Goal: Task Accomplishment & Management: Complete application form

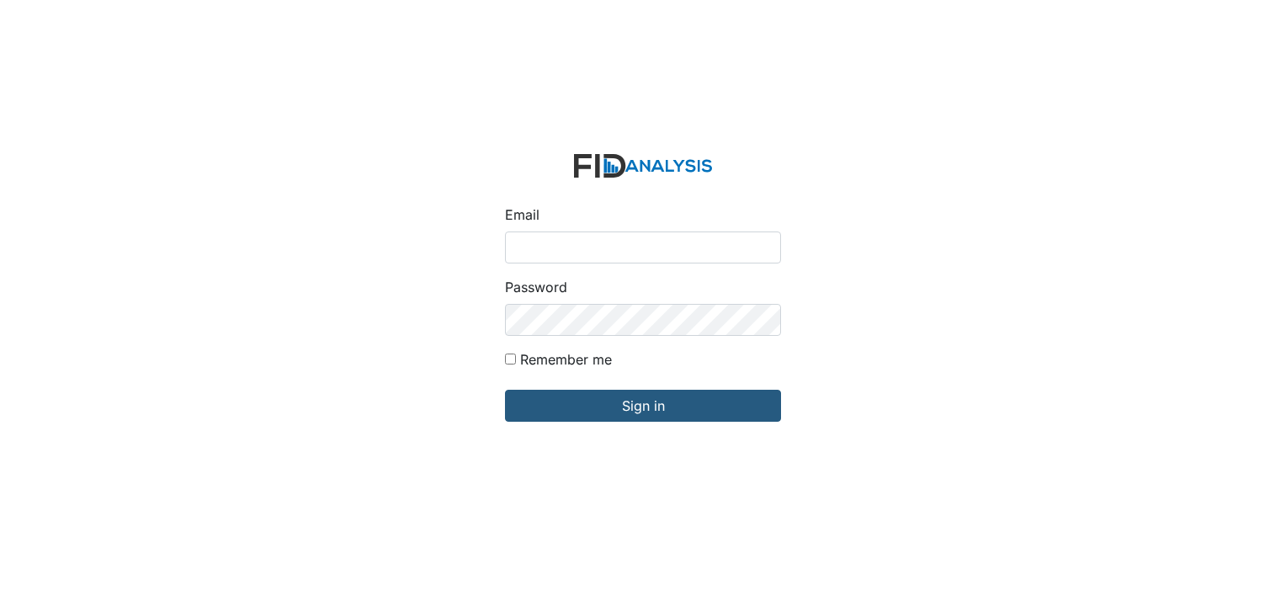
type input "[PERSON_NAME][EMAIL_ADDRESS][DOMAIN_NAME]"
click at [505, 390] on input "Sign in" at bounding box center [643, 406] width 276 height 32
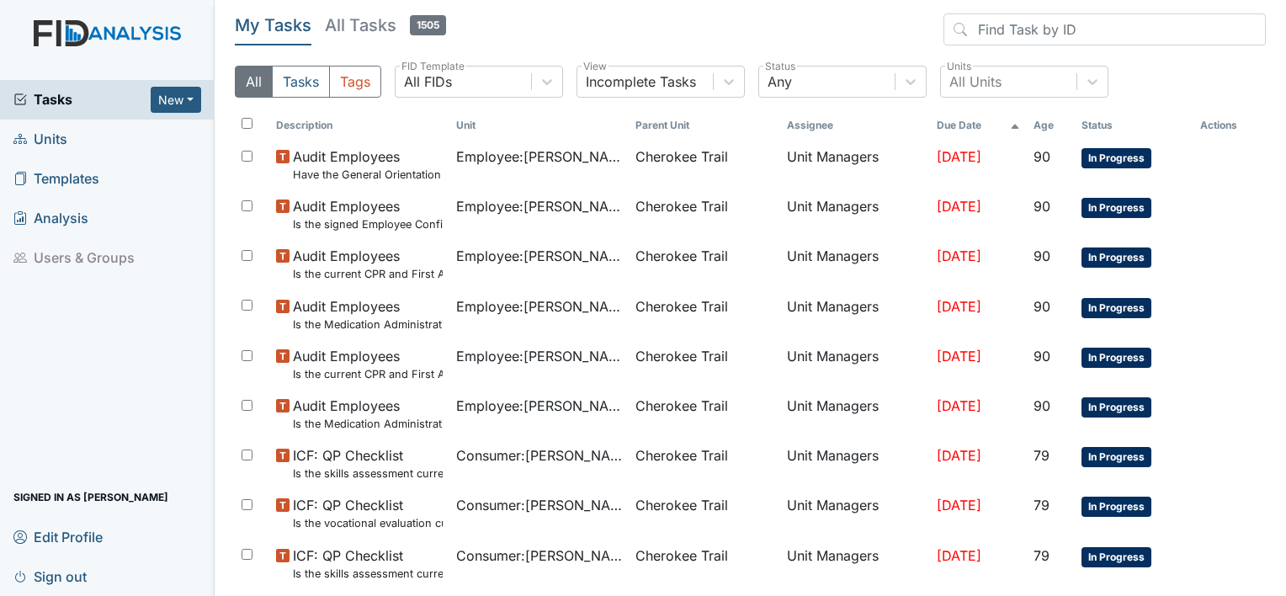
click at [49, 135] on span "Units" at bounding box center [40, 139] width 54 height 26
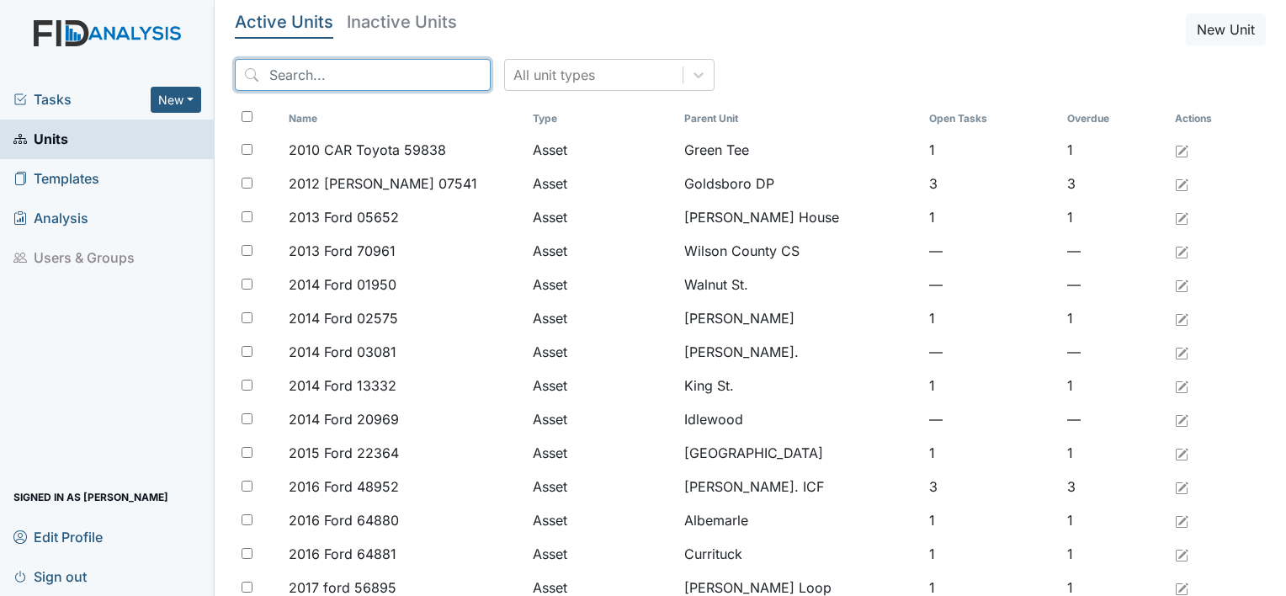
click at [327, 73] on input "search" at bounding box center [363, 75] width 256 height 32
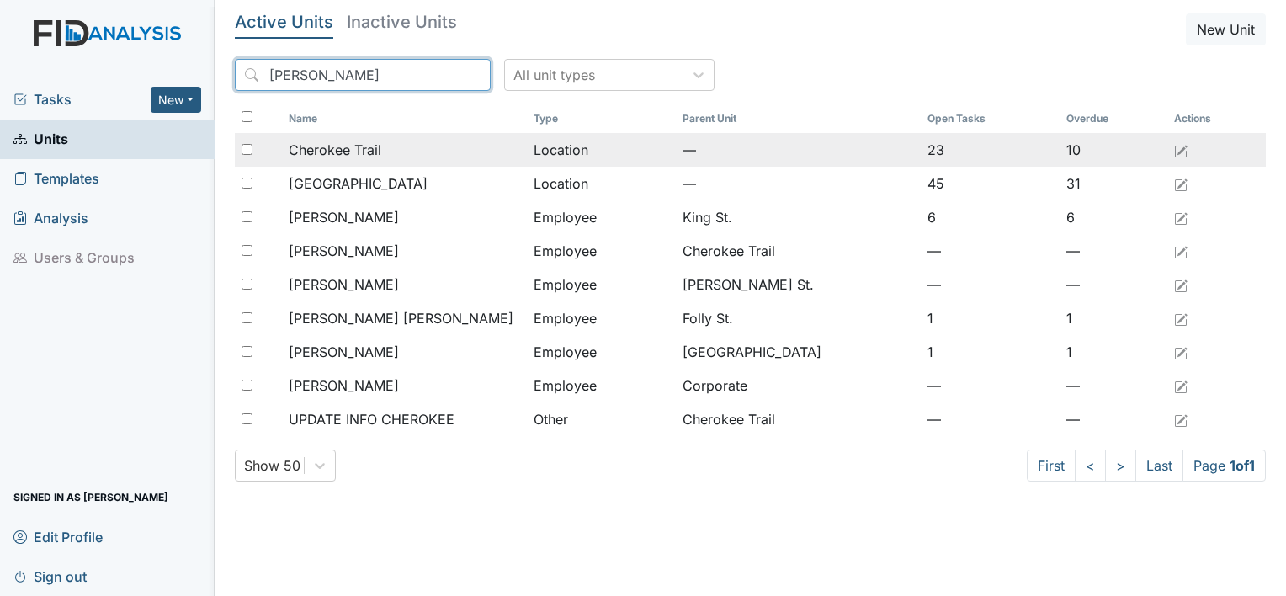
type input "Cher"
click at [375, 150] on span "Cherokee Trail" at bounding box center [335, 150] width 93 height 20
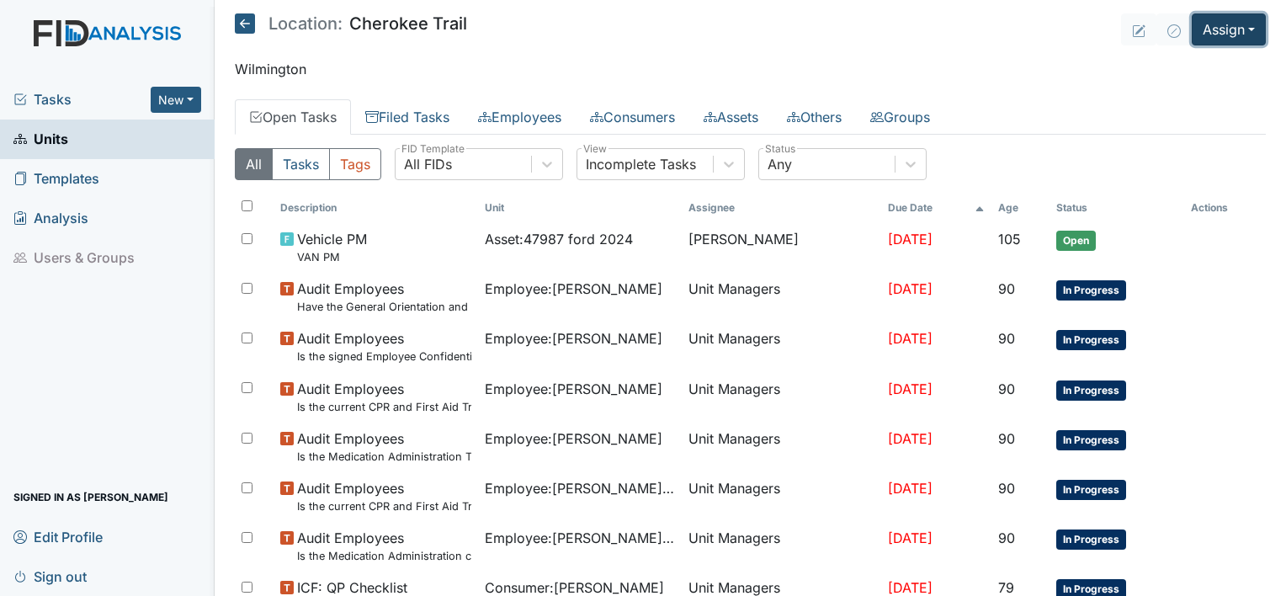
click at [1196, 23] on button "Assign" at bounding box center [1228, 29] width 74 height 32
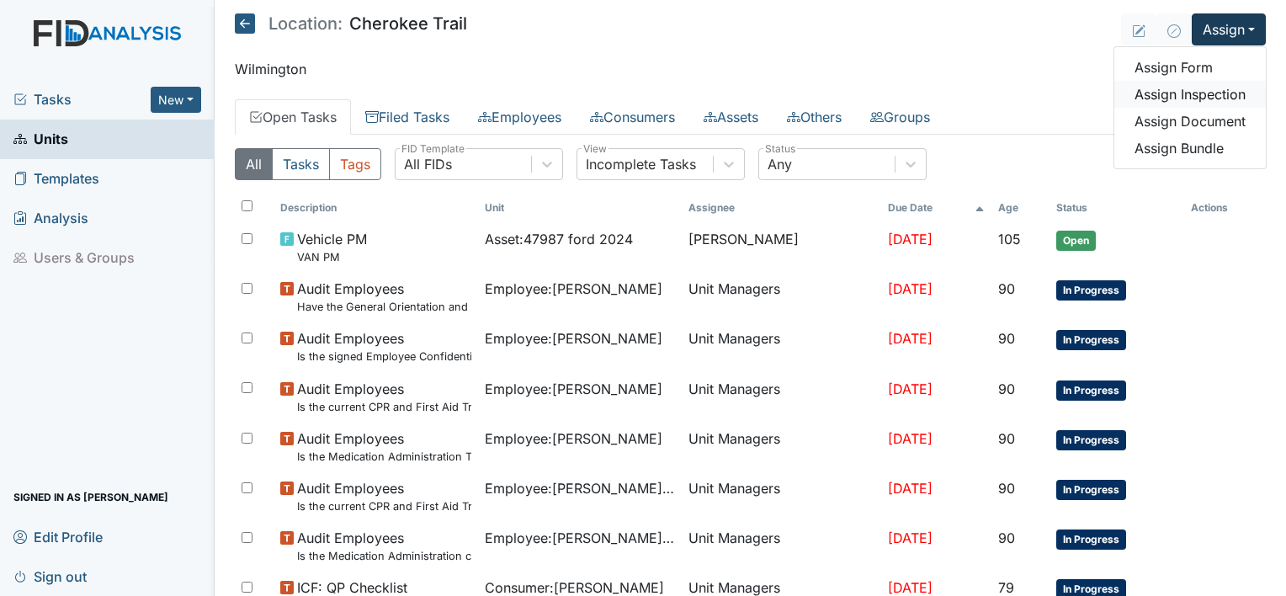
click at [1205, 93] on link "Assign Inspection" at bounding box center [1189, 94] width 151 height 27
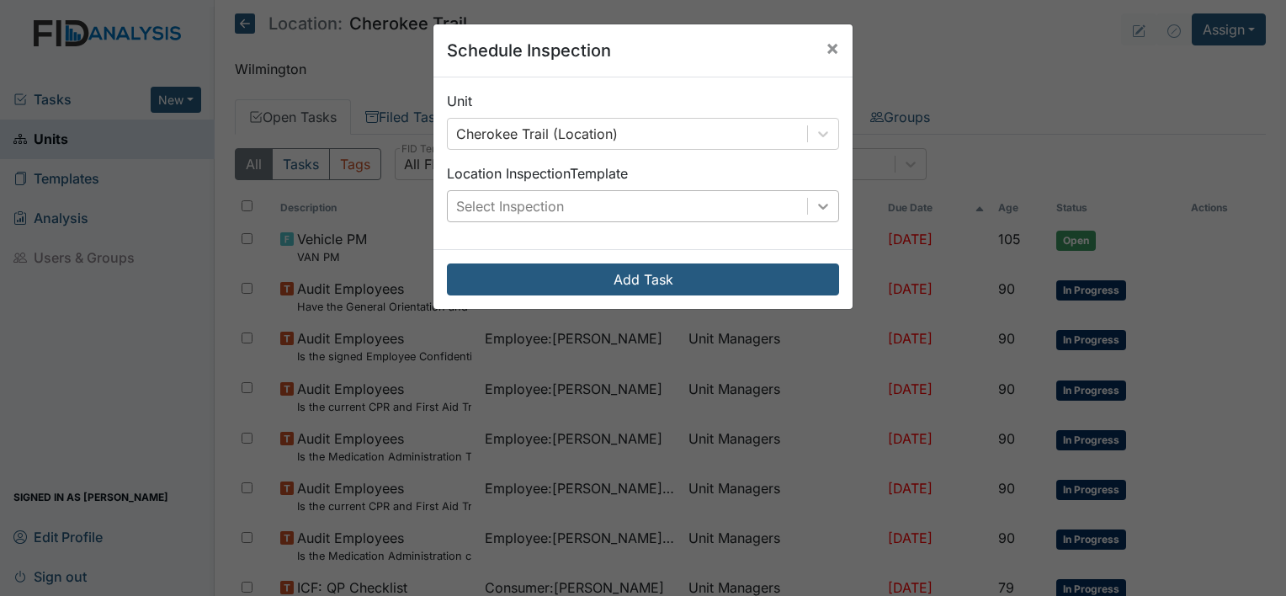
click at [822, 198] on icon at bounding box center [823, 206] width 17 height 17
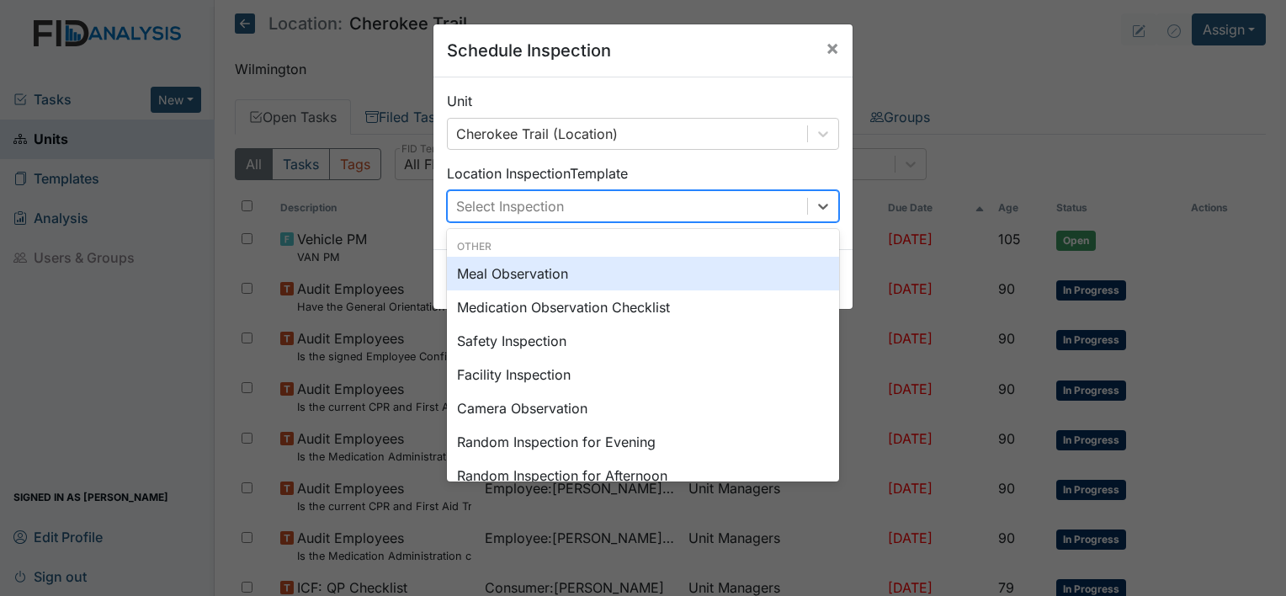
click at [629, 276] on div "Meal Observation" at bounding box center [643, 274] width 392 height 34
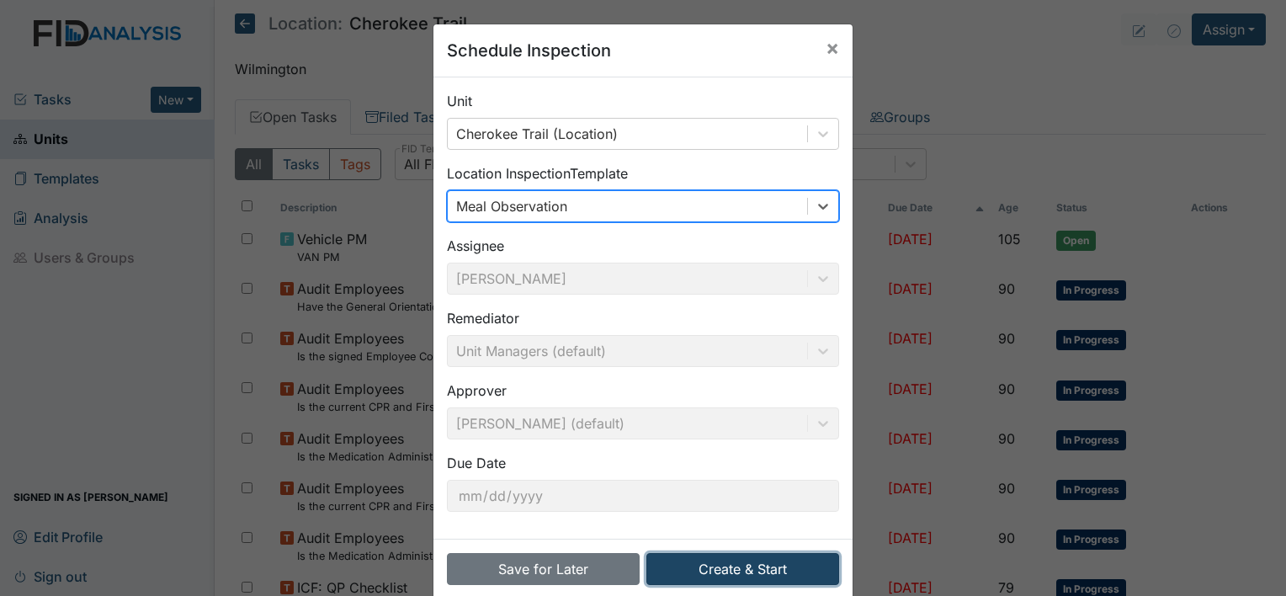
click at [749, 565] on button "Create & Start" at bounding box center [742, 569] width 193 height 32
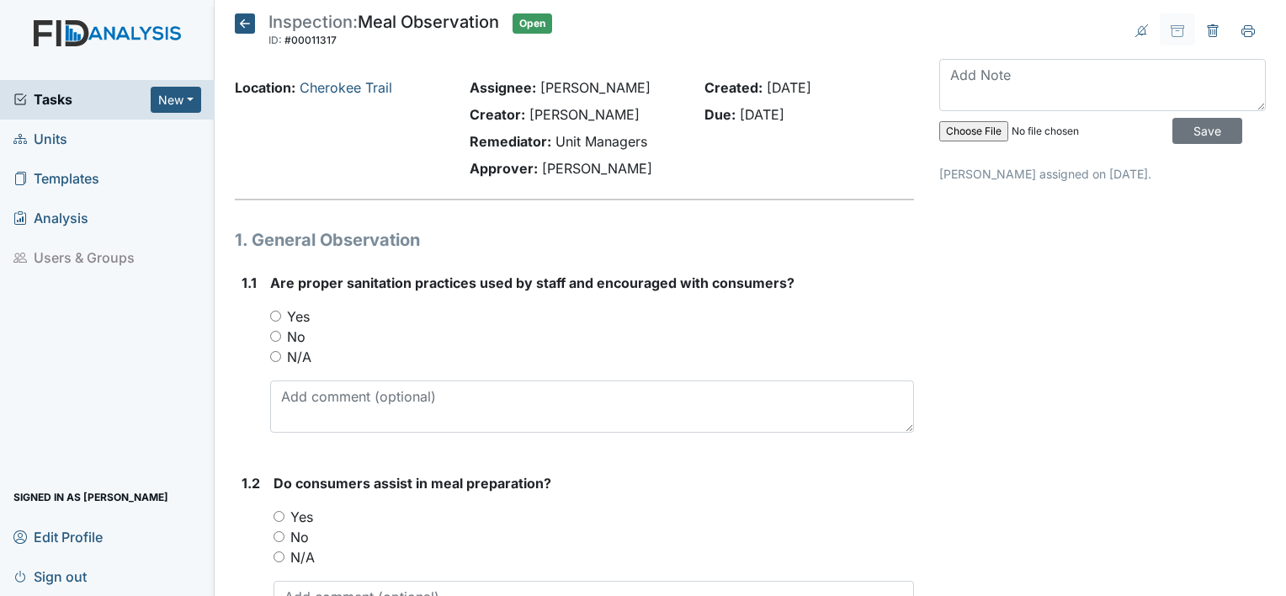
click at [276, 321] on div "Yes" at bounding box center [592, 316] width 644 height 20
click at [271, 315] on input "Yes" at bounding box center [275, 315] width 11 height 11
radio input "true"
click at [242, 407] on div "1.1" at bounding box center [248, 359] width 15 height 173
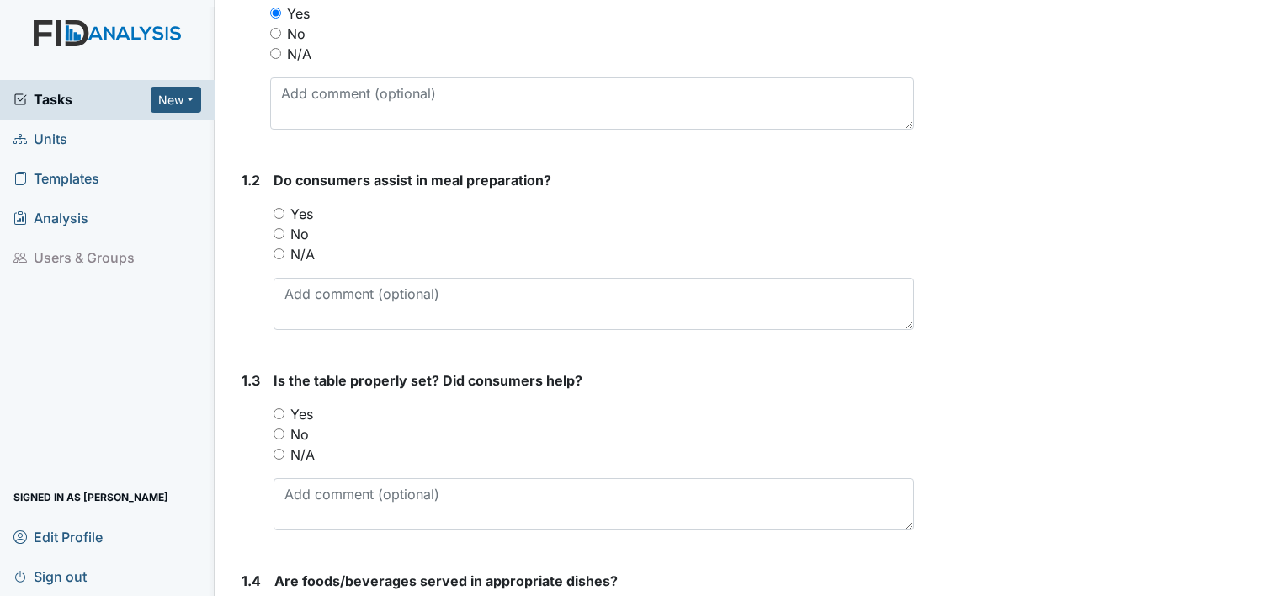
scroll to position [337, 0]
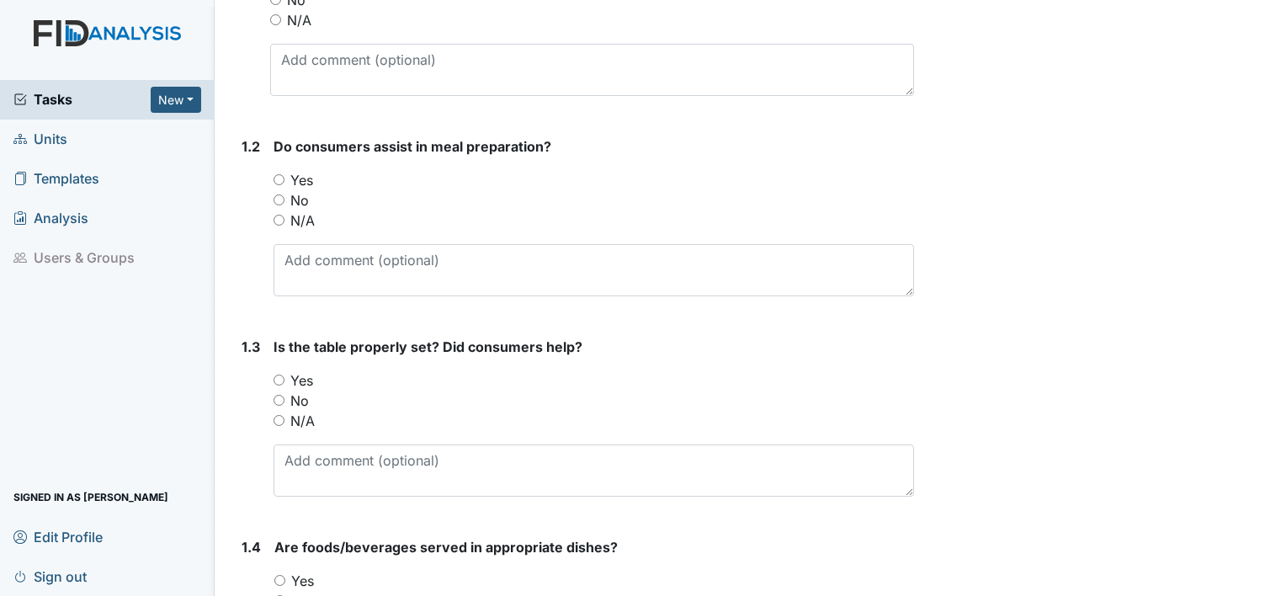
click at [280, 196] on input "No" at bounding box center [278, 199] width 11 height 11
radio input "true"
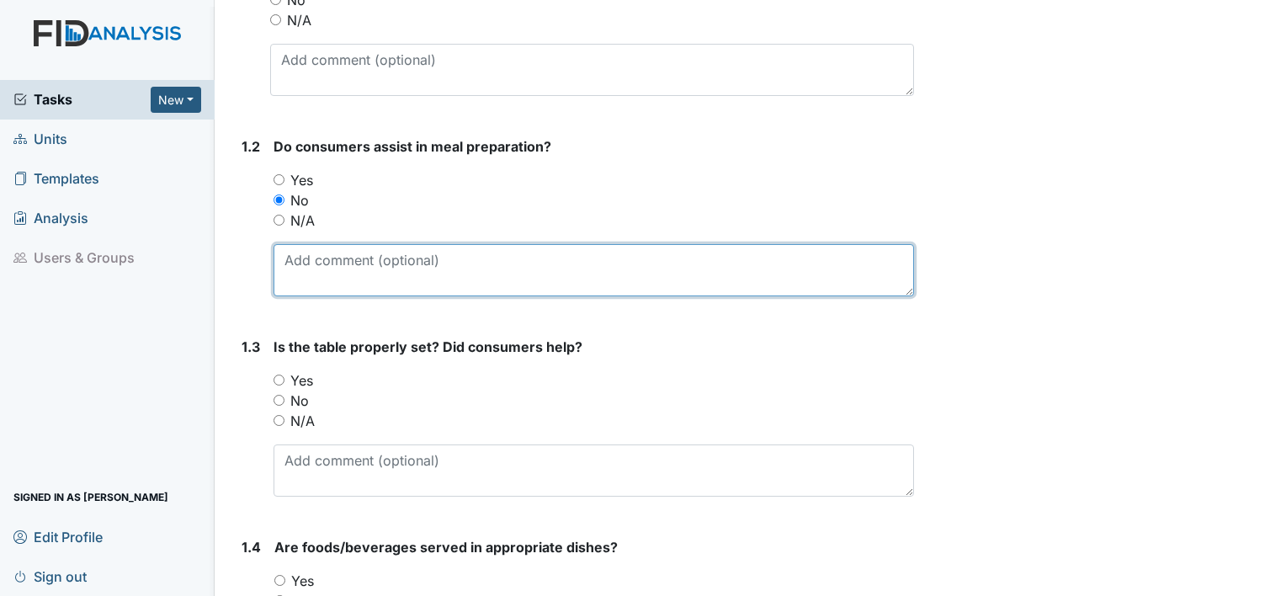
click at [307, 254] on textarea at bounding box center [593, 270] width 640 height 52
click at [358, 258] on textarea "Consumers refused" at bounding box center [593, 270] width 640 height 52
type textarea "Consumers was asked refused"
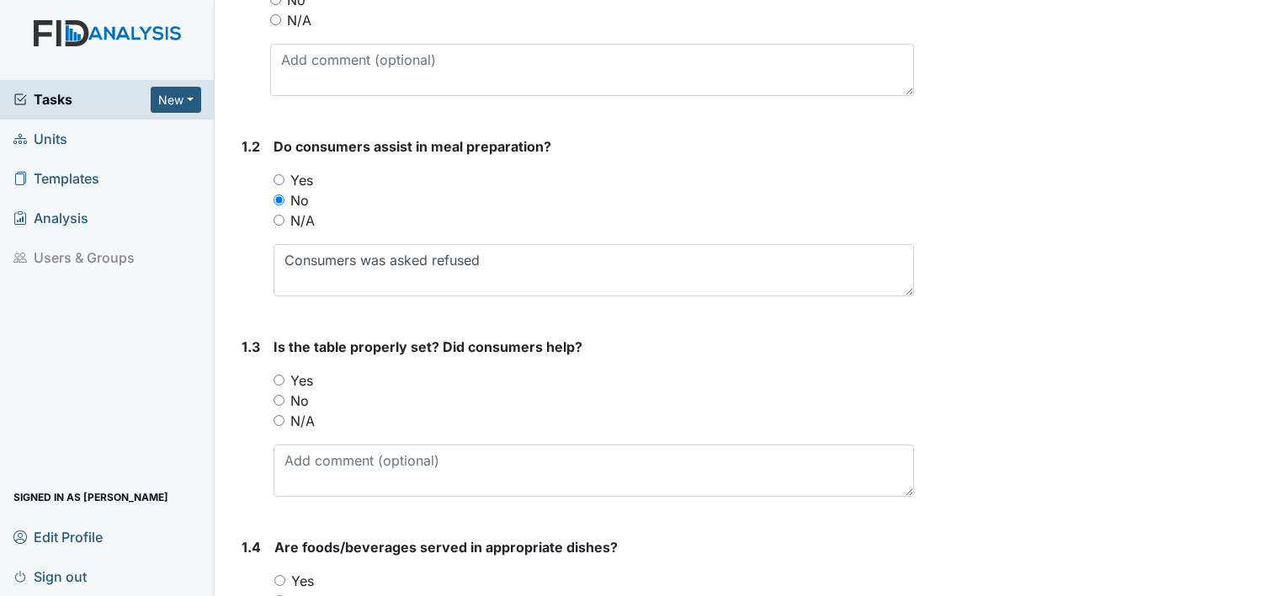
click at [283, 379] on input "Yes" at bounding box center [278, 379] width 11 height 11
radio input "true"
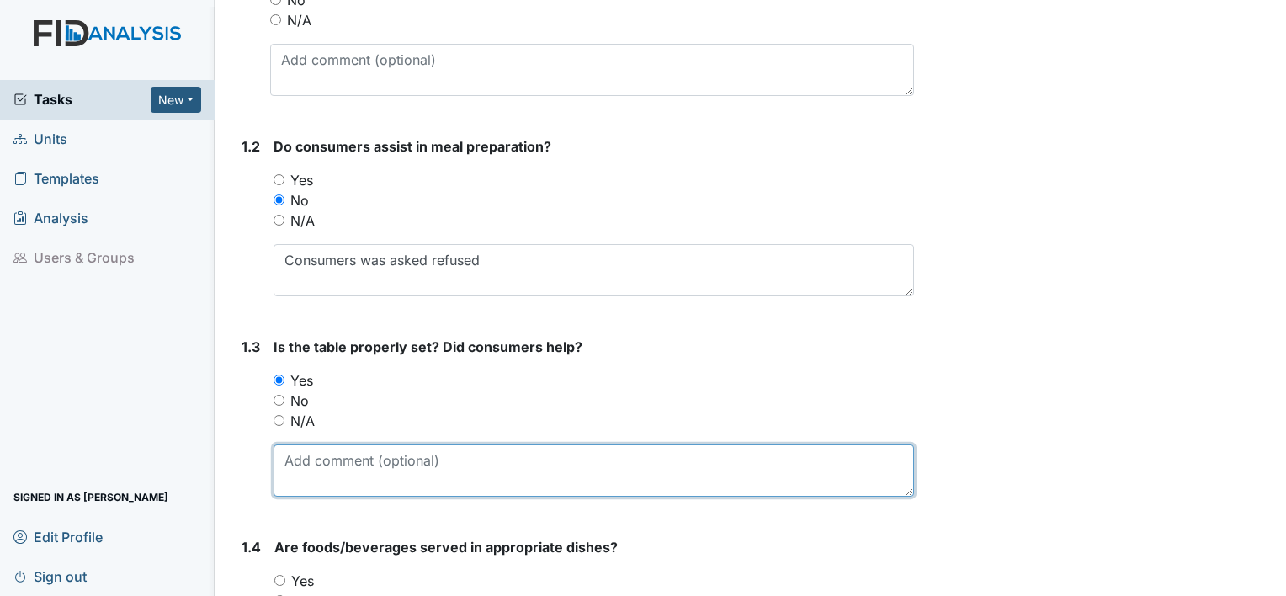
click at [303, 485] on textarea at bounding box center [593, 470] width 640 height 52
click at [499, 449] on textarea "Yes the table was set properly s" at bounding box center [593, 470] width 640 height 52
type textarea "Yes the table was set properly. No consumers didn't help."
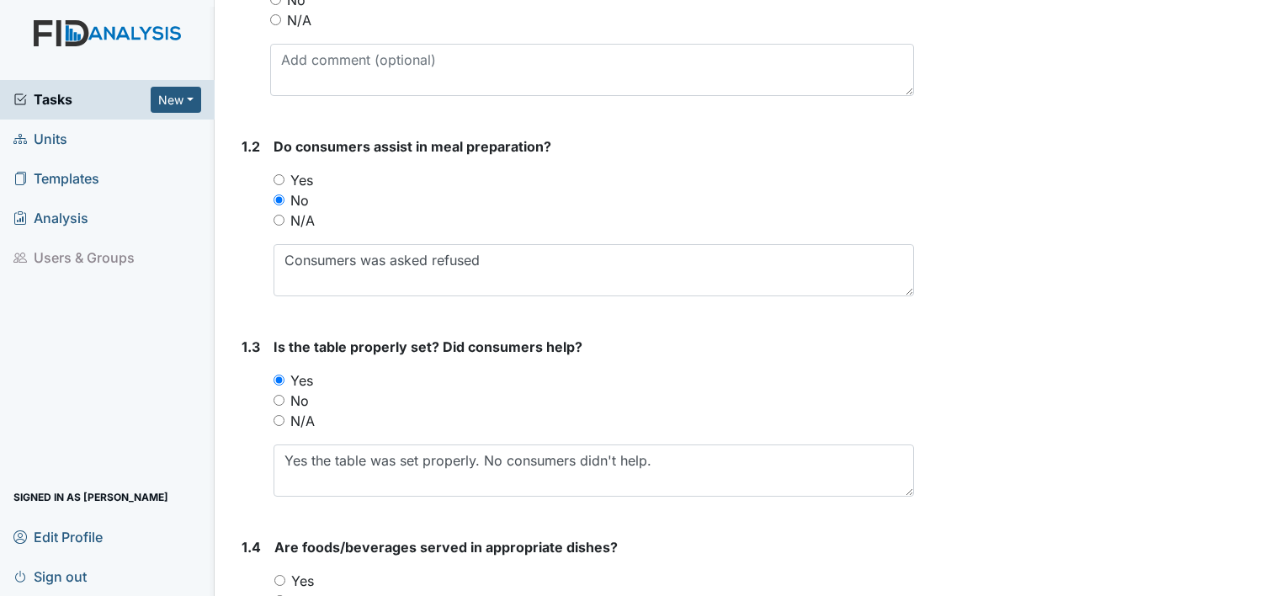
click at [242, 476] on div "1.3" at bounding box center [250, 423] width 19 height 173
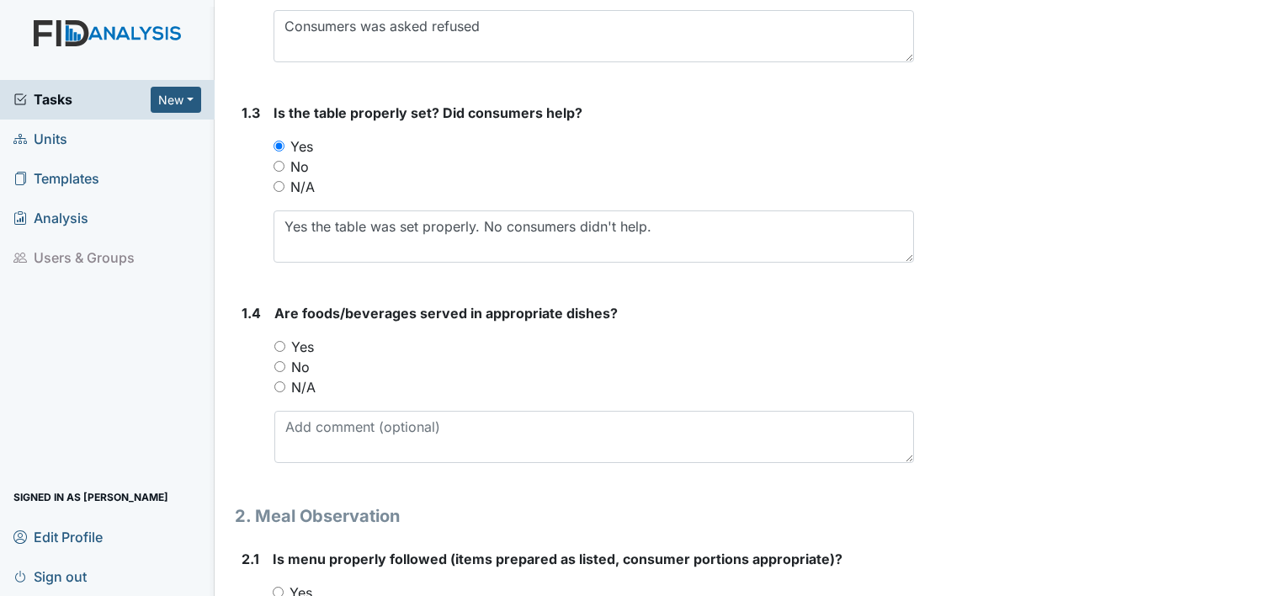
scroll to position [572, 0]
click at [279, 343] on input "Yes" at bounding box center [279, 344] width 11 height 11
radio input "true"
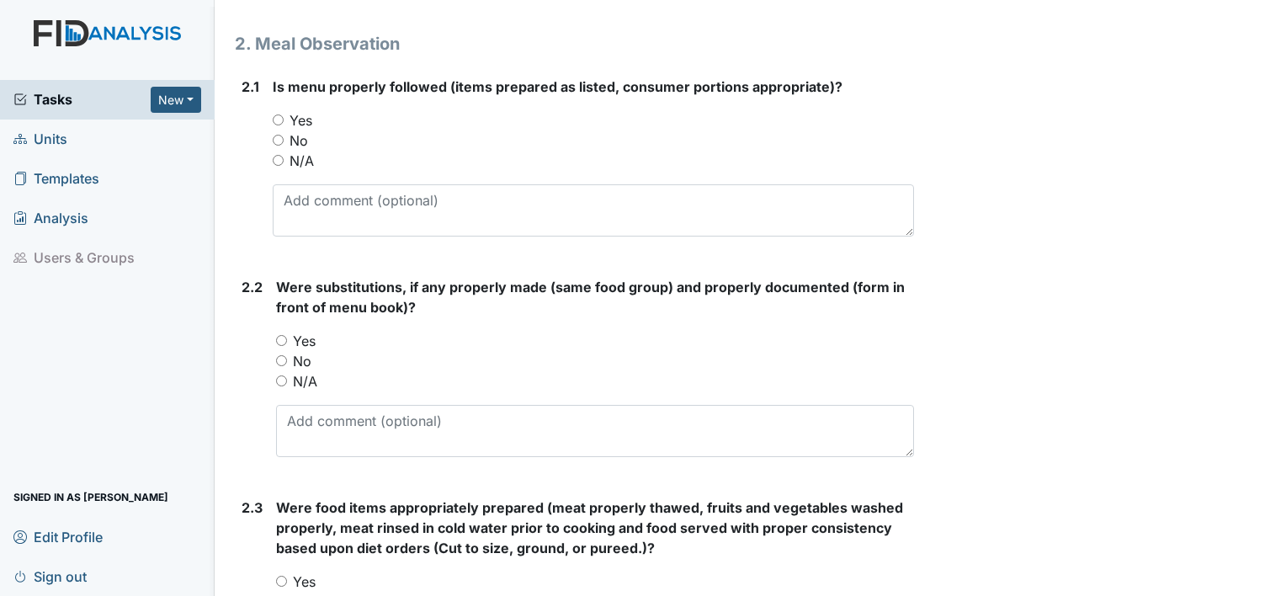
scroll to position [1043, 0]
click at [277, 119] on input "Yes" at bounding box center [278, 119] width 11 height 11
radio input "true"
click at [282, 337] on input "Yes" at bounding box center [281, 339] width 11 height 11
radio input "true"
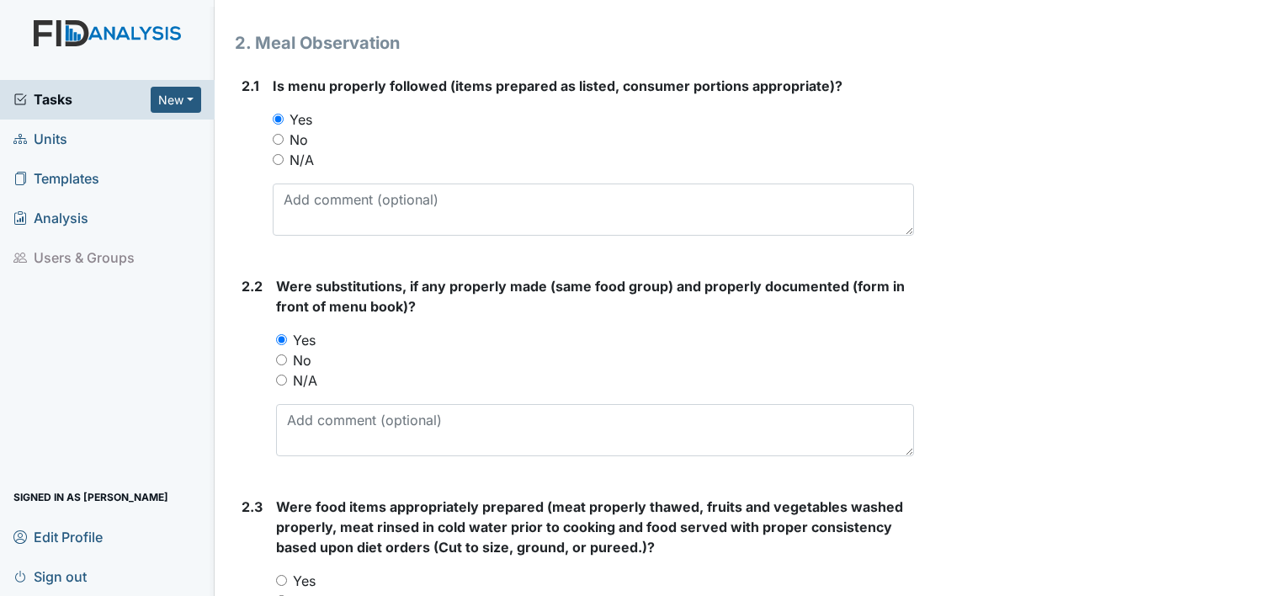
click at [243, 454] on div "2.2" at bounding box center [251, 373] width 21 height 194
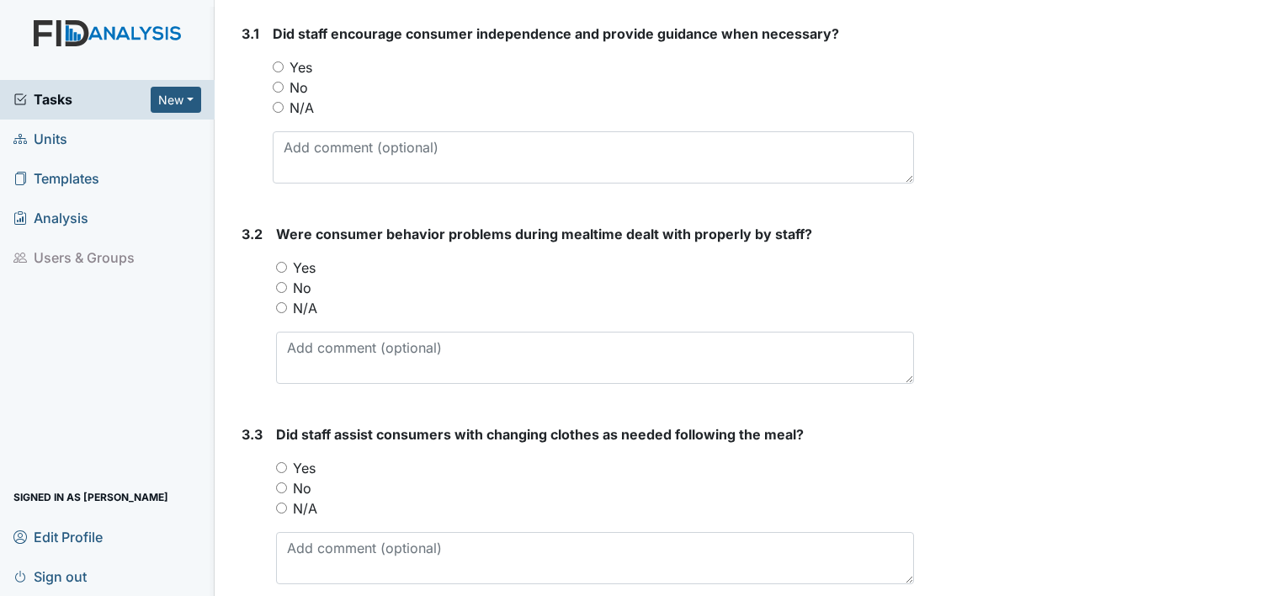
scroll to position [5053, 0]
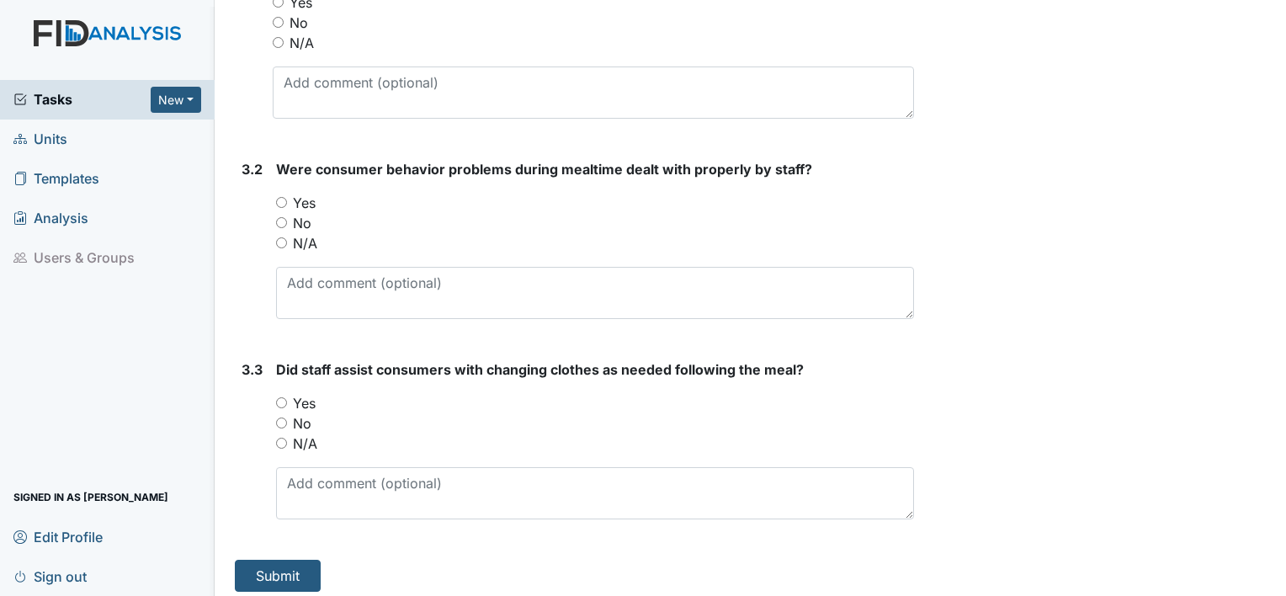
click at [276, 397] on input "Yes" at bounding box center [281, 402] width 11 height 11
radio input "true"
click at [284, 197] on input "Yes" at bounding box center [281, 202] width 11 height 11
radio input "true"
click at [243, 94] on div "3.1" at bounding box center [250, 45] width 18 height 173
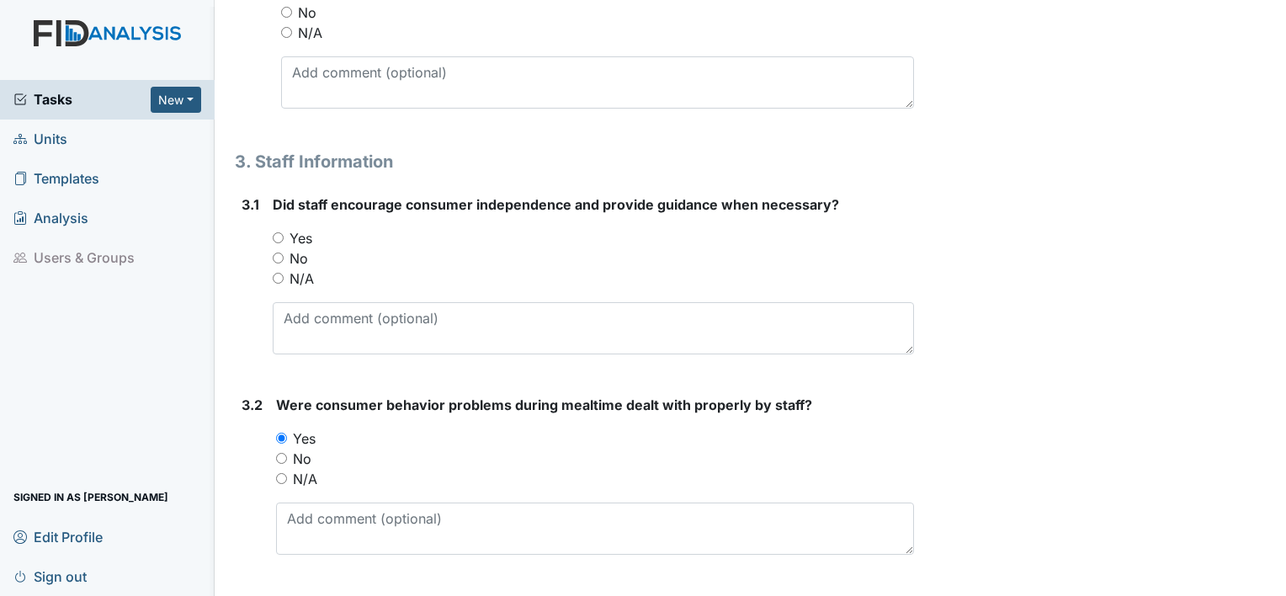
click at [279, 232] on input "Yes" at bounding box center [278, 237] width 11 height 11
radio input "true"
click at [247, 98] on div "2.18" at bounding box center [254, 35] width 26 height 173
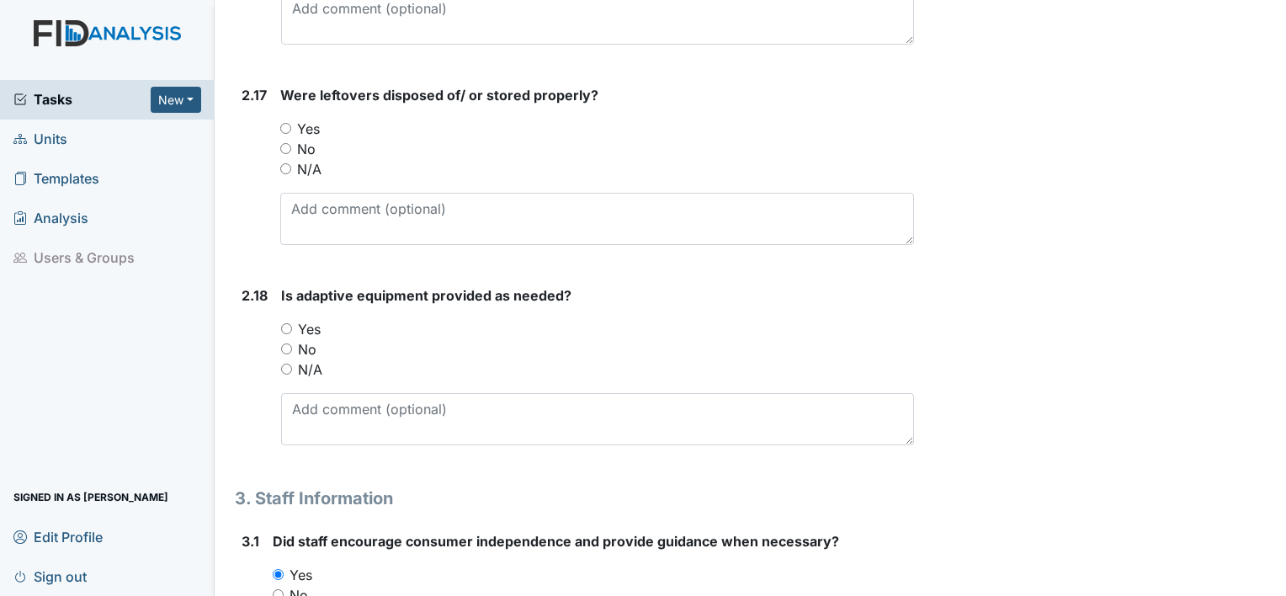
scroll to position [4447, 0]
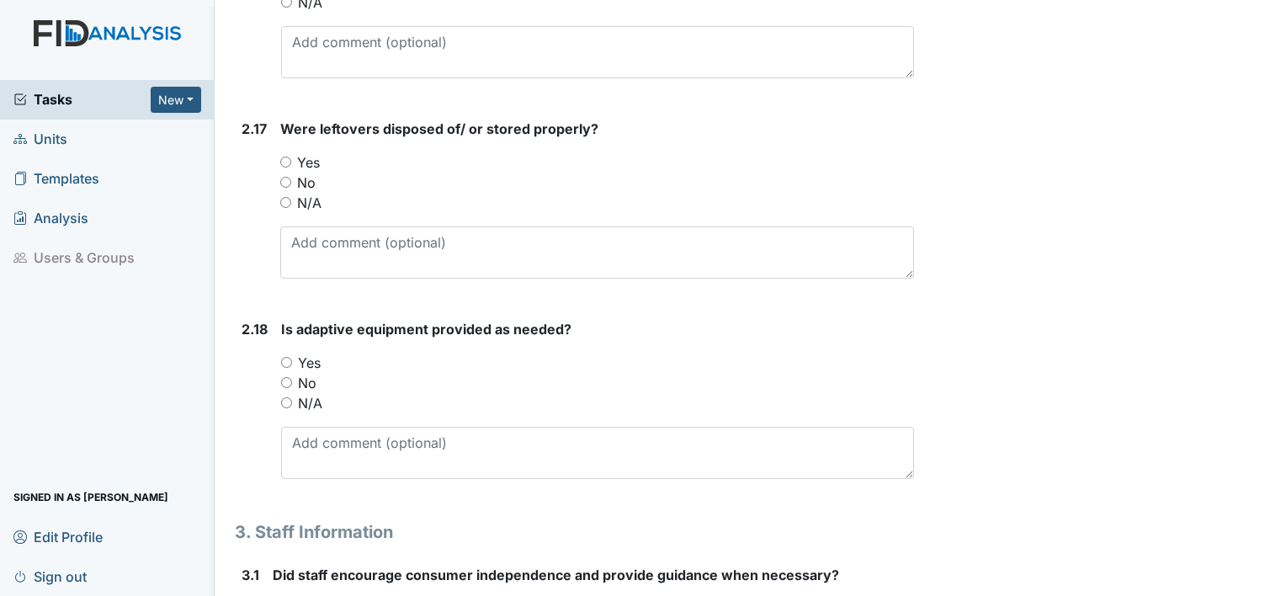
click at [285, 357] on input "Yes" at bounding box center [286, 362] width 11 height 11
radio input "true"
click at [284, 157] on input "Yes" at bounding box center [285, 162] width 11 height 11
radio input "true"
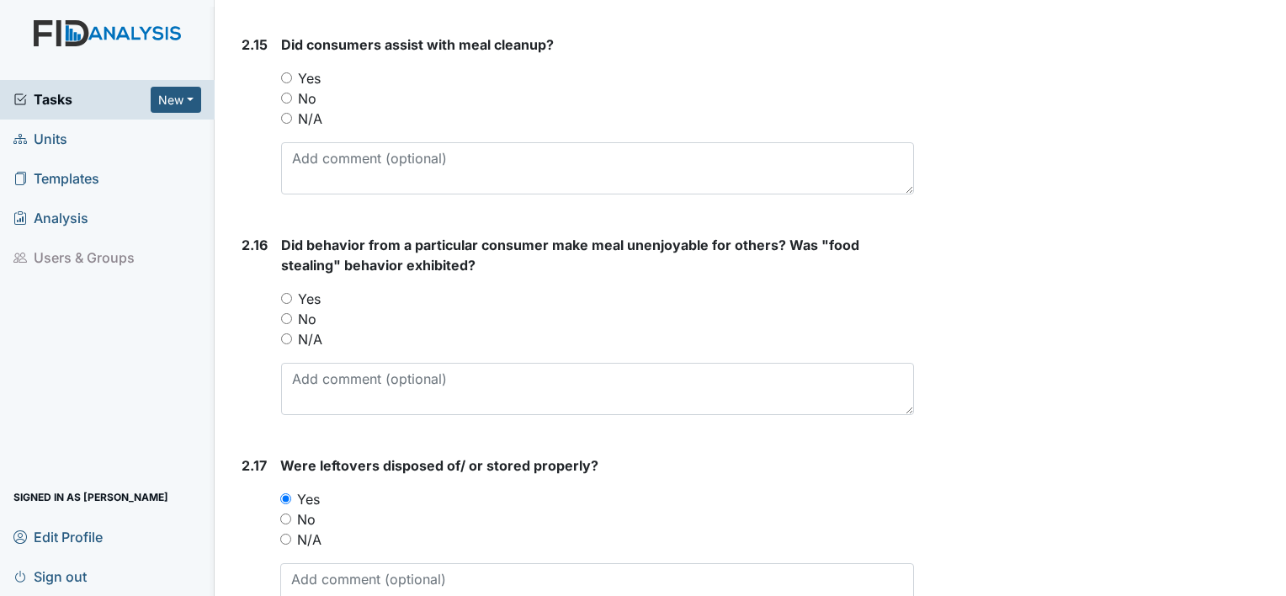
scroll to position [4077, 0]
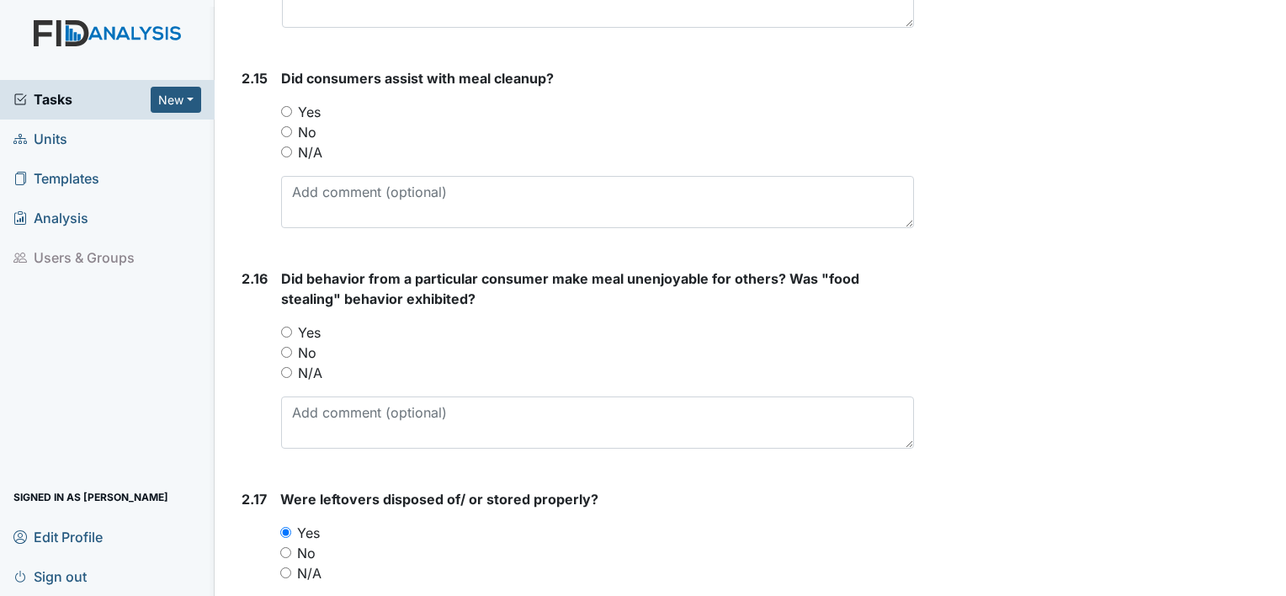
click at [285, 347] on input "No" at bounding box center [286, 352] width 11 height 11
radio input "true"
click at [286, 127] on input "No" at bounding box center [286, 131] width 11 height 11
radio input "true"
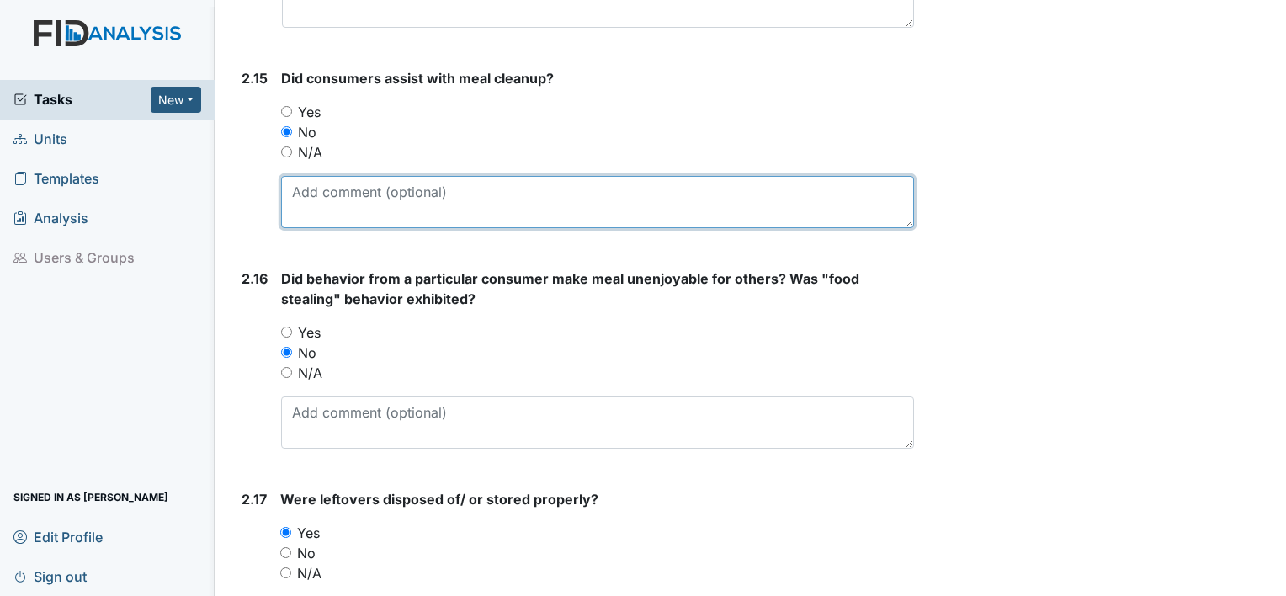
click at [324, 190] on textarea at bounding box center [597, 202] width 633 height 52
type textarea "C"
type textarea "n"
type textarea "t"
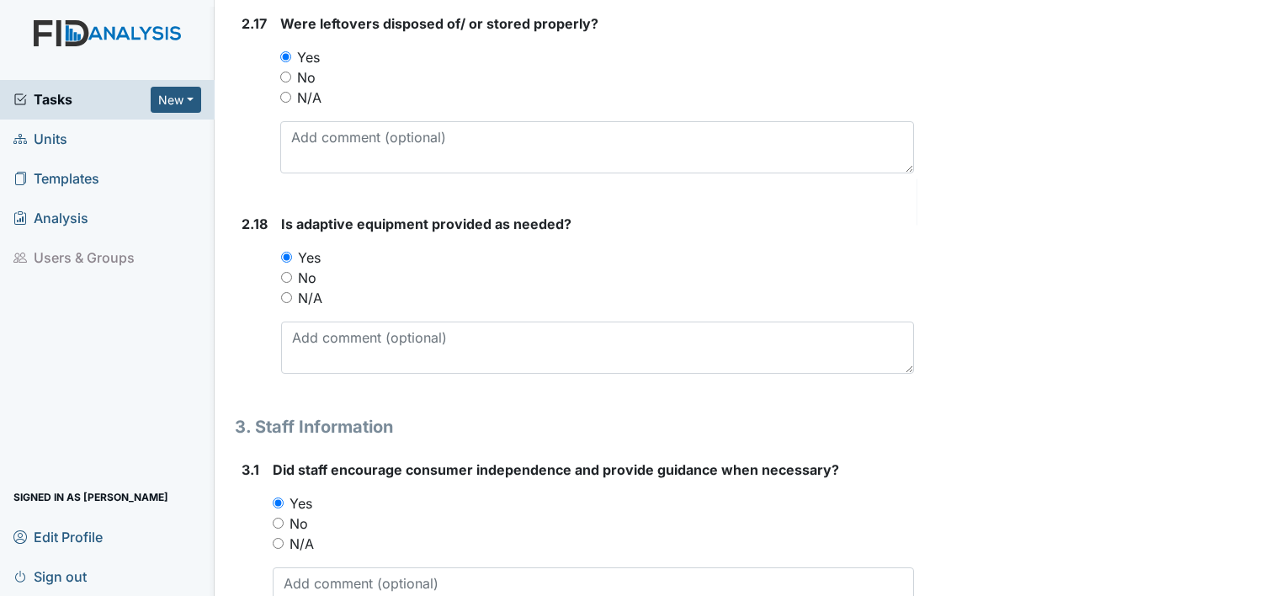
scroll to position [4598, 0]
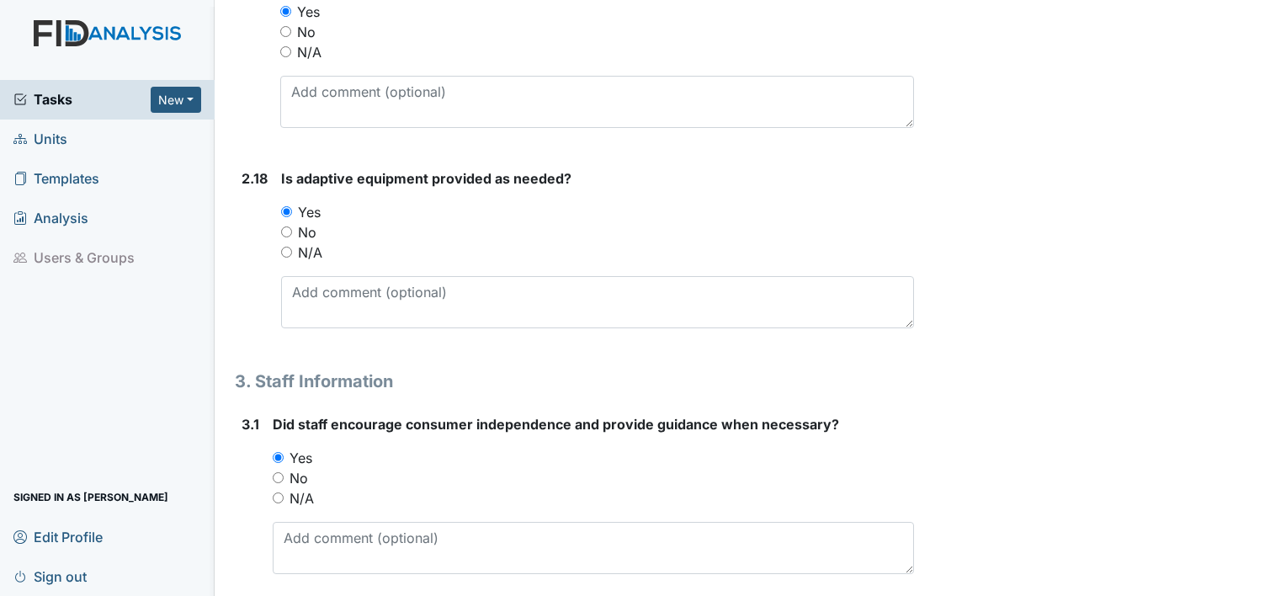
click at [258, 82] on div "2.17" at bounding box center [253, 54] width 25 height 173
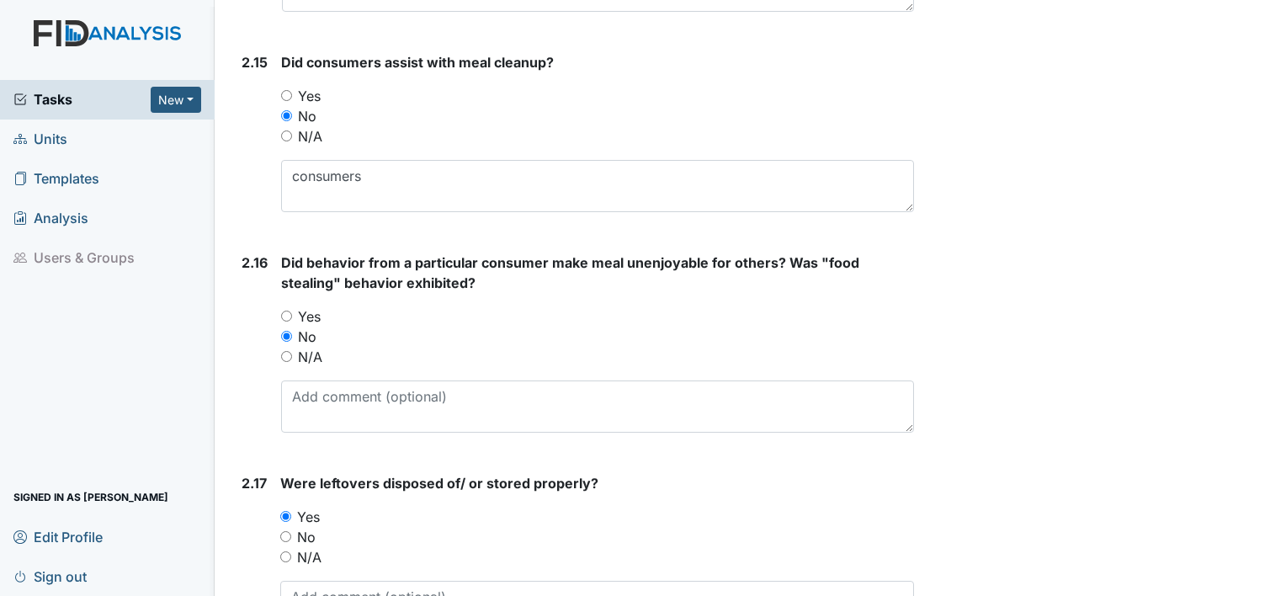
scroll to position [4059, 0]
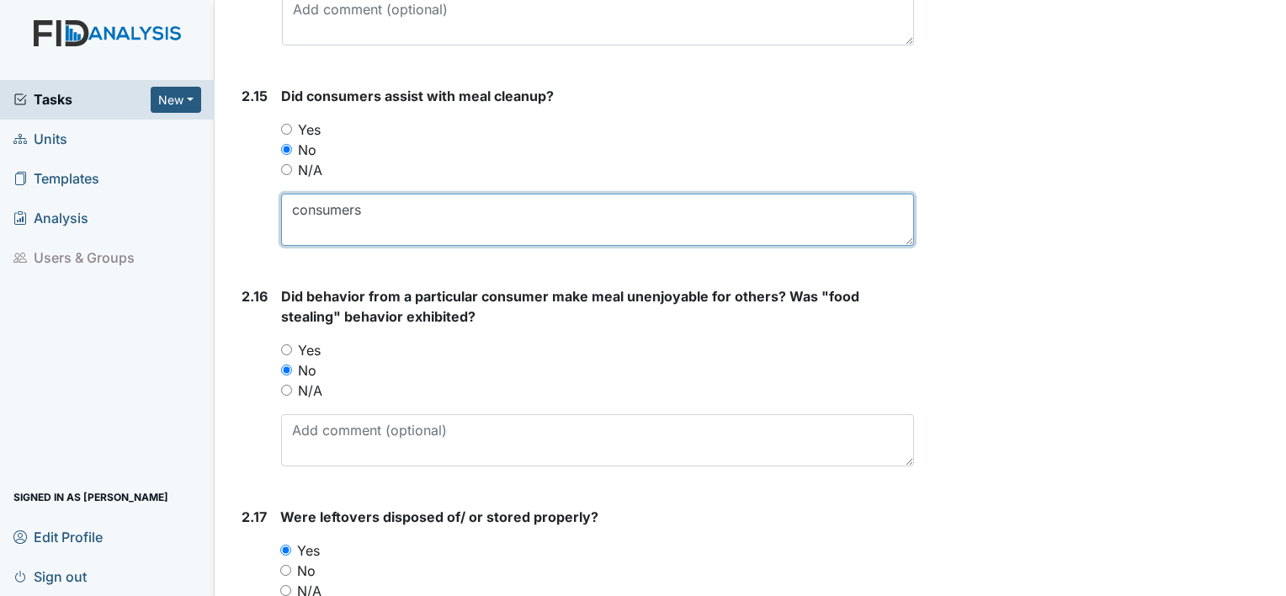
click at [406, 203] on textarea "consumers" at bounding box center [597, 220] width 633 height 52
type textarea "consumers were asked to assisted"
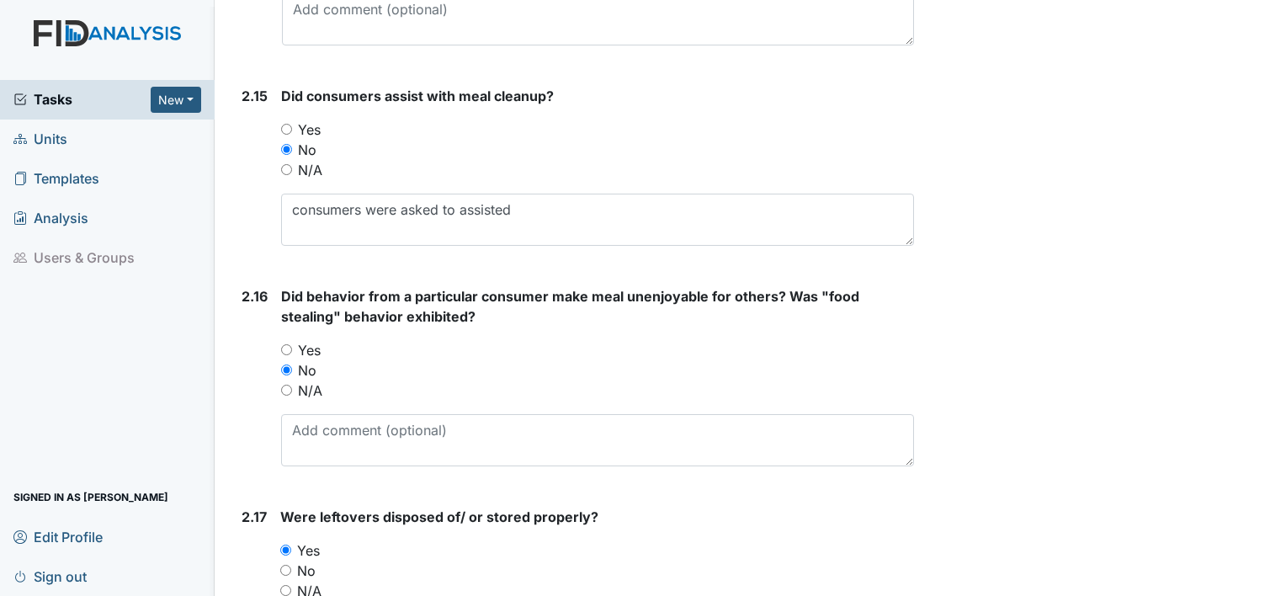
click at [371, 241] on form "Did consumers assist with meal cleanup? You must select one of the below option…" at bounding box center [597, 172] width 633 height 173
click at [245, 165] on div "2.15" at bounding box center [254, 172] width 26 height 173
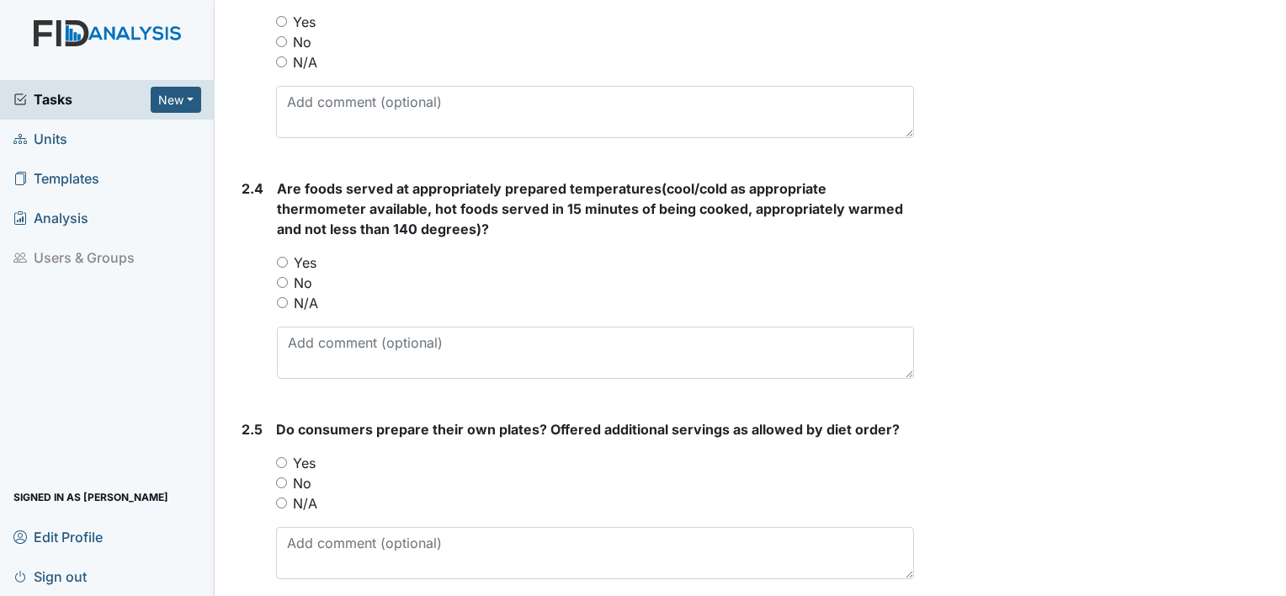
scroll to position [1467, 0]
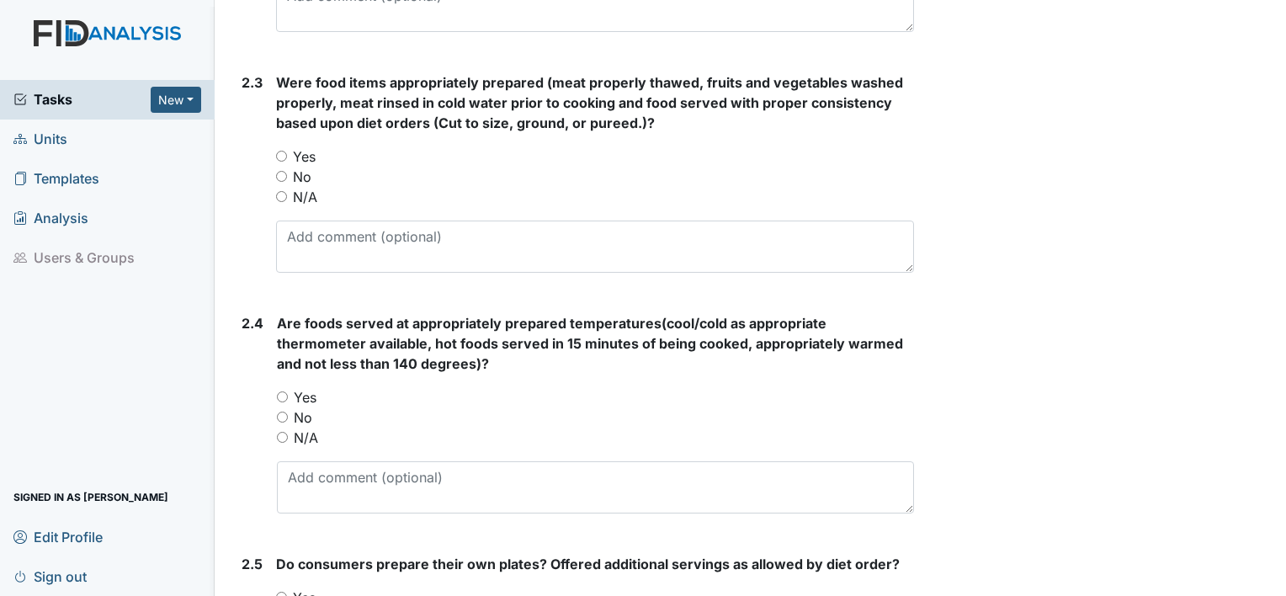
click at [277, 151] on input "Yes" at bounding box center [281, 156] width 11 height 11
radio input "true"
click at [282, 395] on input "Yes" at bounding box center [282, 396] width 11 height 11
radio input "true"
click at [256, 468] on div "2.4" at bounding box center [252, 420] width 22 height 214
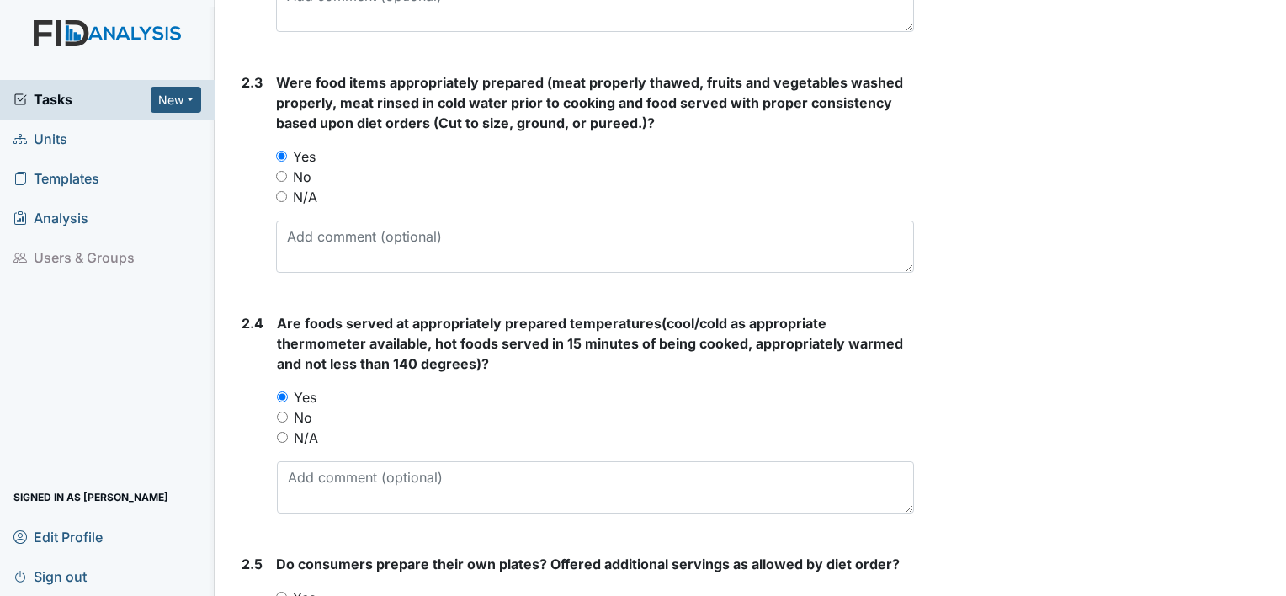
click at [256, 468] on div "2.4" at bounding box center [252, 420] width 22 height 214
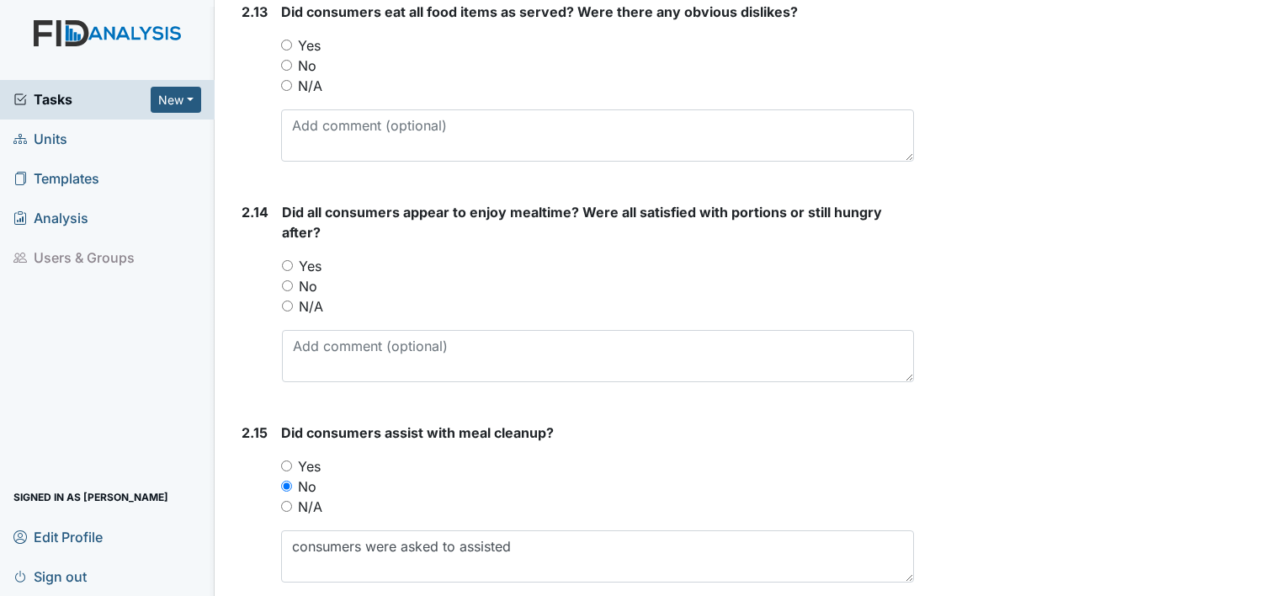
scroll to position [3699, 0]
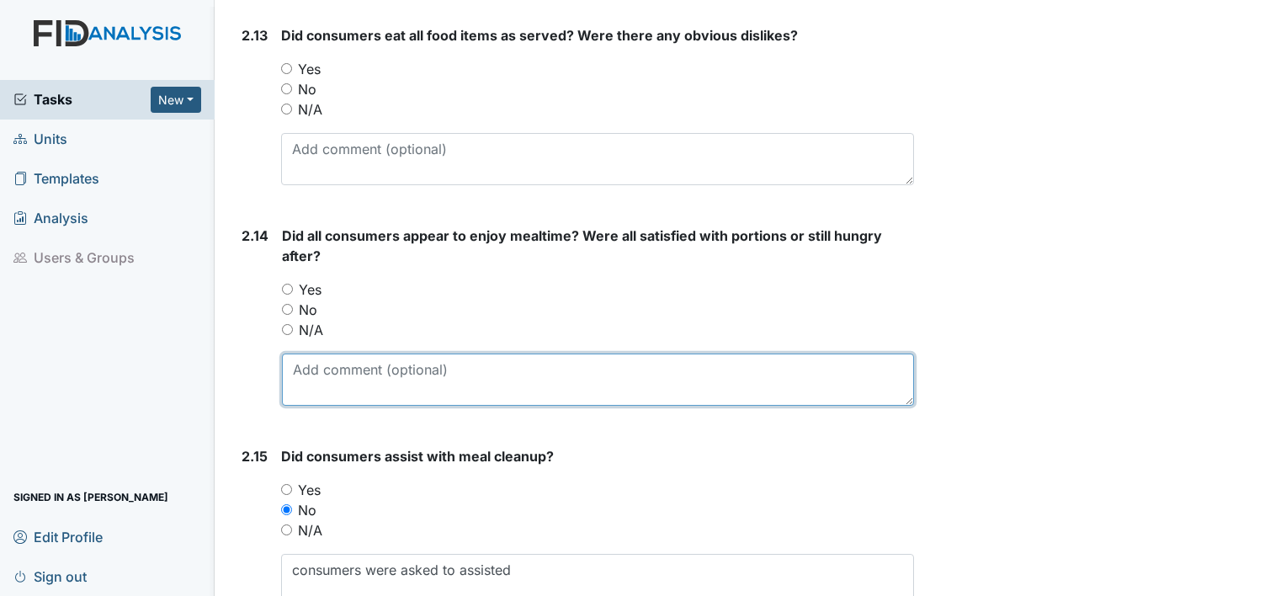
drag, startPoint x: 306, startPoint y: 389, endPoint x: 288, endPoint y: 281, distance: 109.3
click at [288, 281] on div "Did all consumers appear to enjoy mealtime? Were all satisfied with portions or…" at bounding box center [598, 316] width 632 height 180
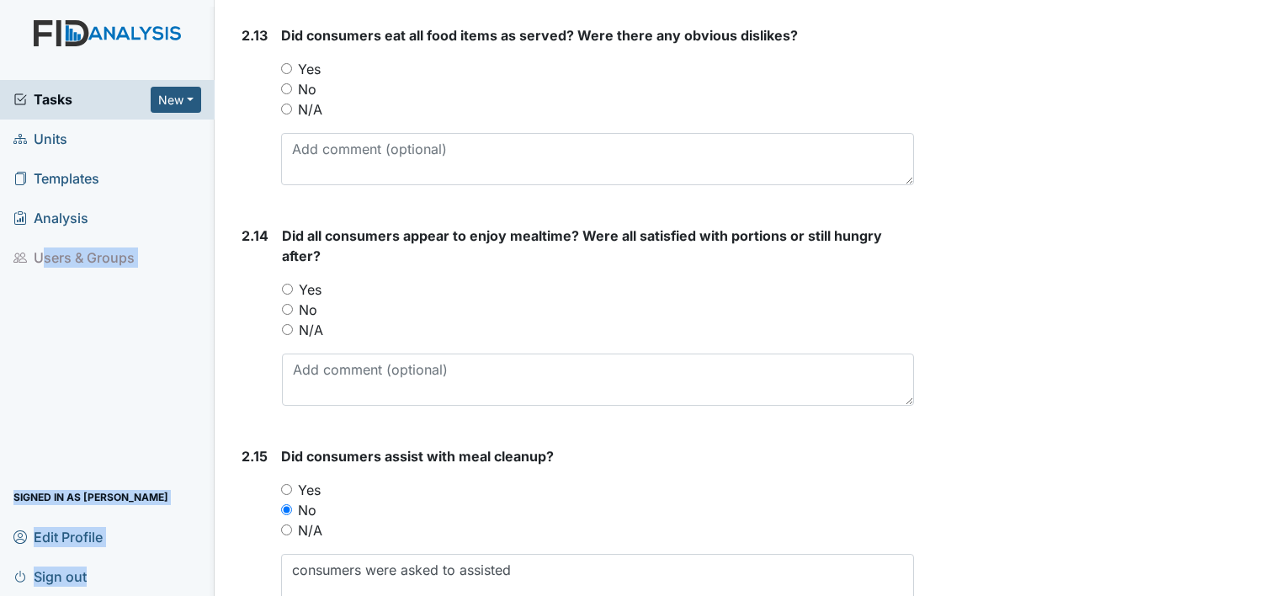
drag, startPoint x: -3, startPoint y: 252, endPoint x: -3, endPoint y: 240, distance: 12.6
click at [0, 240] on html "Tasks New Form Inspection Document Bundle Units Templates Analysis Users & Grou…" at bounding box center [643, 298] width 1286 height 596
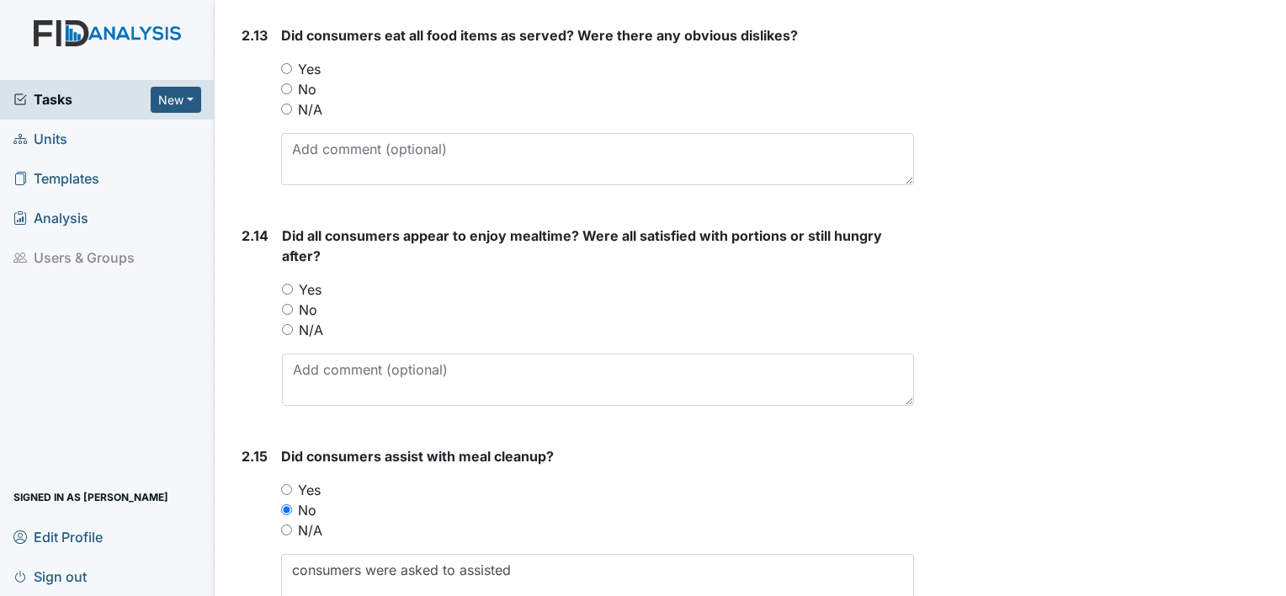
drag, startPoint x: 232, startPoint y: 312, endPoint x: 224, endPoint y: 306, distance: 10.3
click at [289, 284] on input "Yes" at bounding box center [287, 289] width 11 height 11
radio input "true"
click at [236, 124] on div "2.13 Did consumers eat all food items as served? Were there any obvious dislike…" at bounding box center [574, 111] width 679 height 173
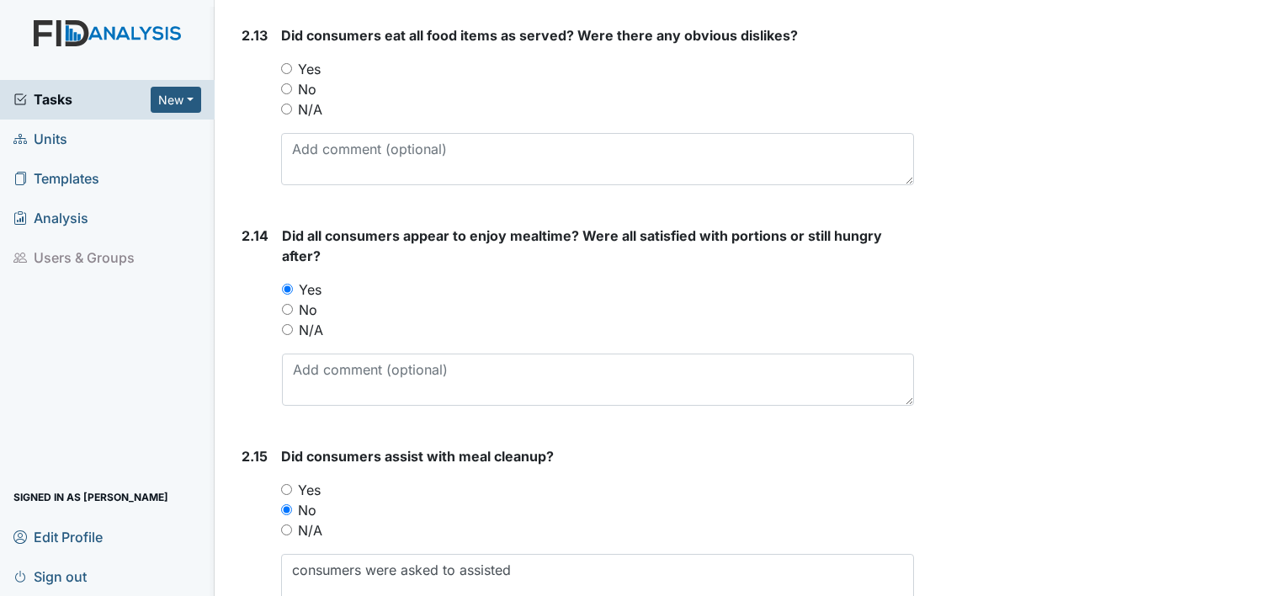
click at [235, 123] on div "2.13 Did consumers eat all food items as served? Were there any obvious dislike…" at bounding box center [574, 111] width 679 height 173
click at [284, 66] on input "Yes" at bounding box center [286, 68] width 11 height 11
radio input "true"
click at [262, 64] on div "2.13" at bounding box center [254, 111] width 26 height 173
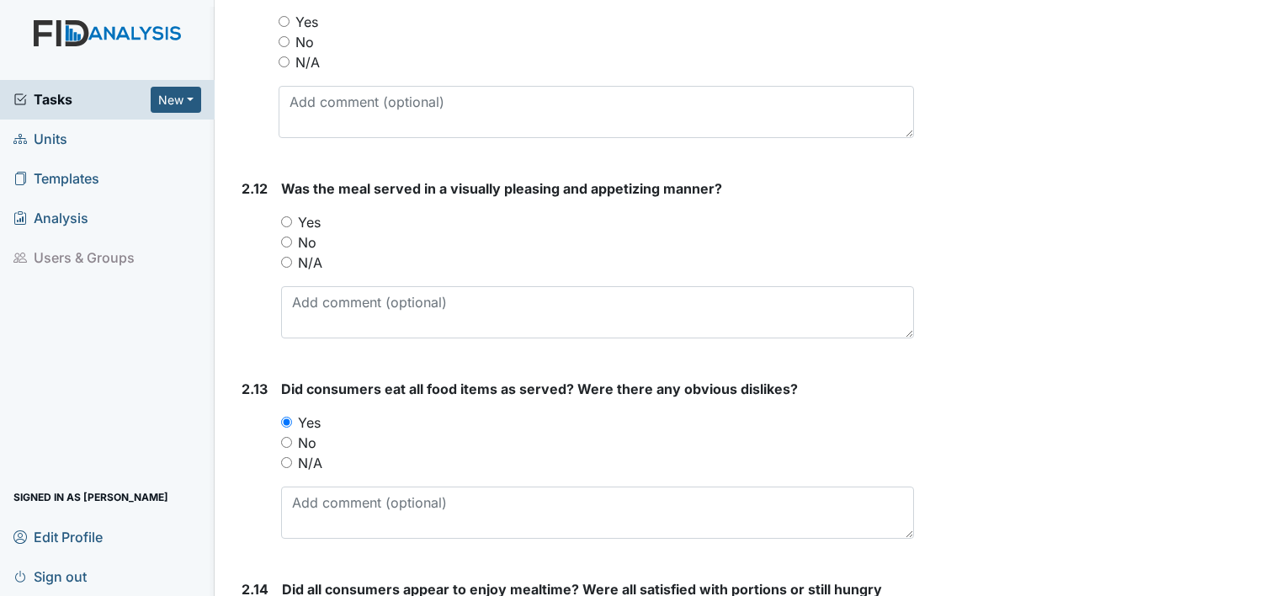
scroll to position [3329, 0]
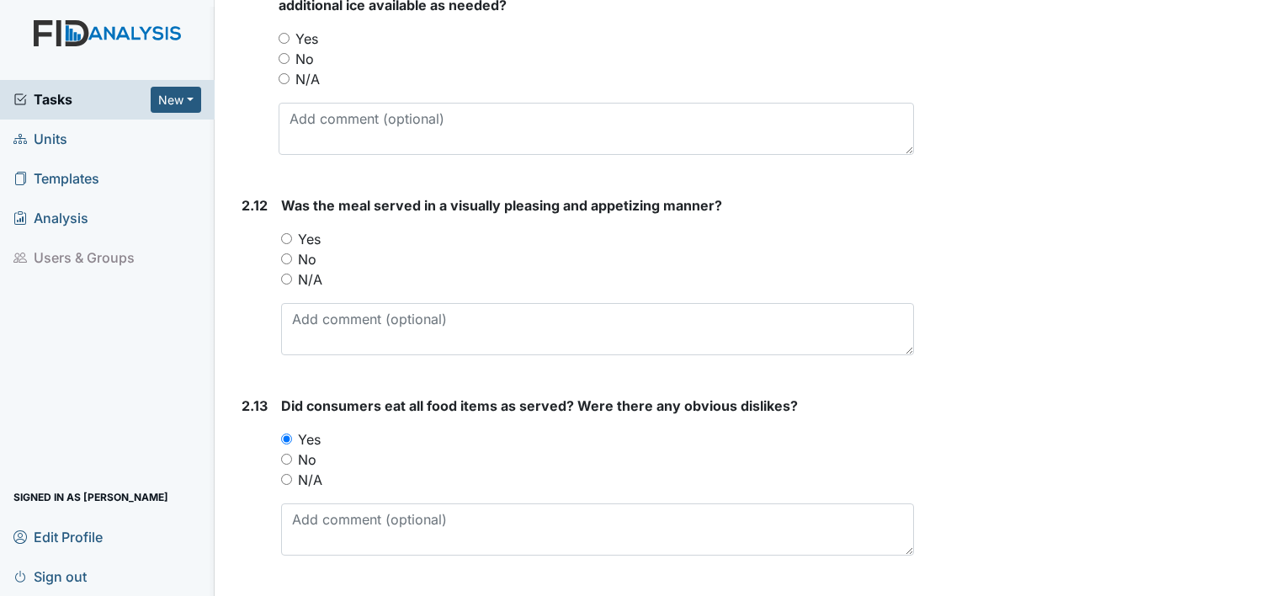
click at [289, 233] on input "Yes" at bounding box center [286, 238] width 11 height 11
radio input "true"
click at [259, 138] on div "2.11" at bounding box center [253, 72] width 24 height 194
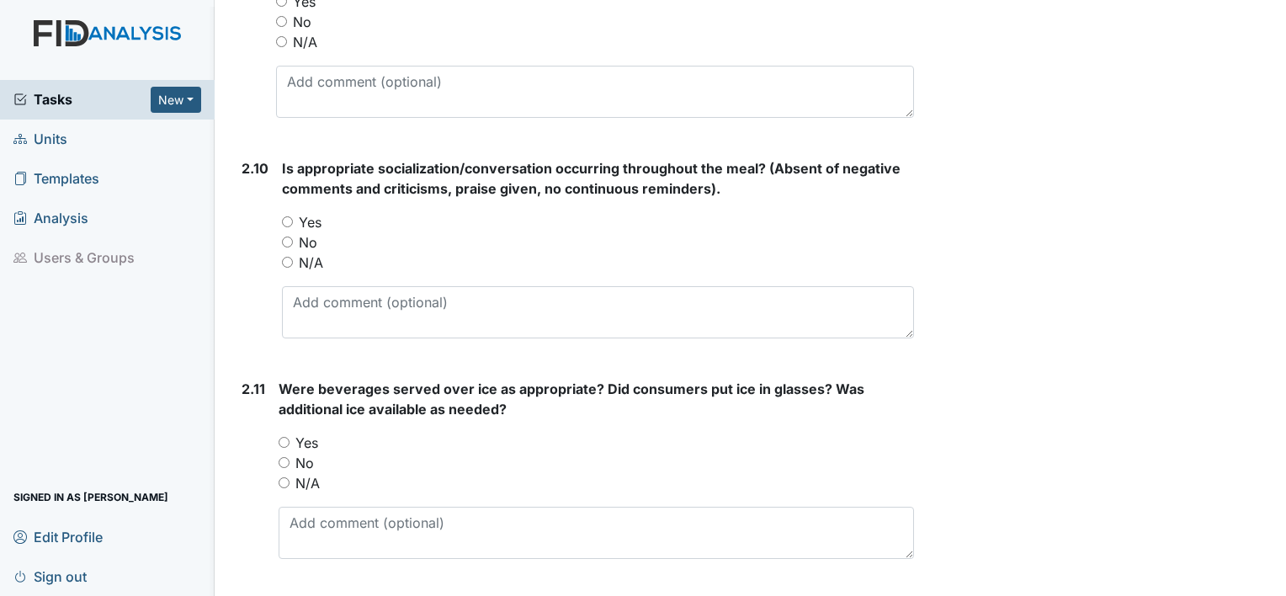
scroll to position [2891, 0]
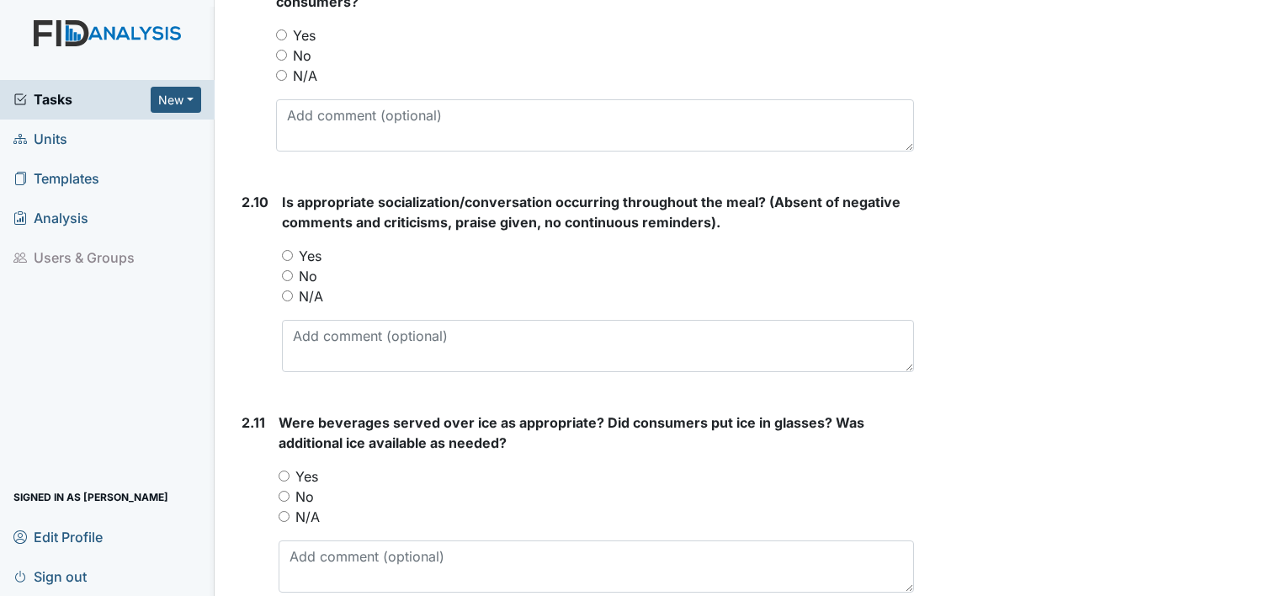
click at [284, 470] on input "Yes" at bounding box center [284, 475] width 11 height 11
radio input "true"
click at [303, 220] on span "Is appropriate socialization/conversation occurring throughout the meal? (Absen…" at bounding box center [591, 212] width 618 height 37
click at [288, 250] on input "Yes" at bounding box center [287, 255] width 11 height 11
radio input "true"
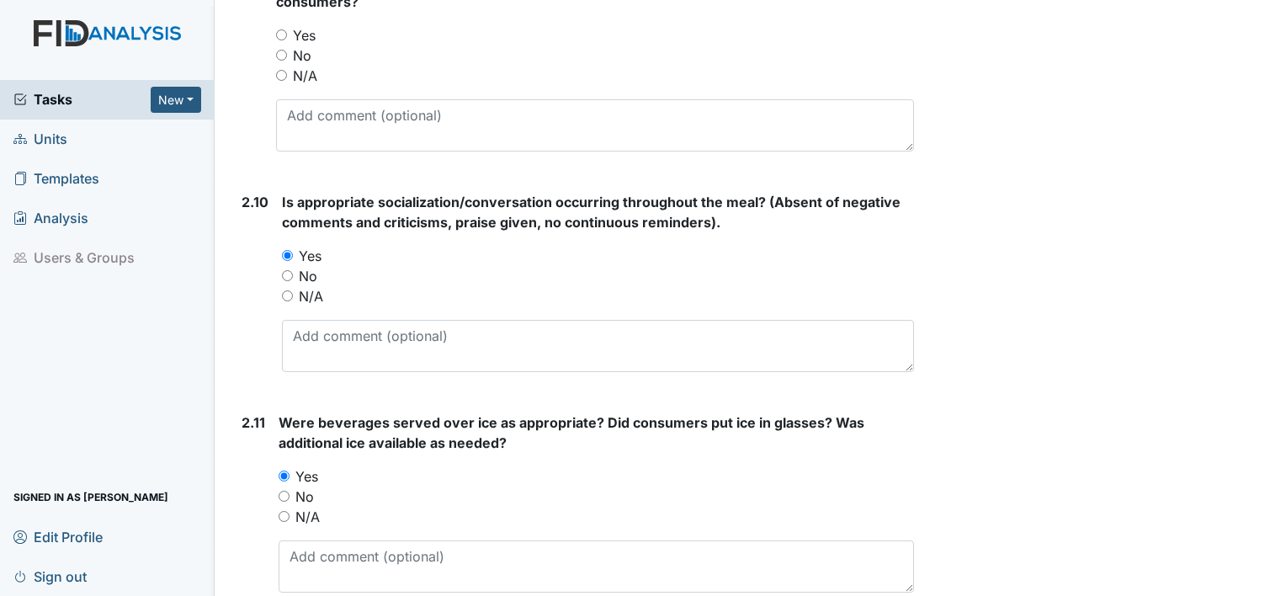
click at [242, 167] on div "1. General Observation 1.1 Are proper sanitation practices used by staff and en…" at bounding box center [574, 44] width 679 height 5417
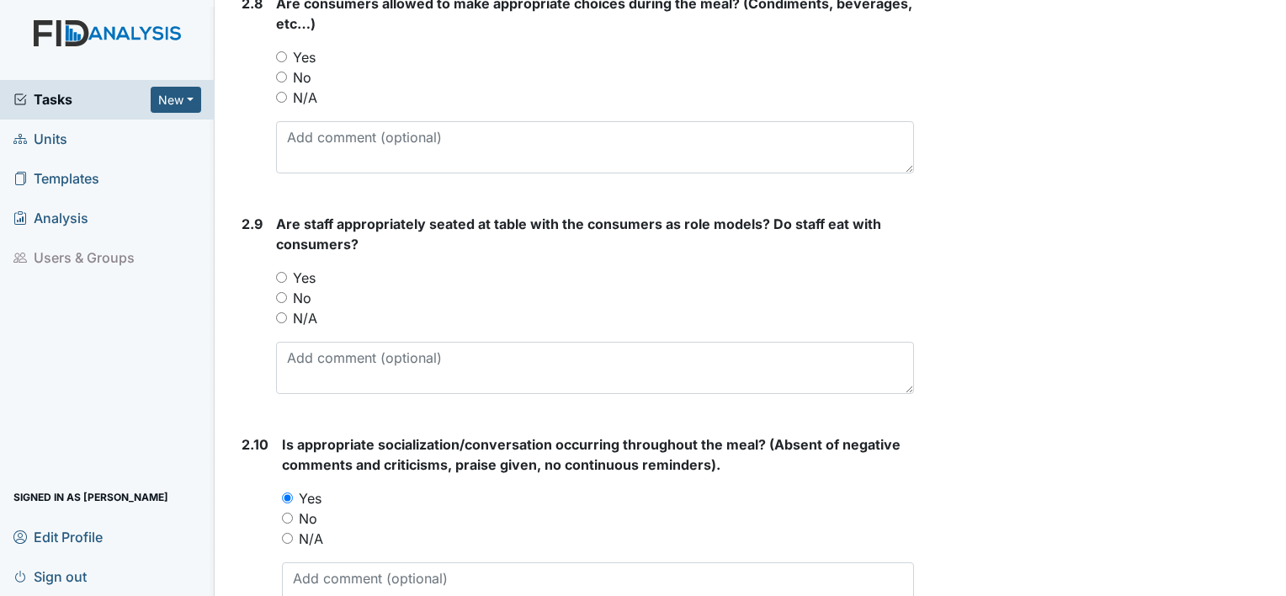
scroll to position [2622, 0]
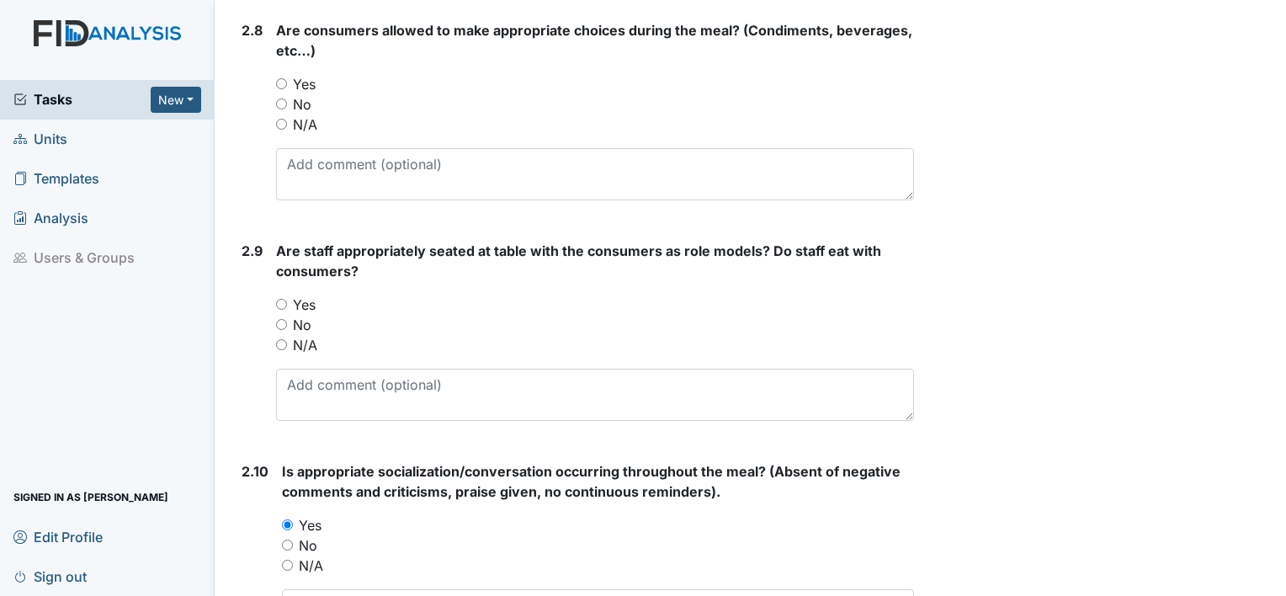
click at [49, 137] on span "Units" at bounding box center [40, 139] width 54 height 26
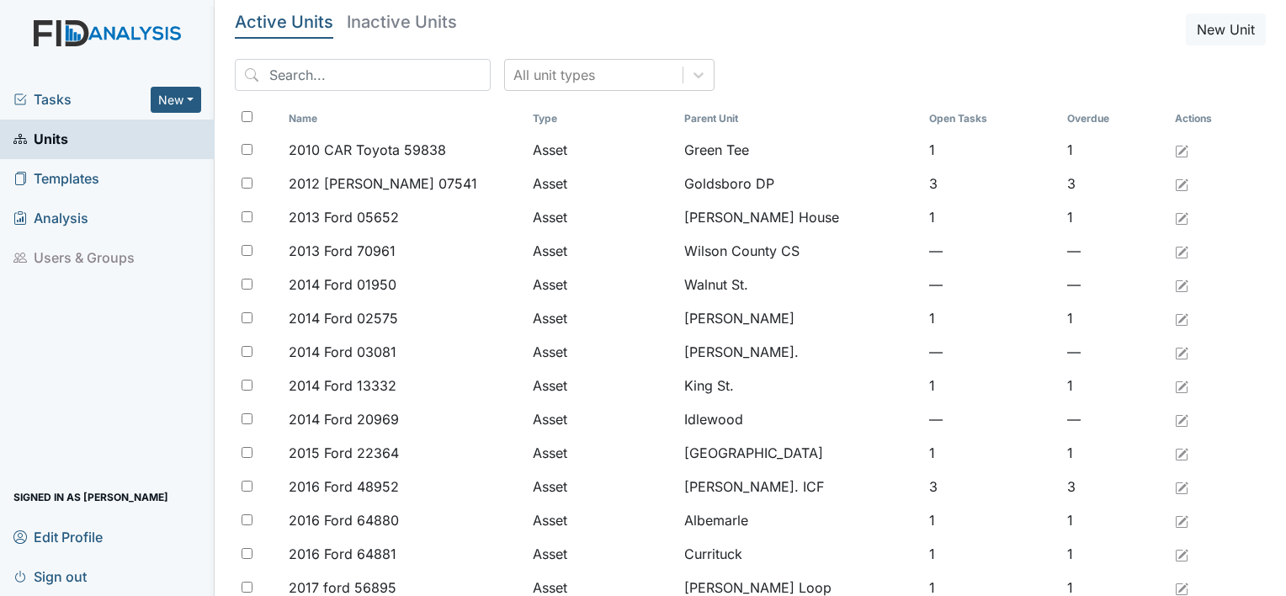
click at [47, 139] on span "Units" at bounding box center [40, 139] width 55 height 26
click at [278, 81] on input "search" at bounding box center [363, 75] width 256 height 32
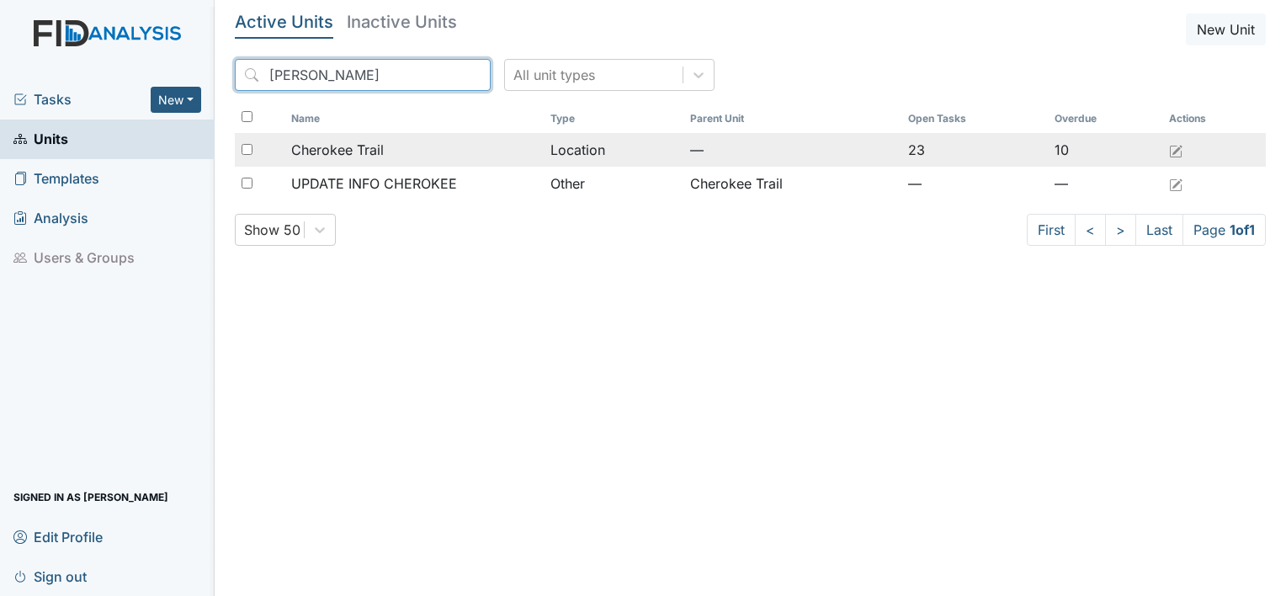
type input "cherok"
click at [300, 152] on span "Cherokee Trail" at bounding box center [337, 150] width 93 height 20
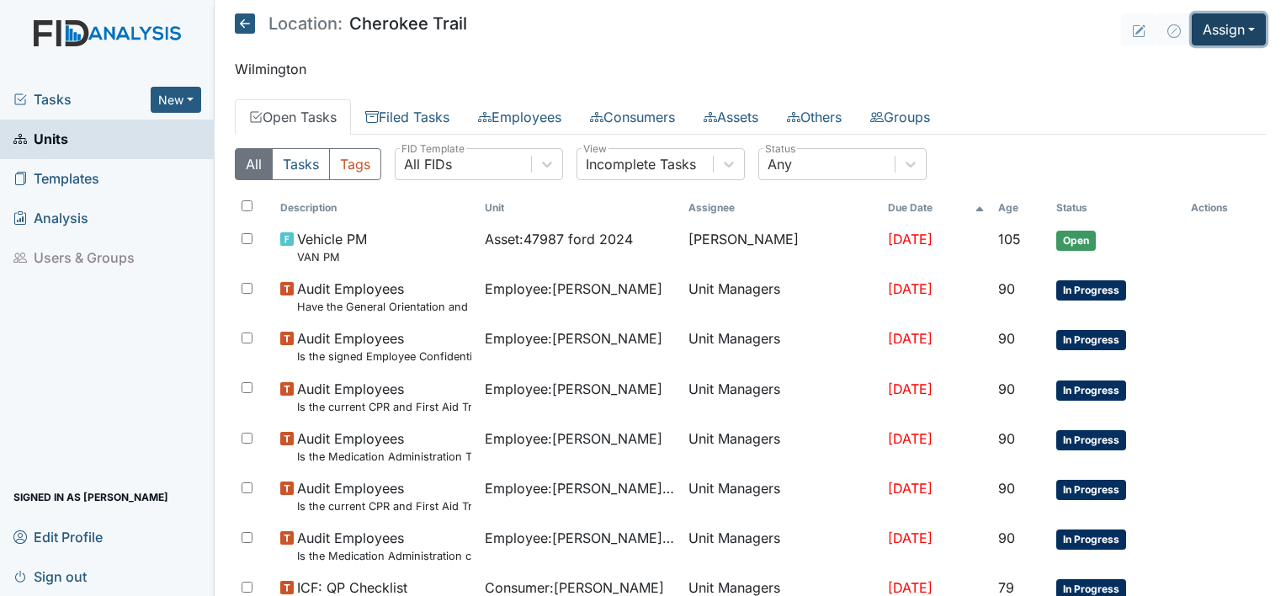
click at [1239, 24] on button "Assign" at bounding box center [1228, 29] width 74 height 32
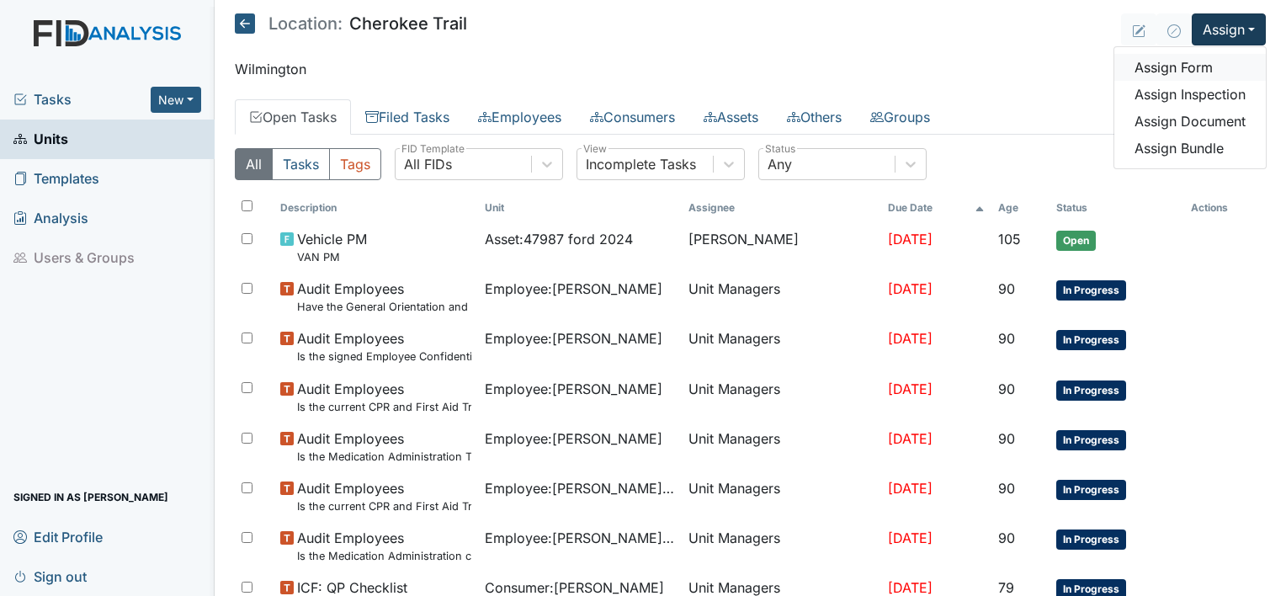
click at [1178, 69] on link "Assign Form" at bounding box center [1189, 67] width 151 height 27
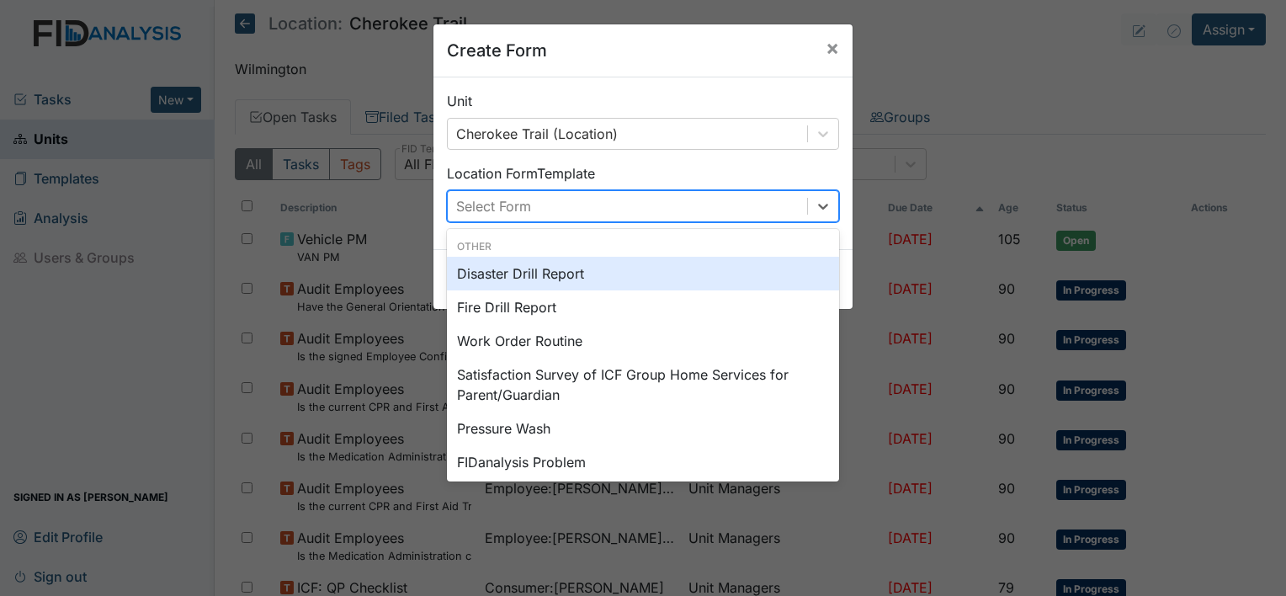
drag, startPoint x: 799, startPoint y: 211, endPoint x: 781, endPoint y: 208, distance: 18.8
click at [781, 208] on div "Select Form" at bounding box center [627, 206] width 359 height 30
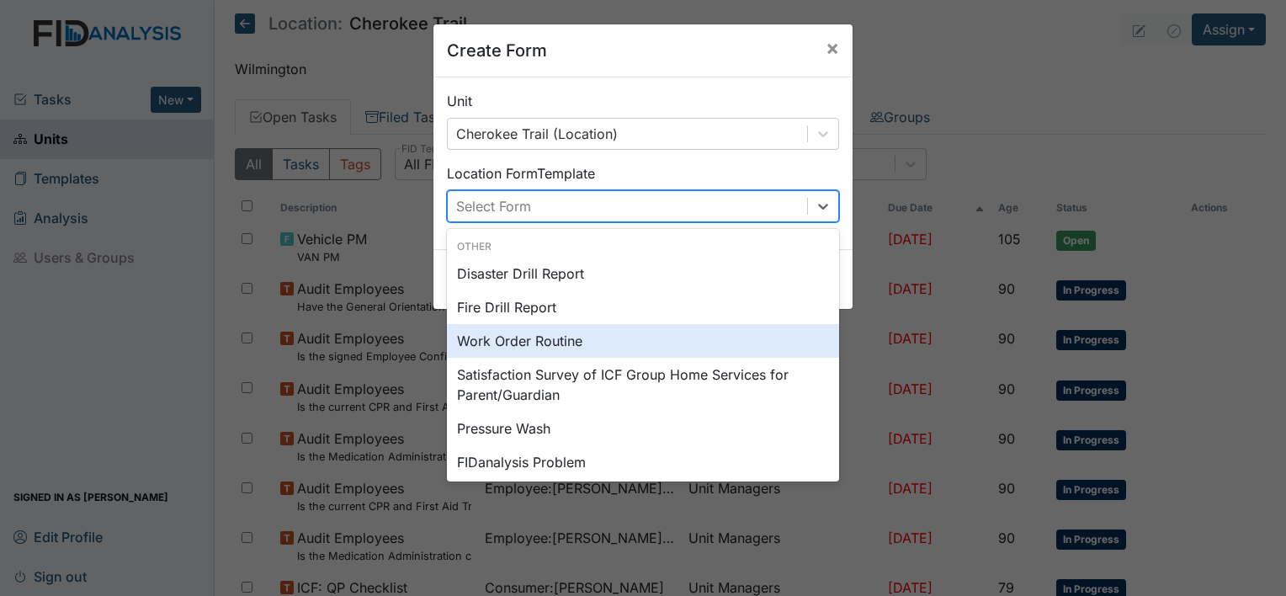
click at [555, 340] on div "Work Order Routine" at bounding box center [643, 341] width 392 height 34
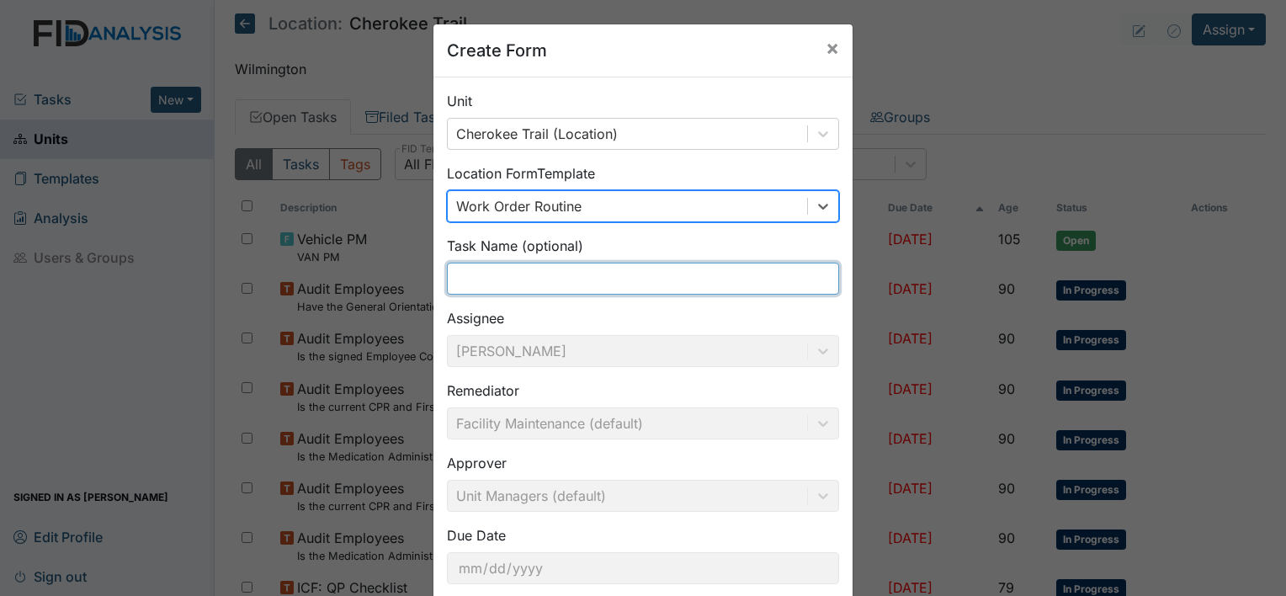
click at [496, 273] on input "text" at bounding box center [643, 279] width 392 height 32
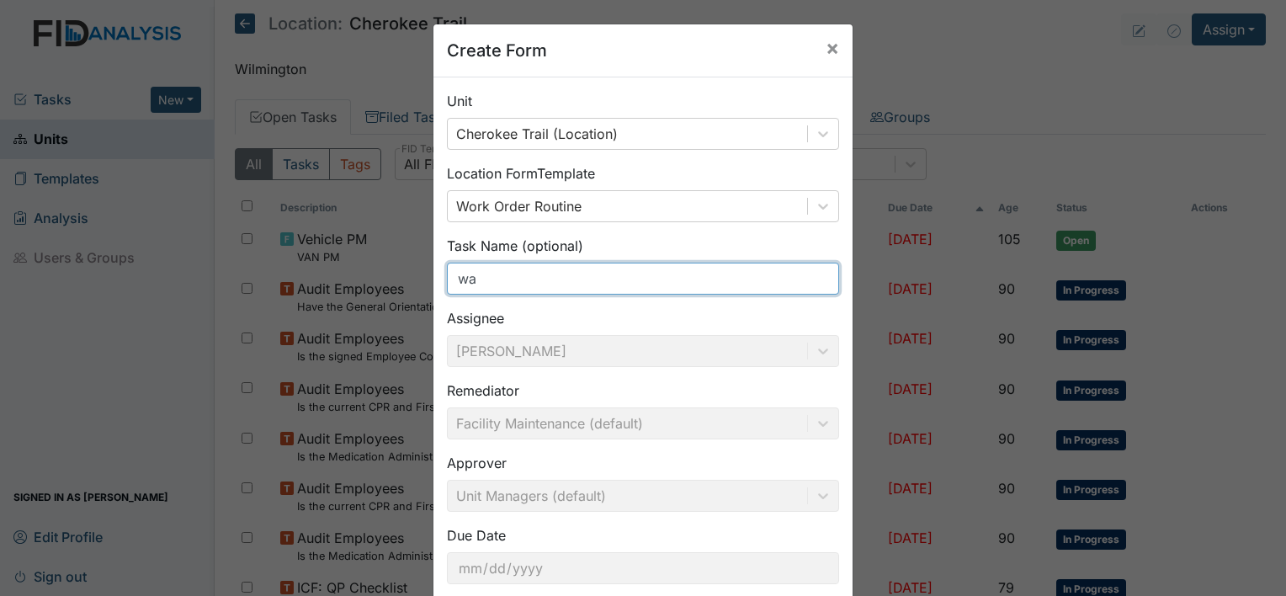
type input "w"
type input "washer door"
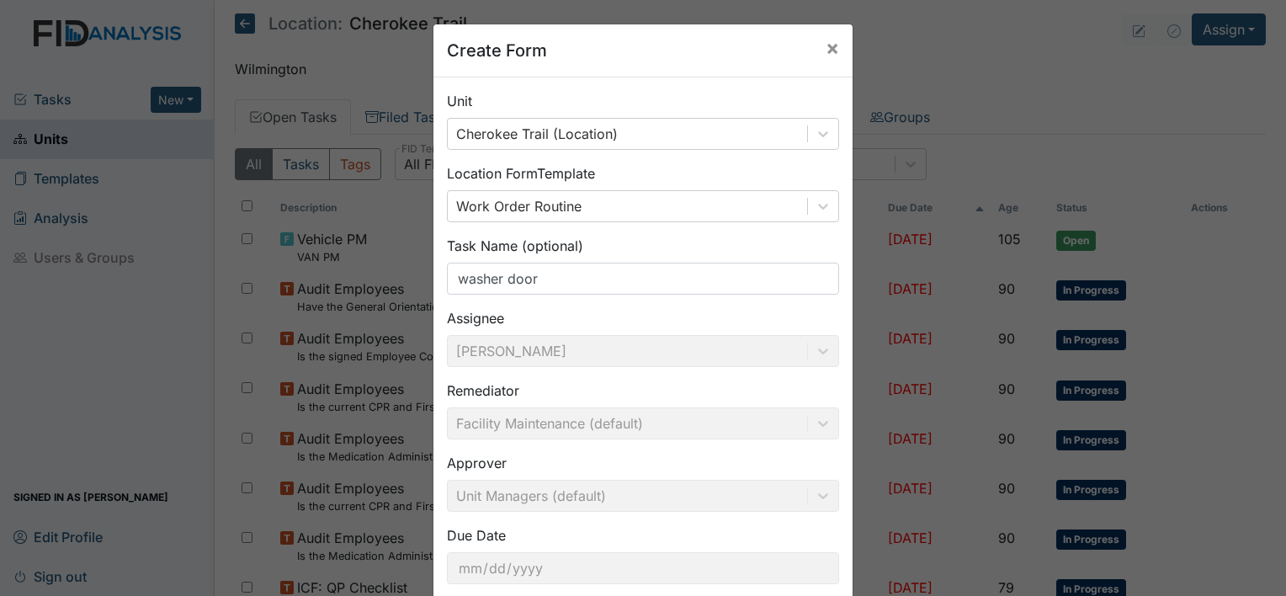
click at [892, 77] on div "Create Form × Unit Cherokee Trail (Location) Location Form Template Work Order …" at bounding box center [643, 298] width 1286 height 596
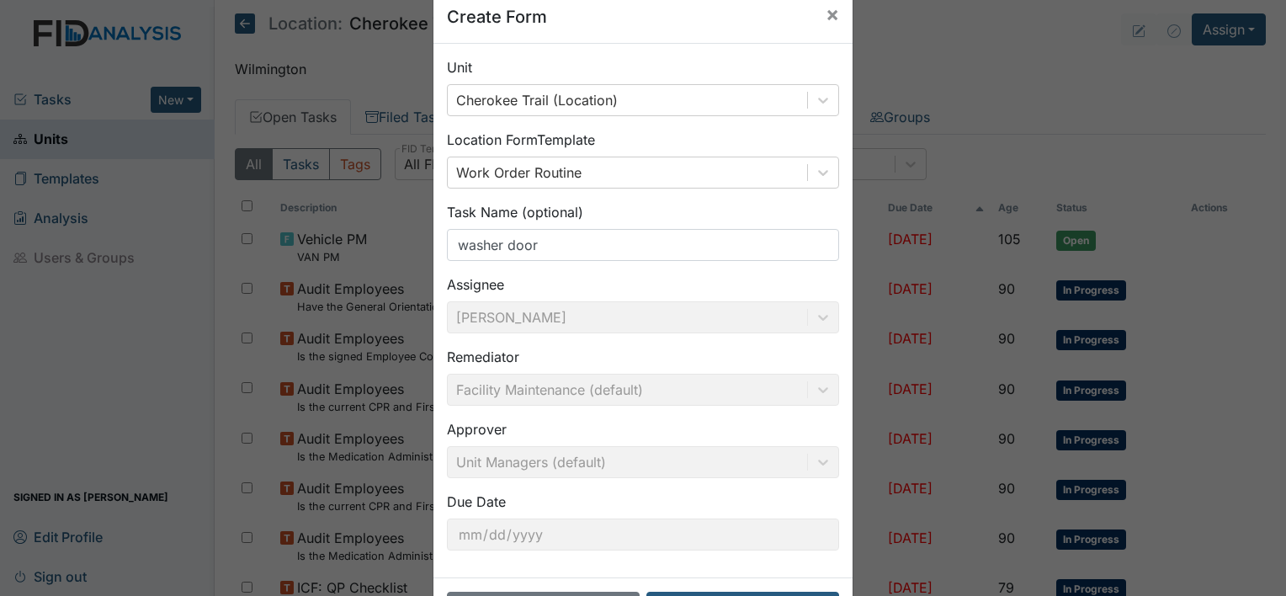
scroll to position [98, 0]
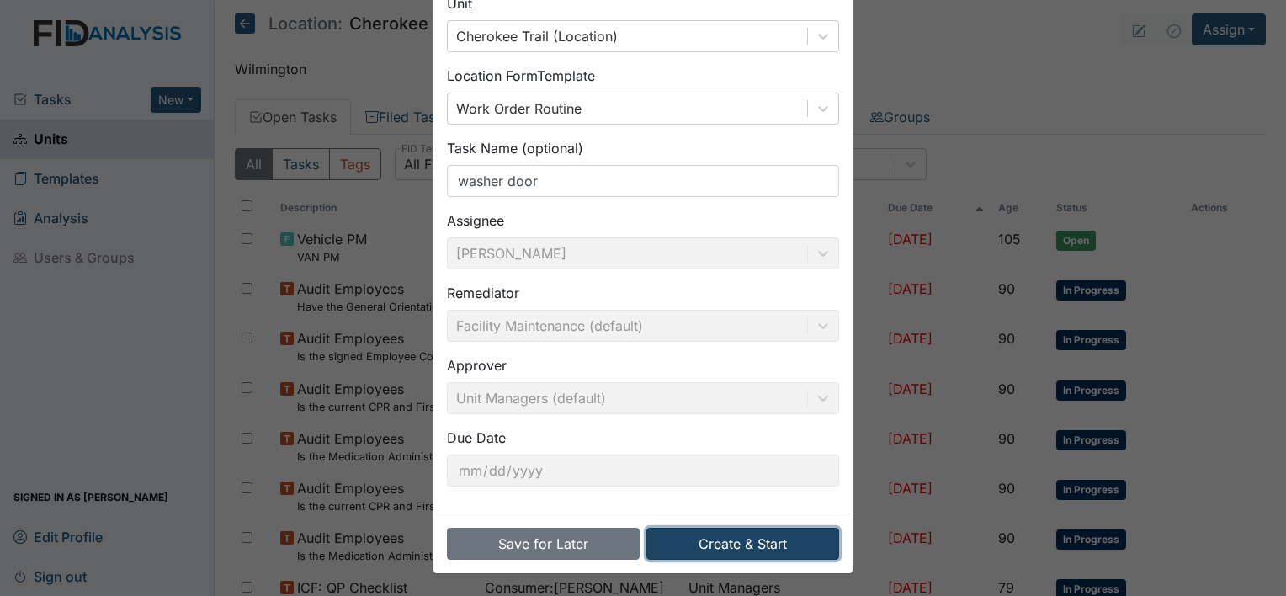
click at [723, 535] on button "Create & Start" at bounding box center [742, 544] width 193 height 32
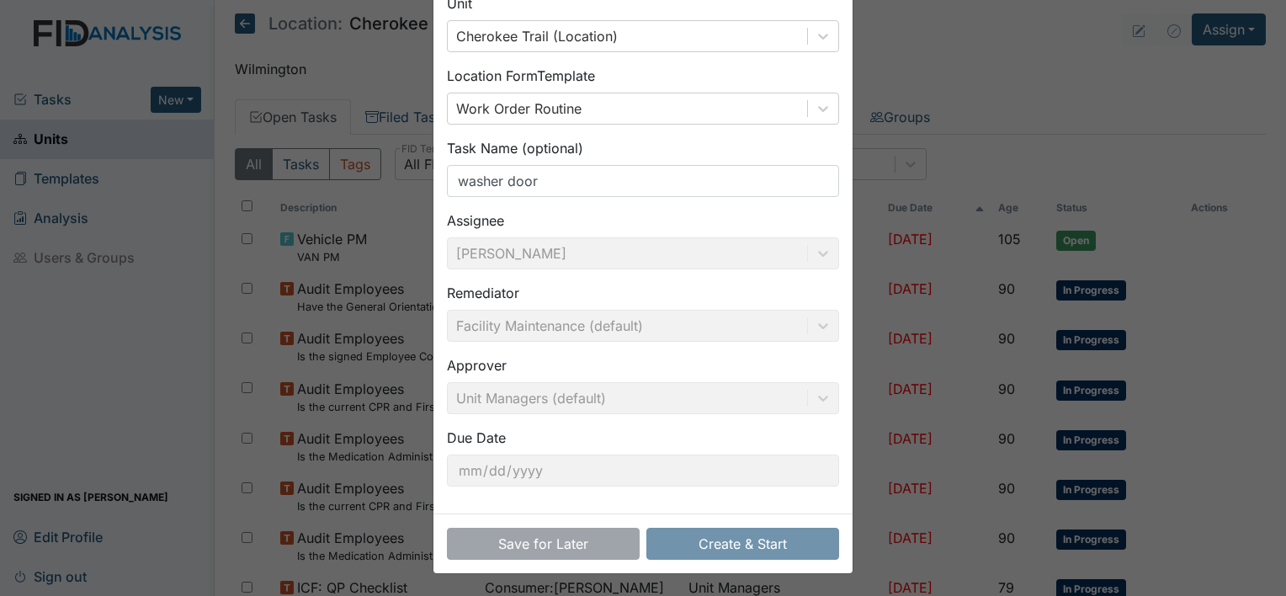
click at [317, 88] on div "Create Form × Unit Cherokee Trail (Location) Location Form Template Work Order …" at bounding box center [643, 298] width 1286 height 596
drag, startPoint x: 317, startPoint y: 88, endPoint x: 296, endPoint y: 72, distance: 25.9
click at [296, 72] on div "Create Form × Unit Cherokee Trail (Location) Location Form Template Work Order …" at bounding box center [643, 298] width 1286 height 596
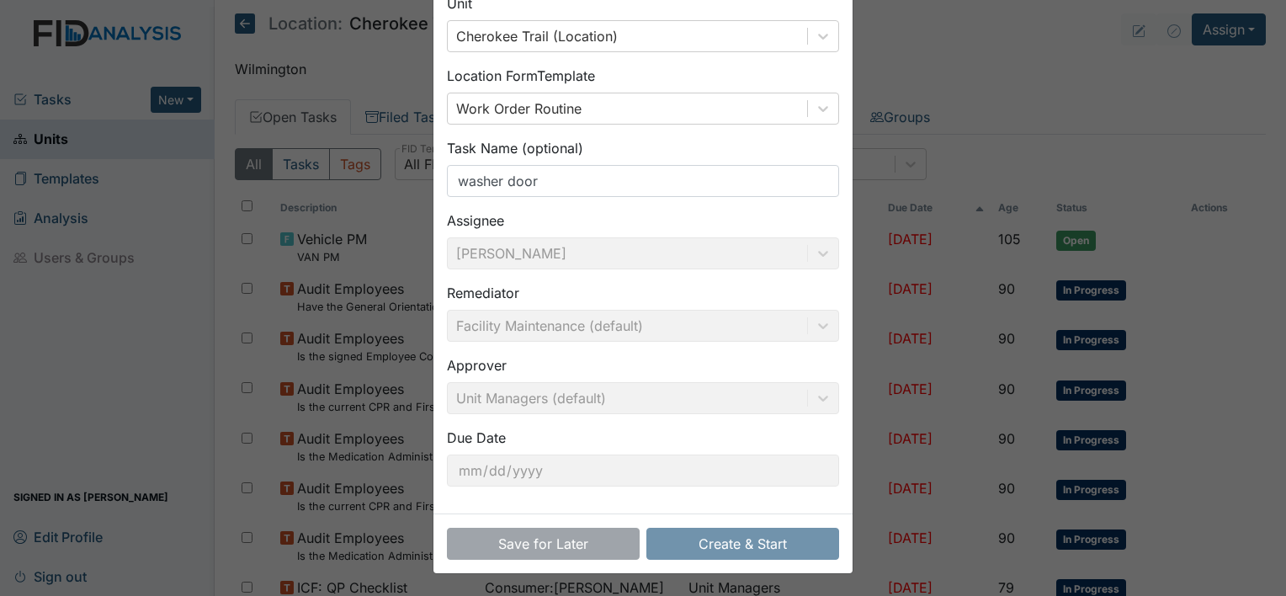
scroll to position [0, 0]
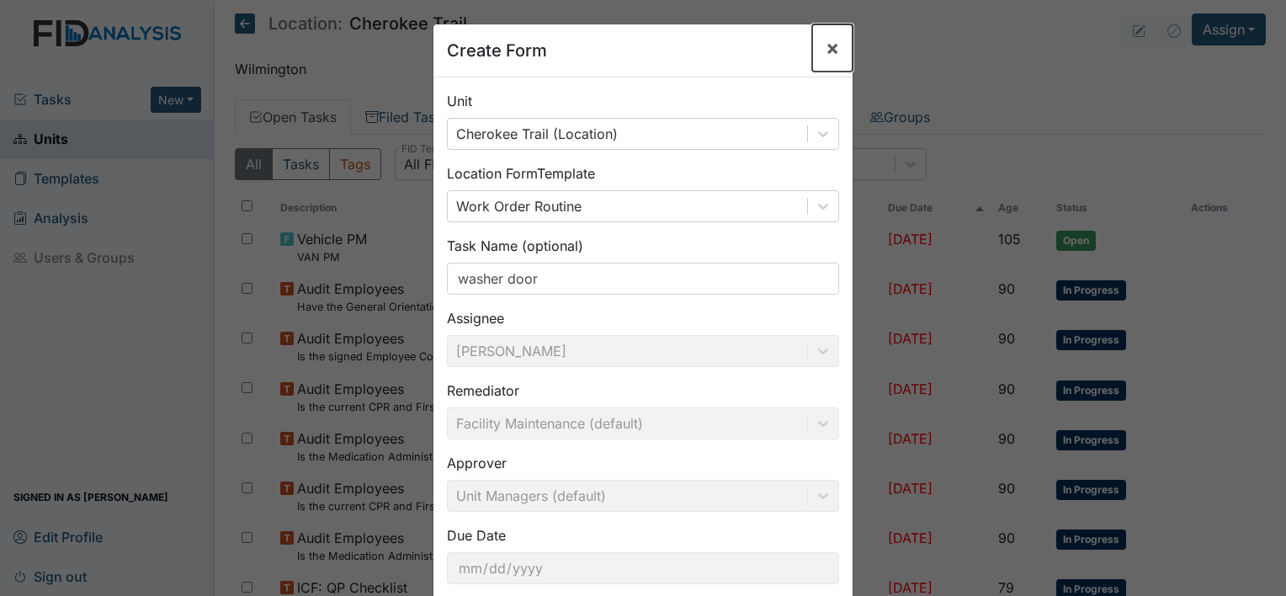
click at [825, 41] on span "×" at bounding box center [831, 47] width 13 height 24
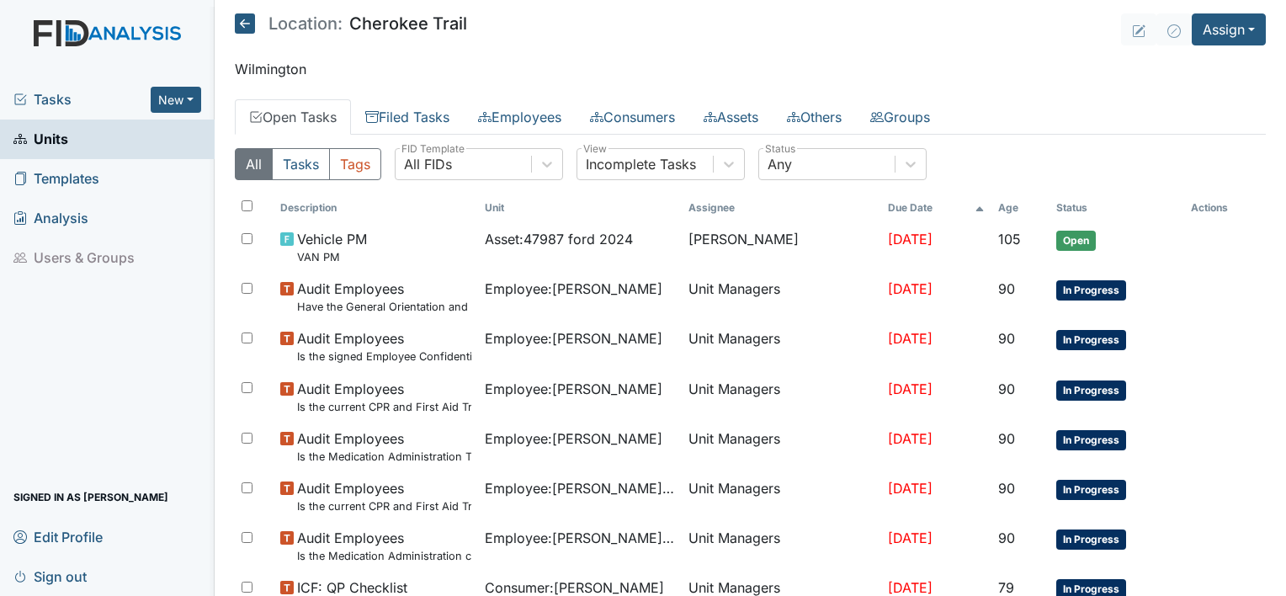
click at [329, 110] on link "Open Tasks" at bounding box center [293, 116] width 116 height 35
click at [321, 125] on link "Open Tasks" at bounding box center [293, 116] width 116 height 35
click at [316, 114] on link "Open Tasks" at bounding box center [293, 116] width 116 height 35
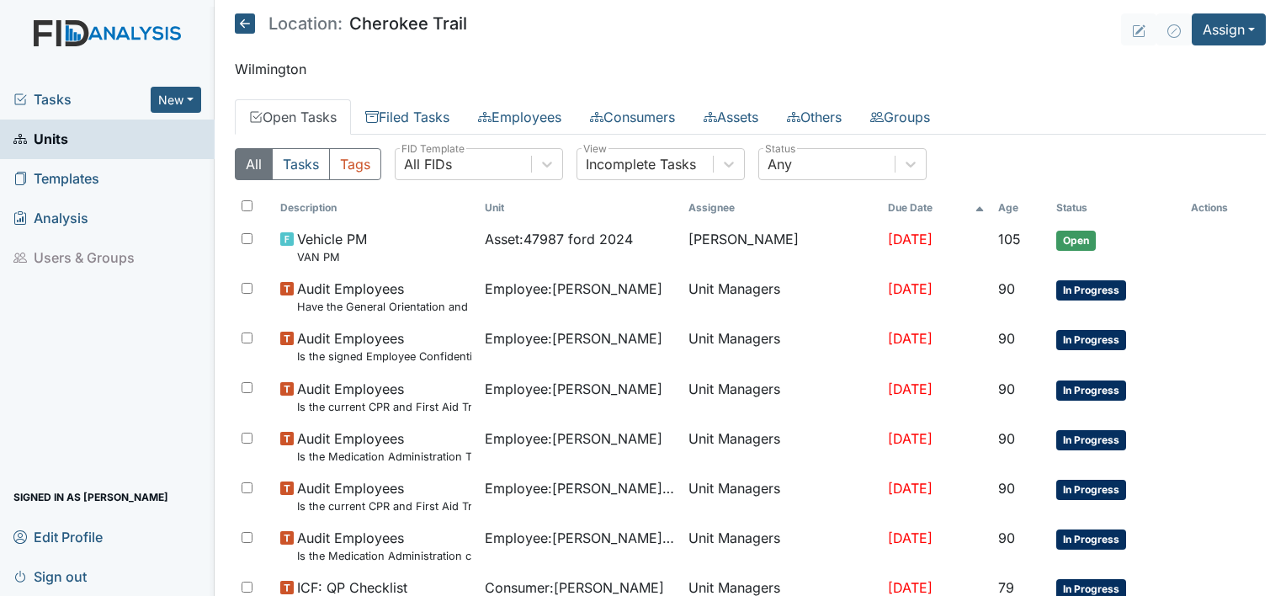
click at [332, 118] on link "Open Tasks" at bounding box center [293, 116] width 116 height 35
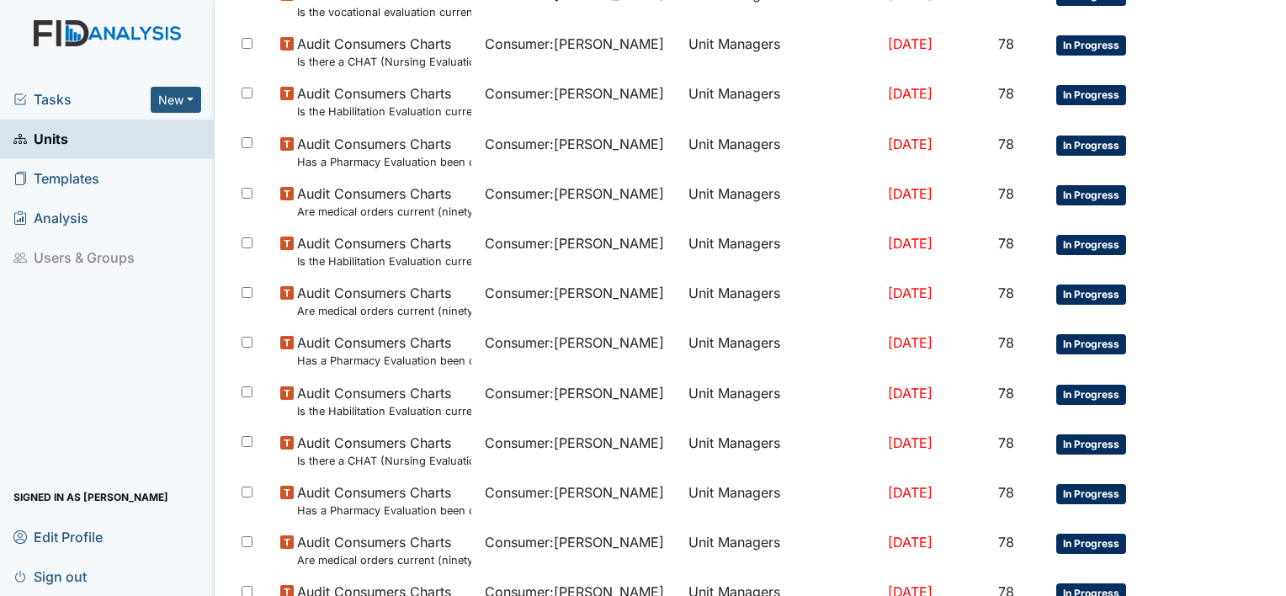
scroll to position [1206, 0]
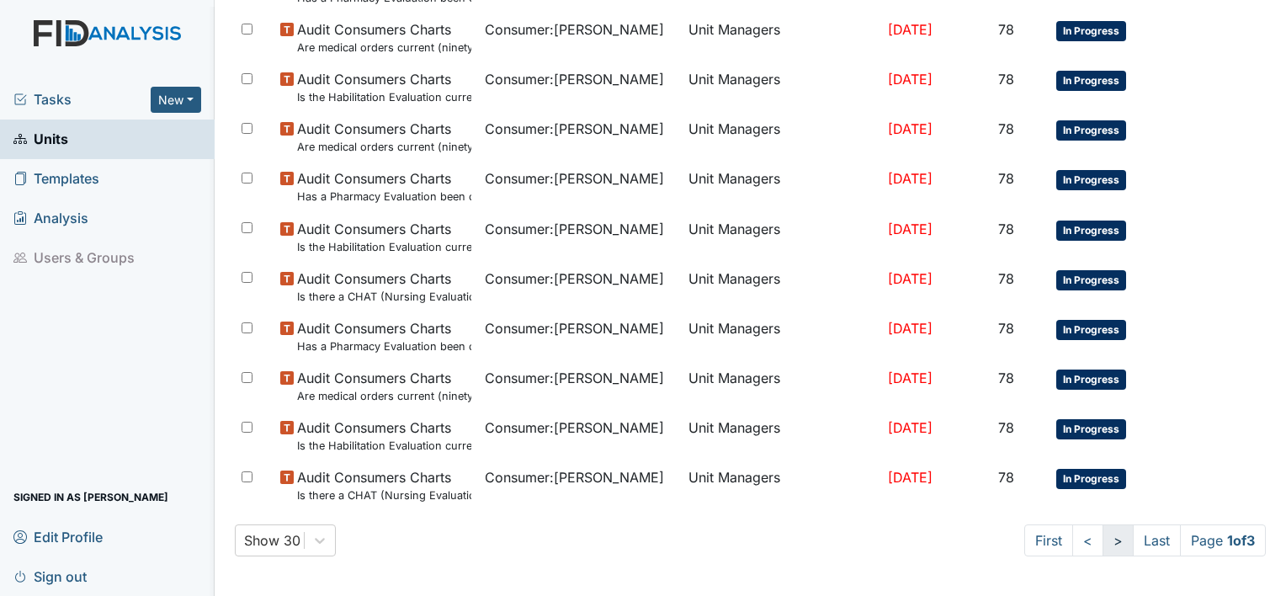
click at [1102, 540] on link ">" at bounding box center [1117, 540] width 31 height 32
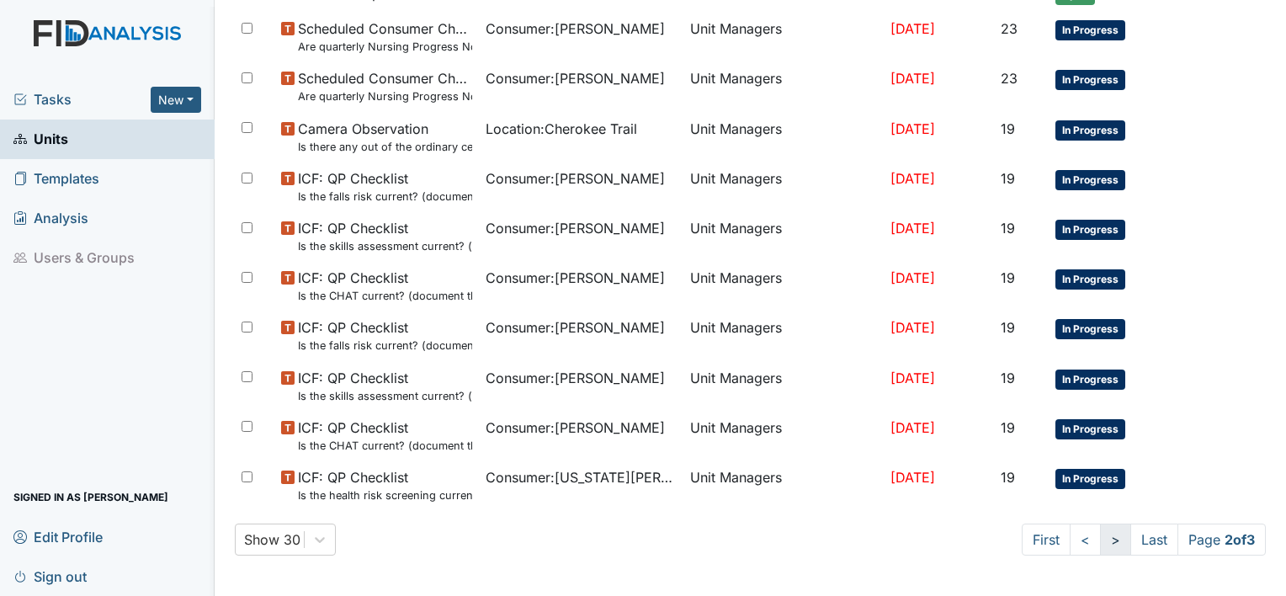
scroll to position [1160, 0]
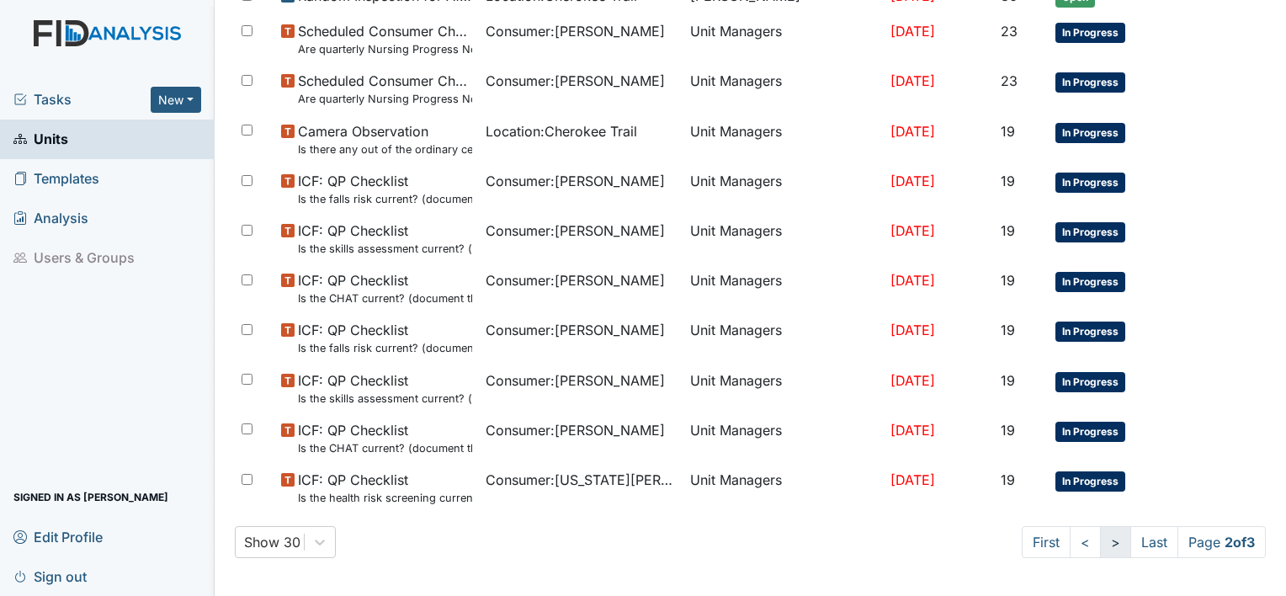
click at [1100, 540] on link ">" at bounding box center [1115, 542] width 31 height 32
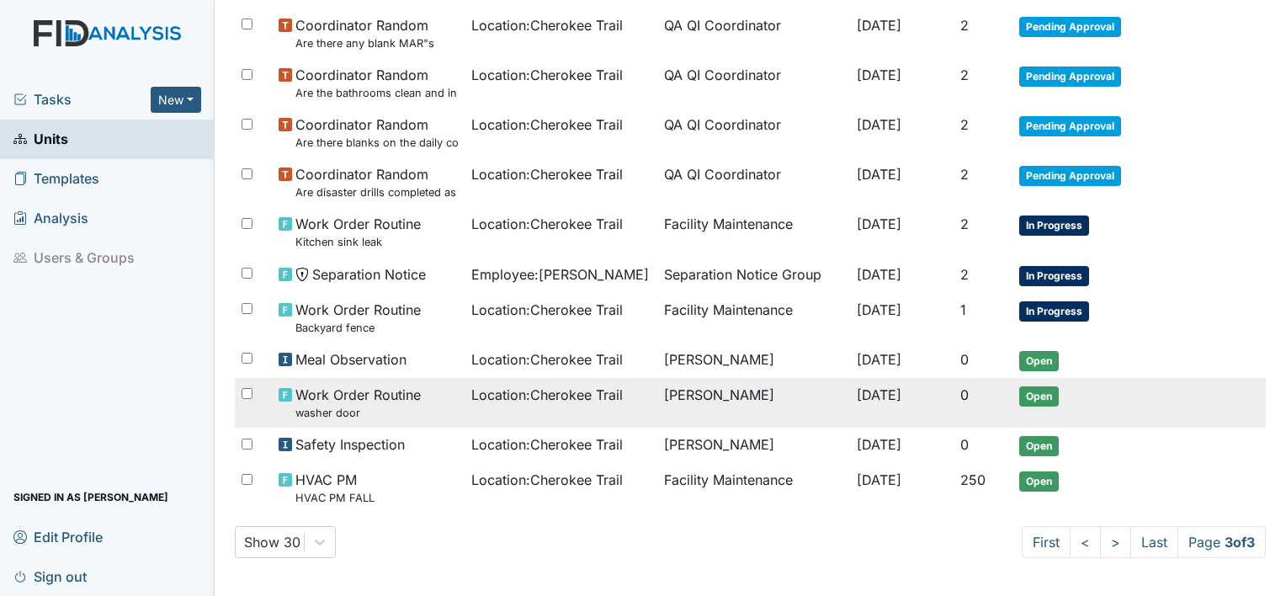
click at [756, 400] on td "[PERSON_NAME]" at bounding box center [753, 403] width 193 height 50
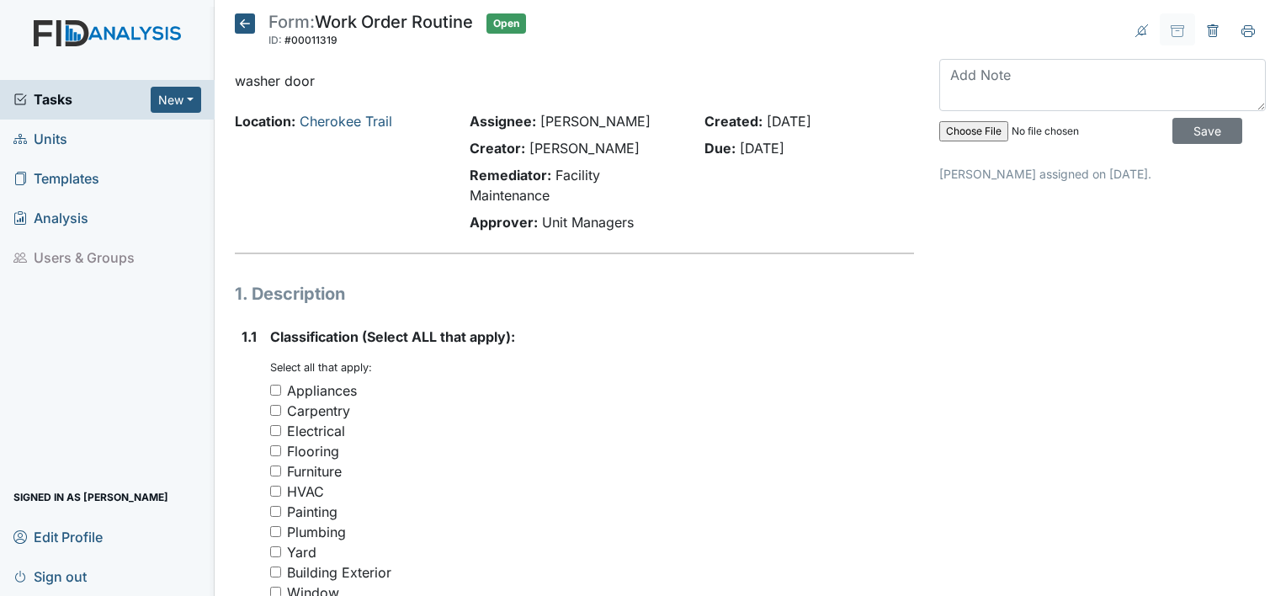
click at [274, 386] on input "Appliances" at bounding box center [275, 390] width 11 height 11
checkbox input "true"
click at [243, 441] on div "1.1" at bounding box center [248, 523] width 15 height 395
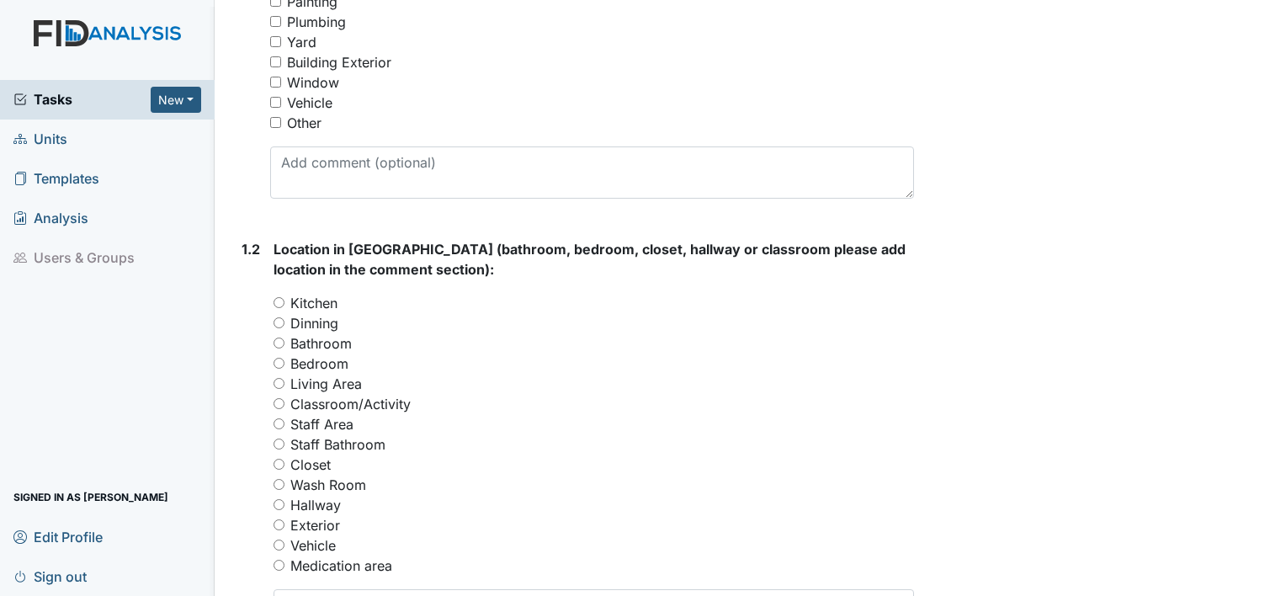
scroll to position [539, 0]
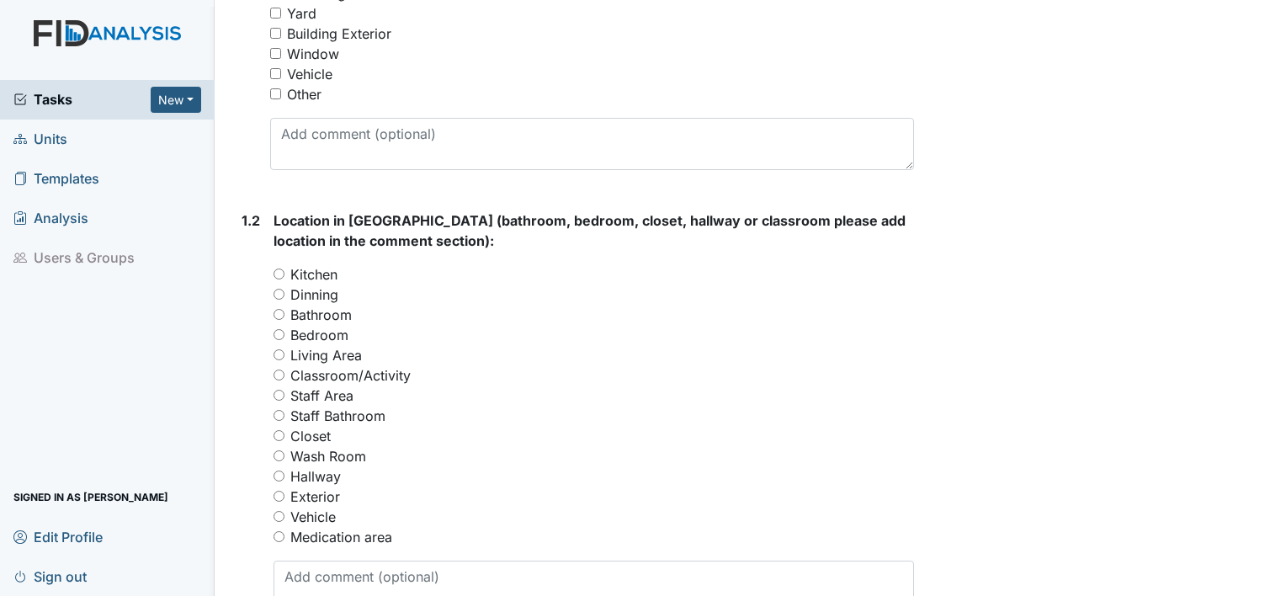
click at [279, 454] on input "Wash Room" at bounding box center [278, 455] width 11 height 11
radio input "true"
click at [247, 532] on div "1.2" at bounding box center [250, 418] width 19 height 416
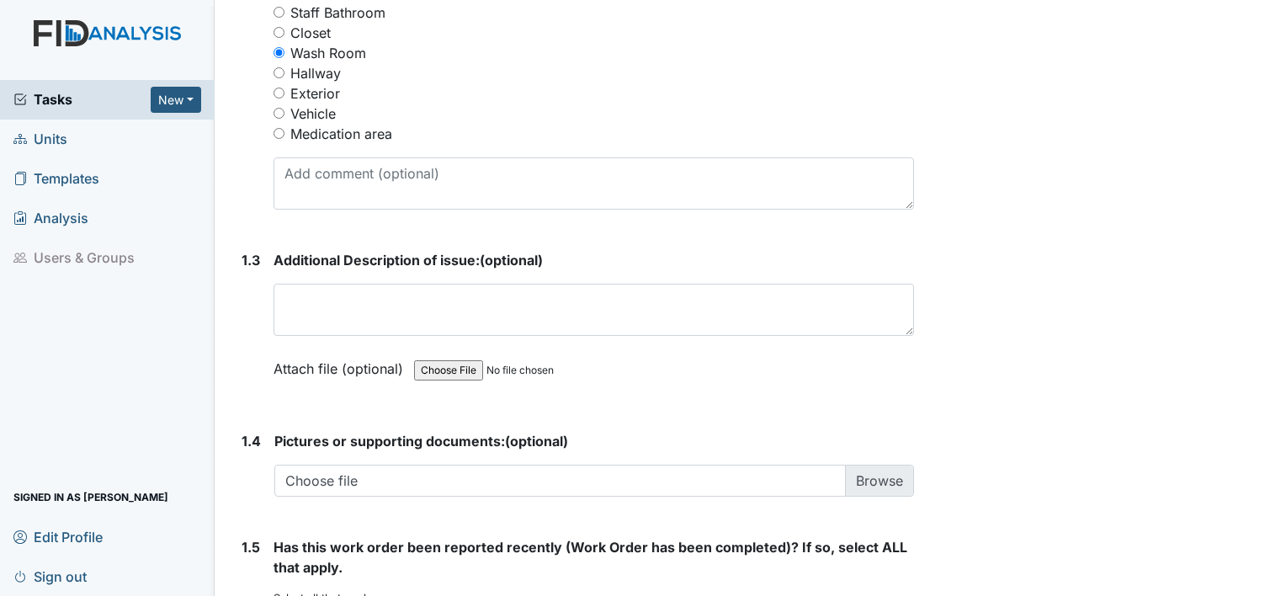
scroll to position [942, 0]
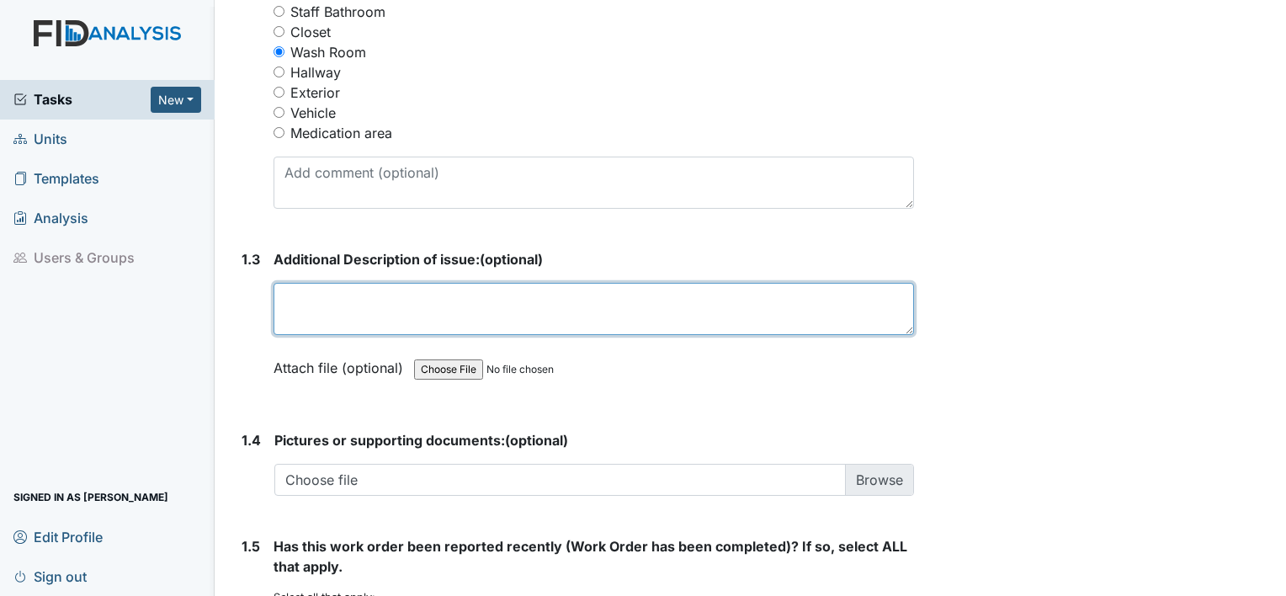
click at [310, 305] on textarea at bounding box center [593, 309] width 640 height 52
type textarea "Washing machine"
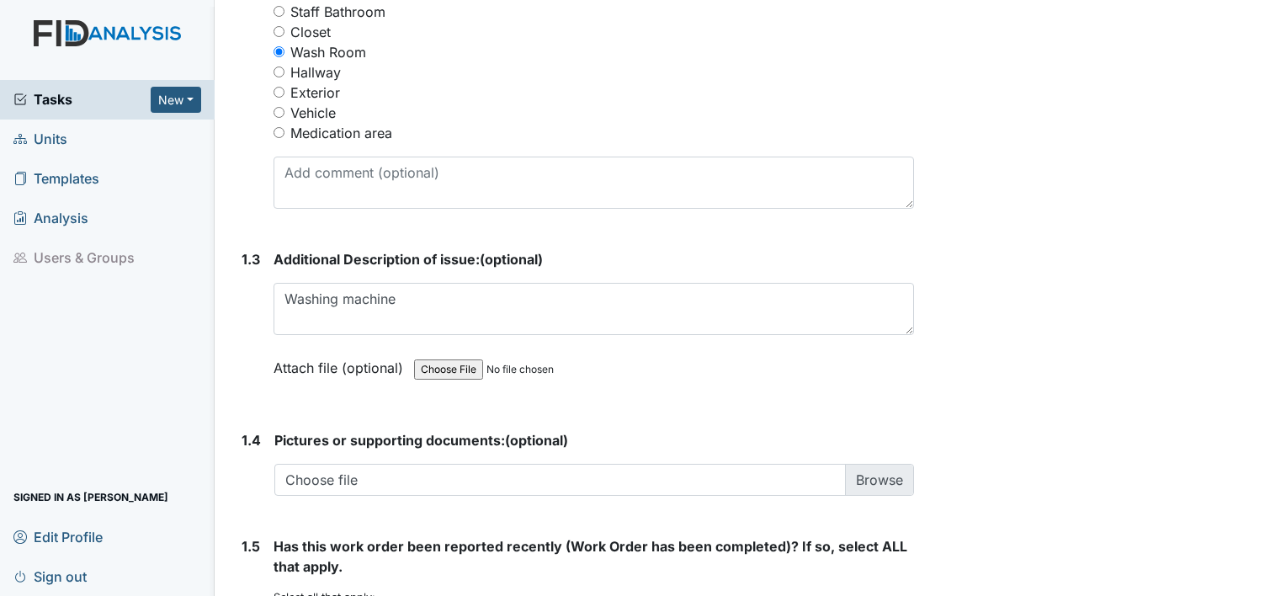
click at [125, 196] on link "Templates" at bounding box center [107, 179] width 215 height 40
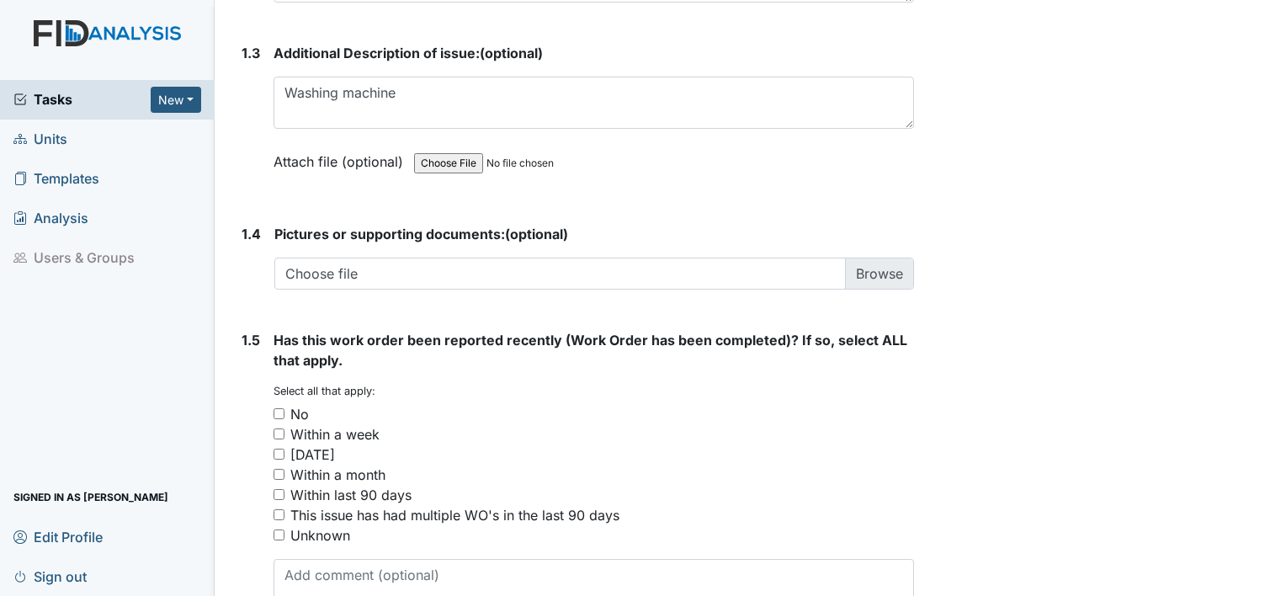
scroll to position [1160, 0]
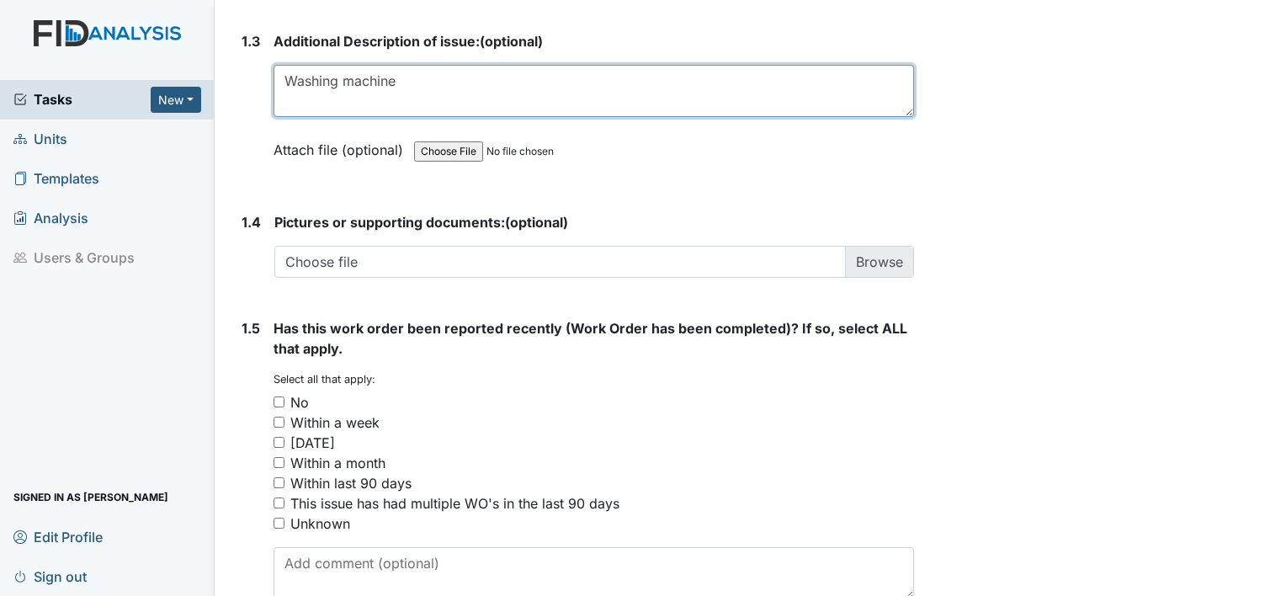
click at [415, 79] on textarea "Washing machine" at bounding box center [593, 91] width 640 height 52
type textarea "Washing machine door needs to be adjusted"
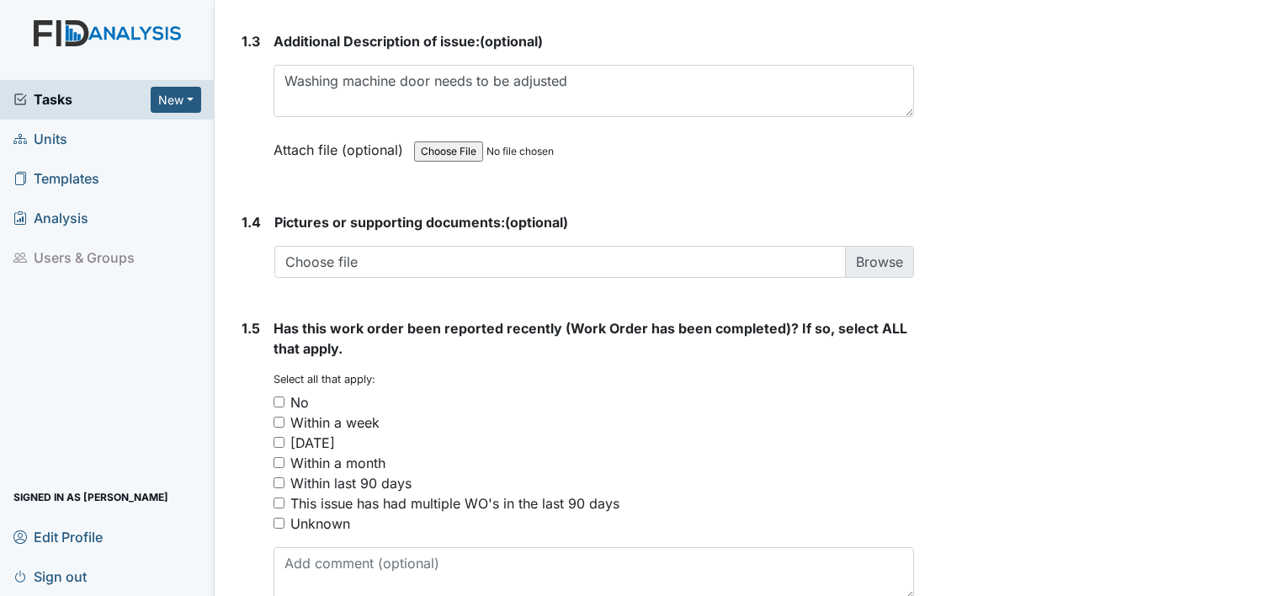
click at [276, 397] on input "No" at bounding box center [278, 401] width 11 height 11
checkbox input "true"
click at [259, 396] on div "1.5" at bounding box center [250, 465] width 19 height 295
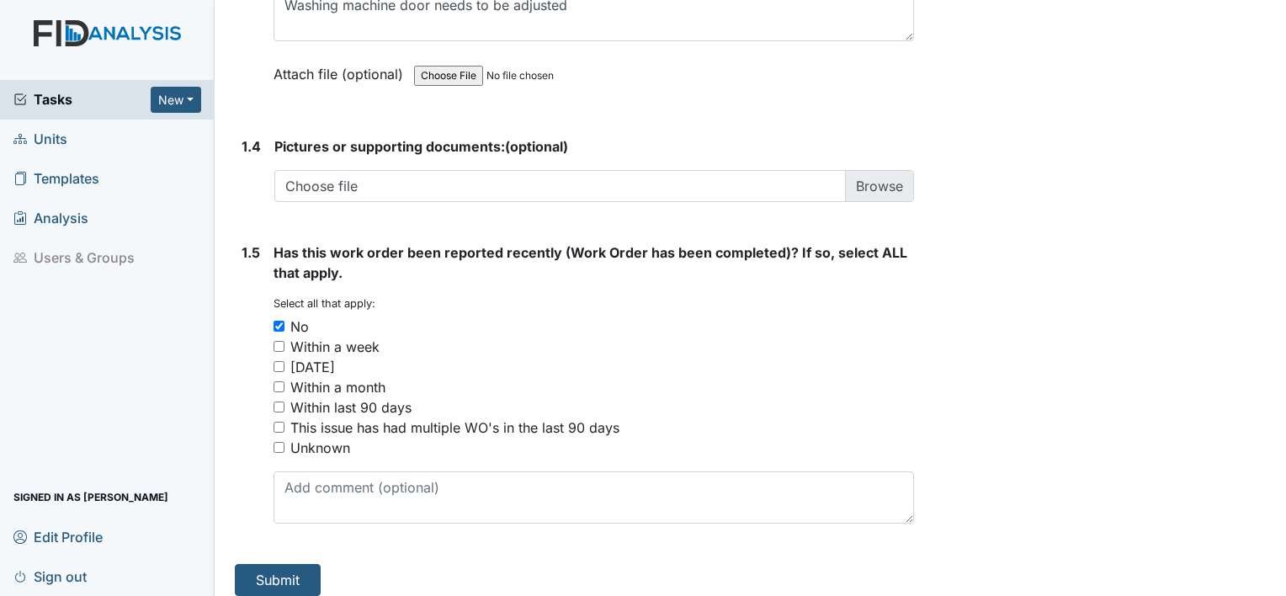
scroll to position [1247, 0]
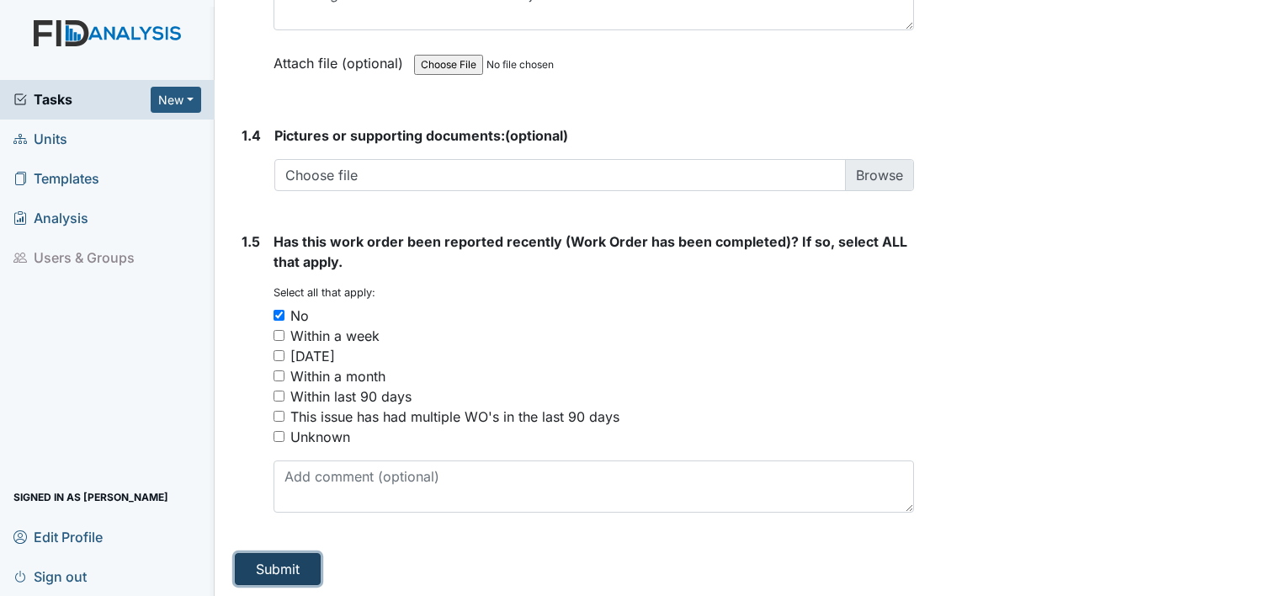
click at [266, 560] on button "Submit" at bounding box center [278, 569] width 86 height 32
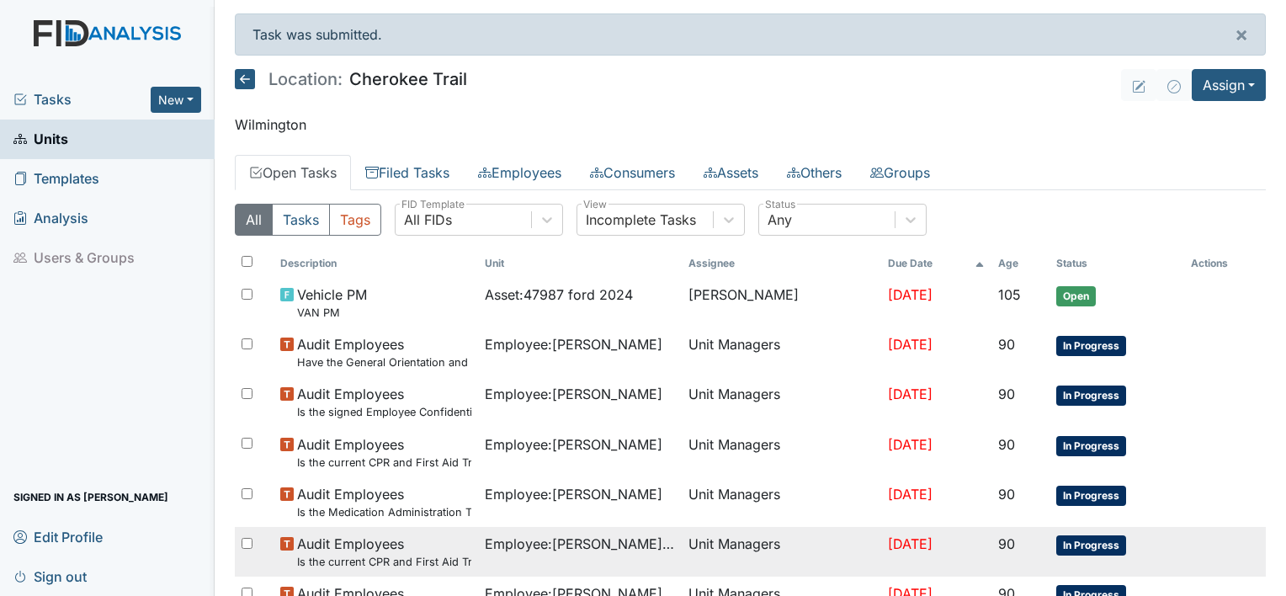
click at [266, 557] on div at bounding box center [255, 544] width 40 height 34
checkbox input "true"
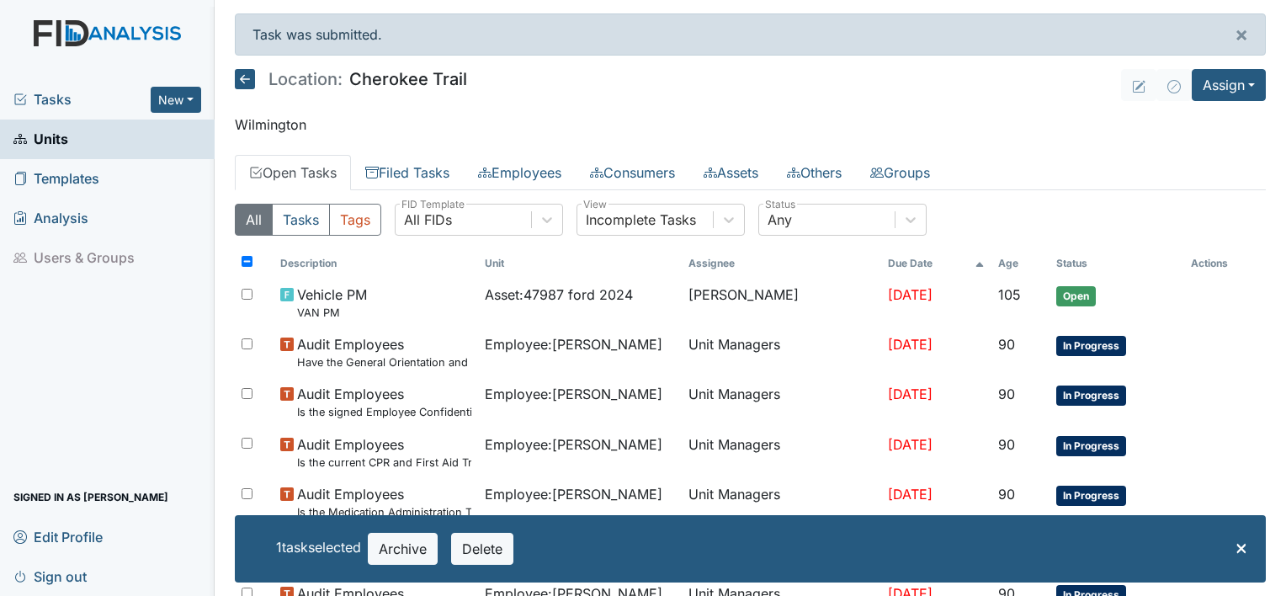
click at [266, 557] on div "× 1 task selected Archive Delete" at bounding box center [750, 548] width 1031 height 67
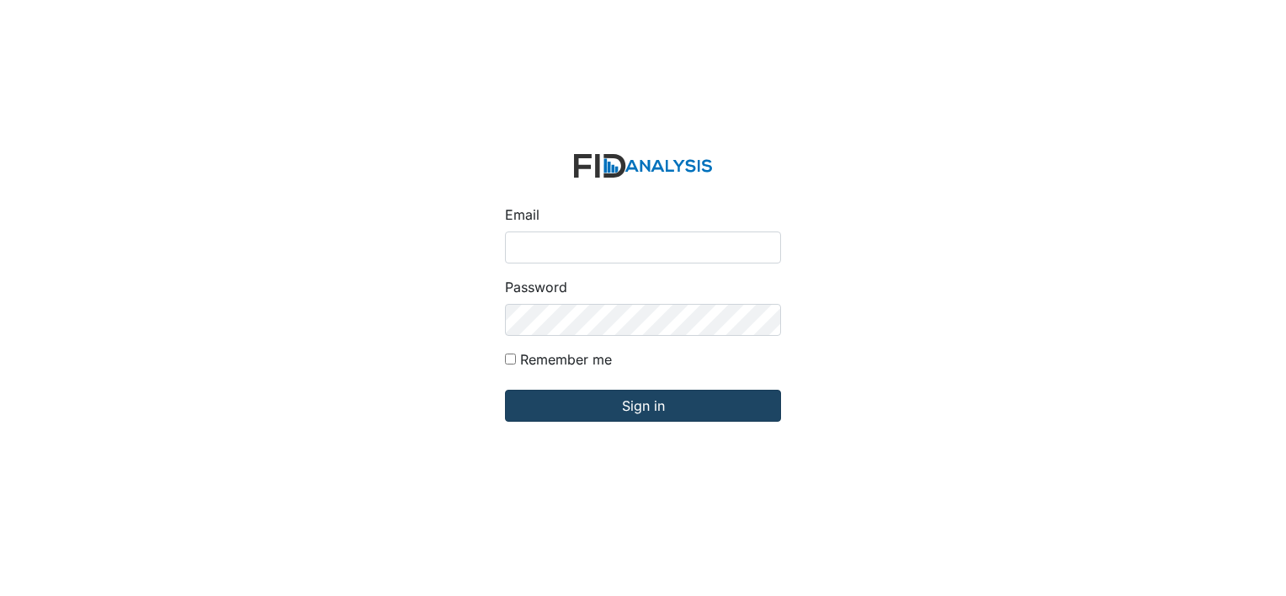
type input "[PERSON_NAME][EMAIL_ADDRESS][DOMAIN_NAME]"
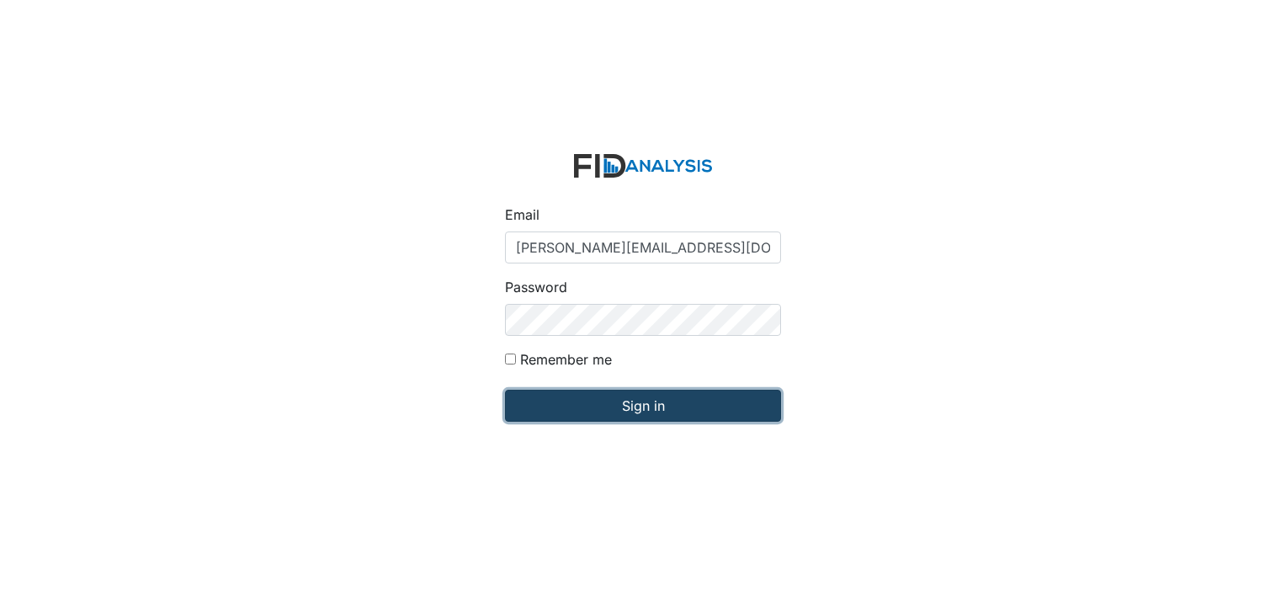
drag, startPoint x: 580, startPoint y: 402, endPoint x: 569, endPoint y: 403, distance: 11.0
click at [569, 403] on input "Sign in" at bounding box center [643, 406] width 276 height 32
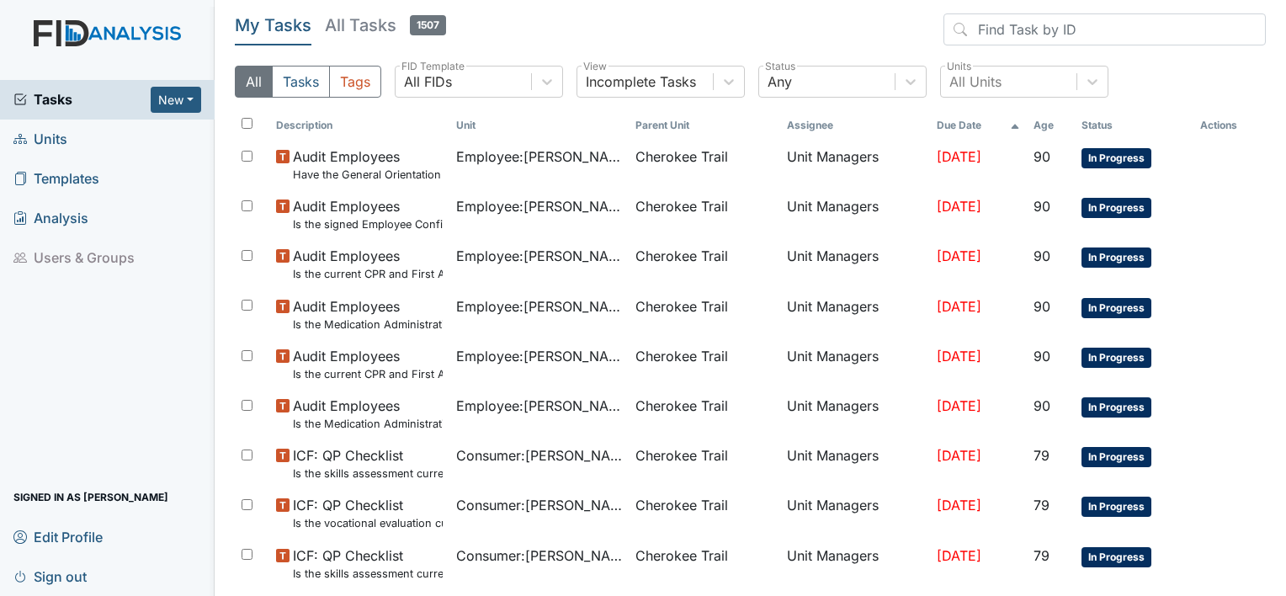
click at [125, 141] on link "Units" at bounding box center [107, 139] width 215 height 40
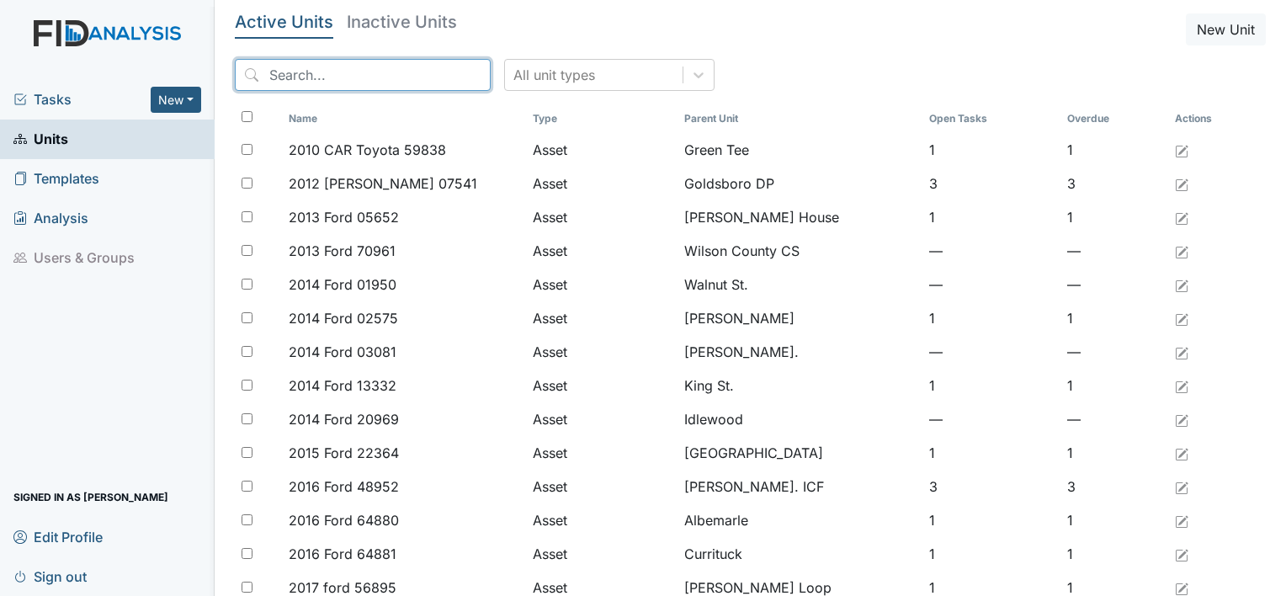
click at [381, 72] on input "search" at bounding box center [363, 75] width 256 height 32
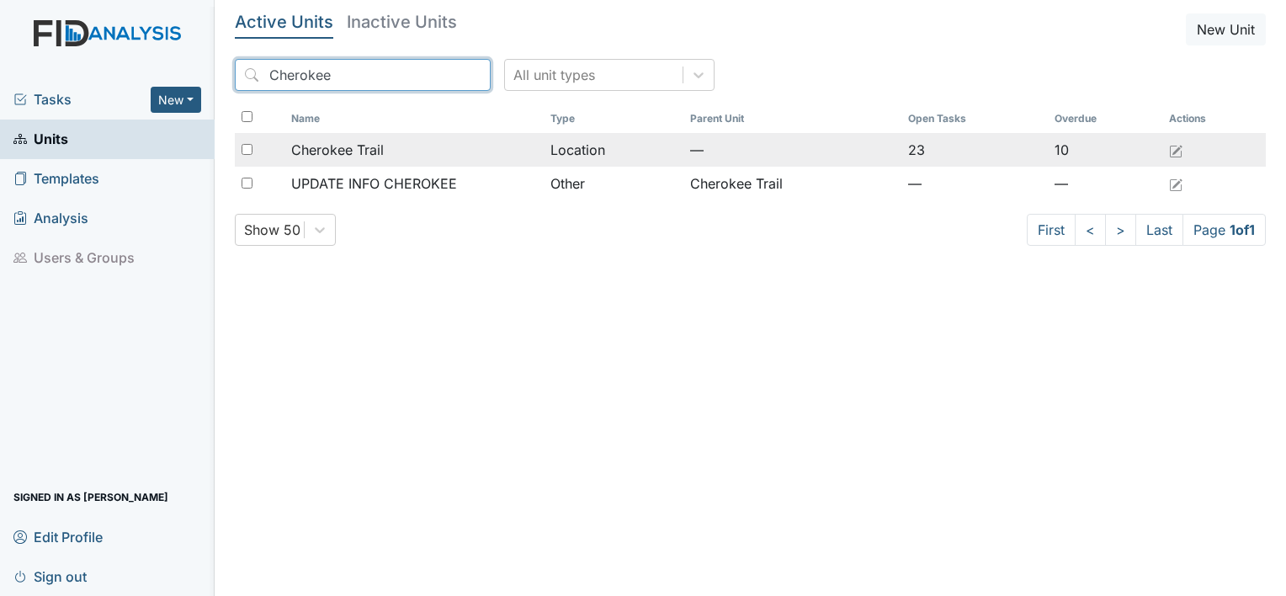
type input "Cherokee"
click at [326, 140] on span "Cherokee Trail" at bounding box center [337, 150] width 93 height 20
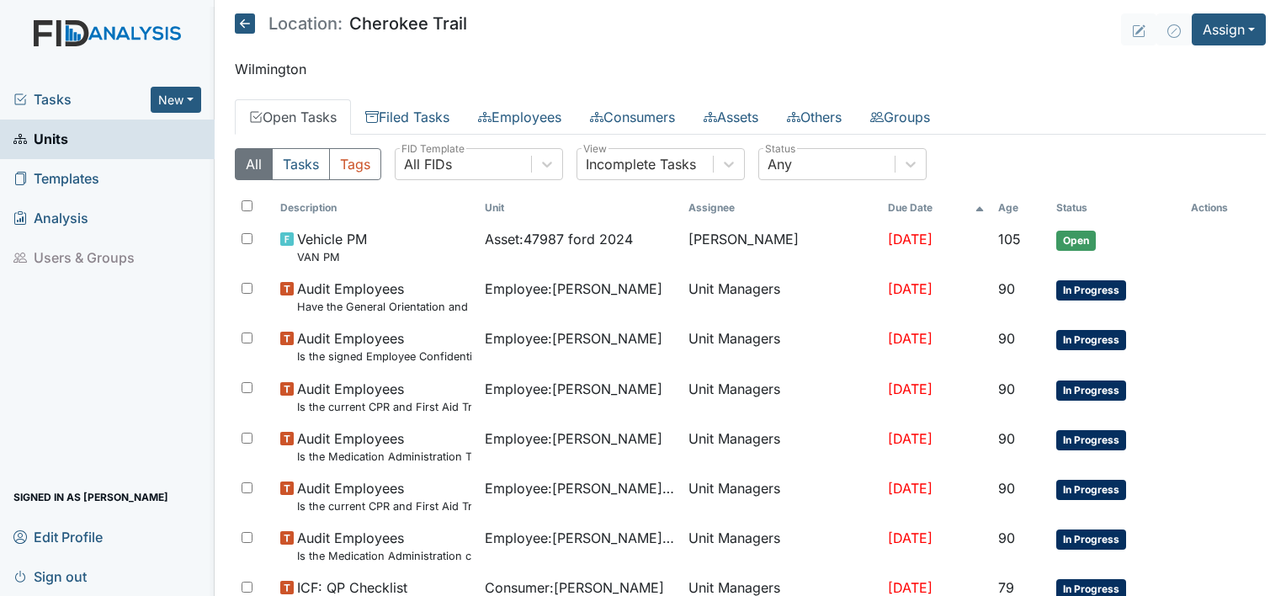
click at [326, 114] on link "Open Tasks" at bounding box center [293, 116] width 116 height 35
click at [309, 119] on link "Open Tasks" at bounding box center [293, 116] width 116 height 35
click at [287, 116] on link "Open Tasks" at bounding box center [293, 116] width 116 height 35
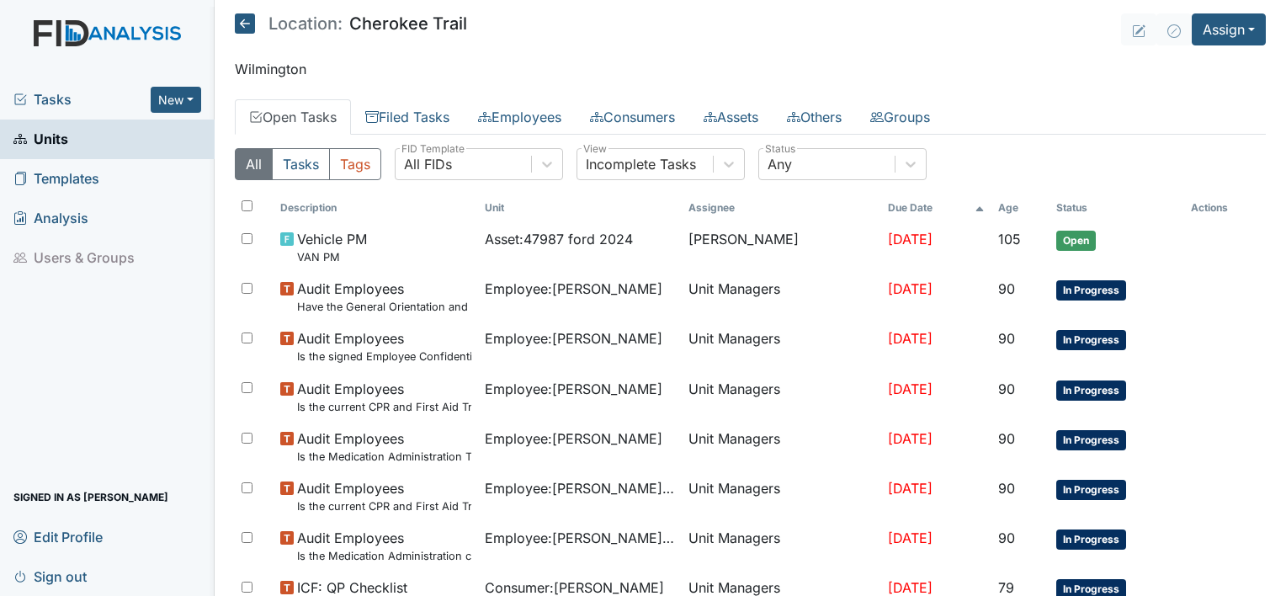
click at [287, 116] on link "Open Tasks" at bounding box center [293, 116] width 116 height 35
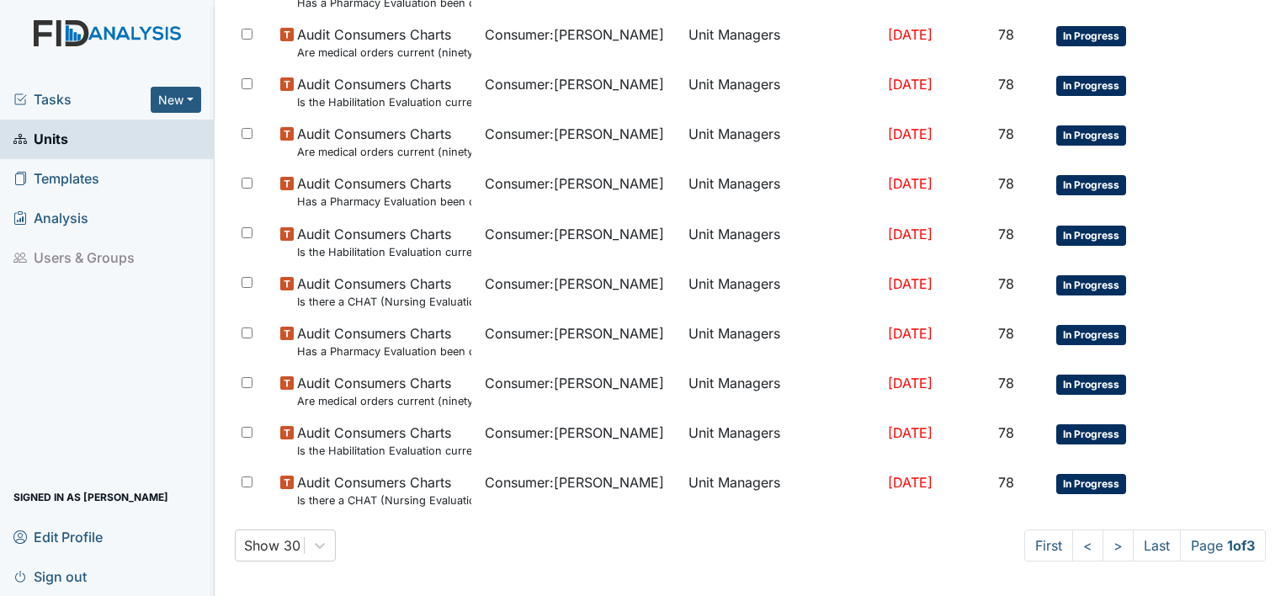
scroll to position [1206, 0]
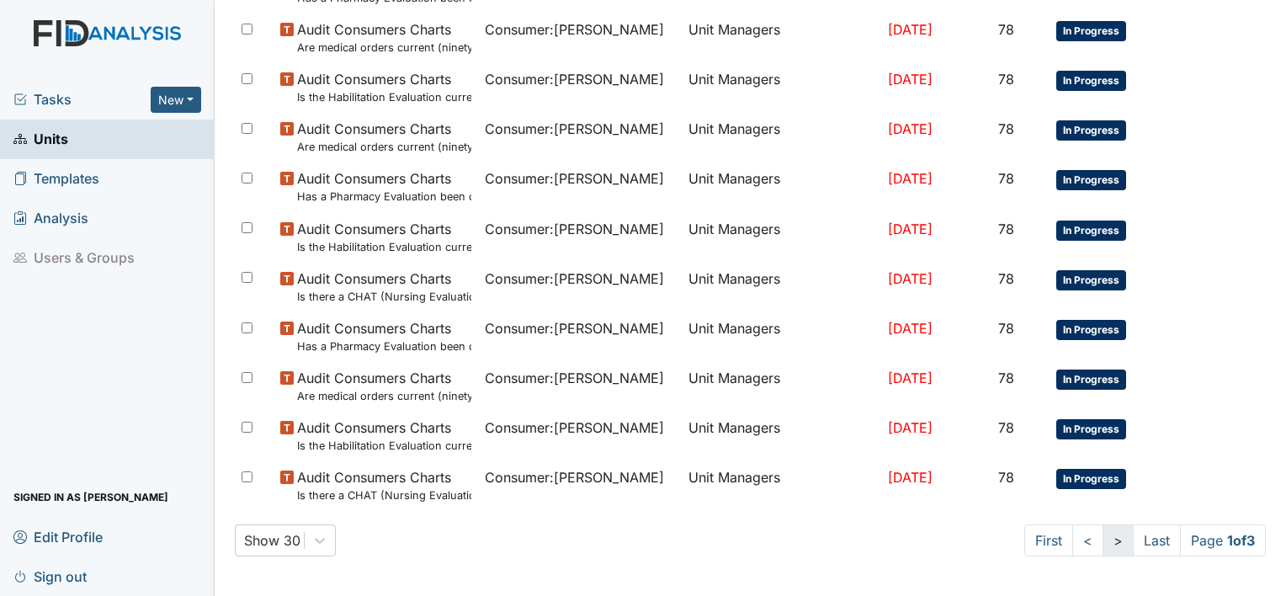
click at [1103, 544] on link ">" at bounding box center [1117, 540] width 31 height 32
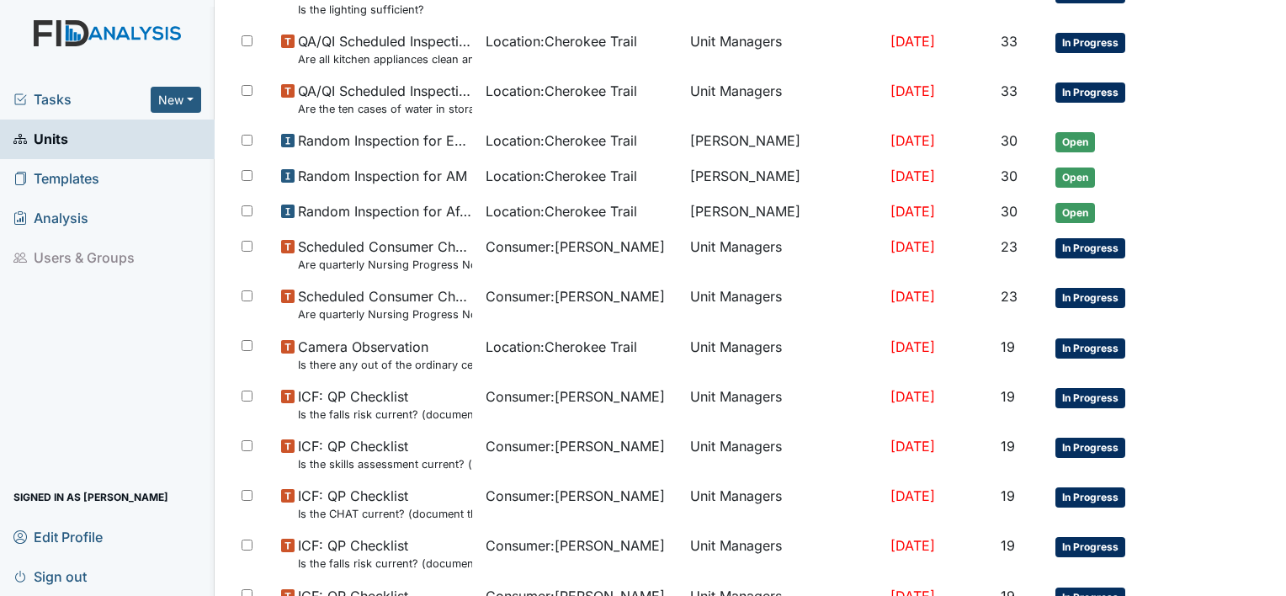
scroll to position [857, 0]
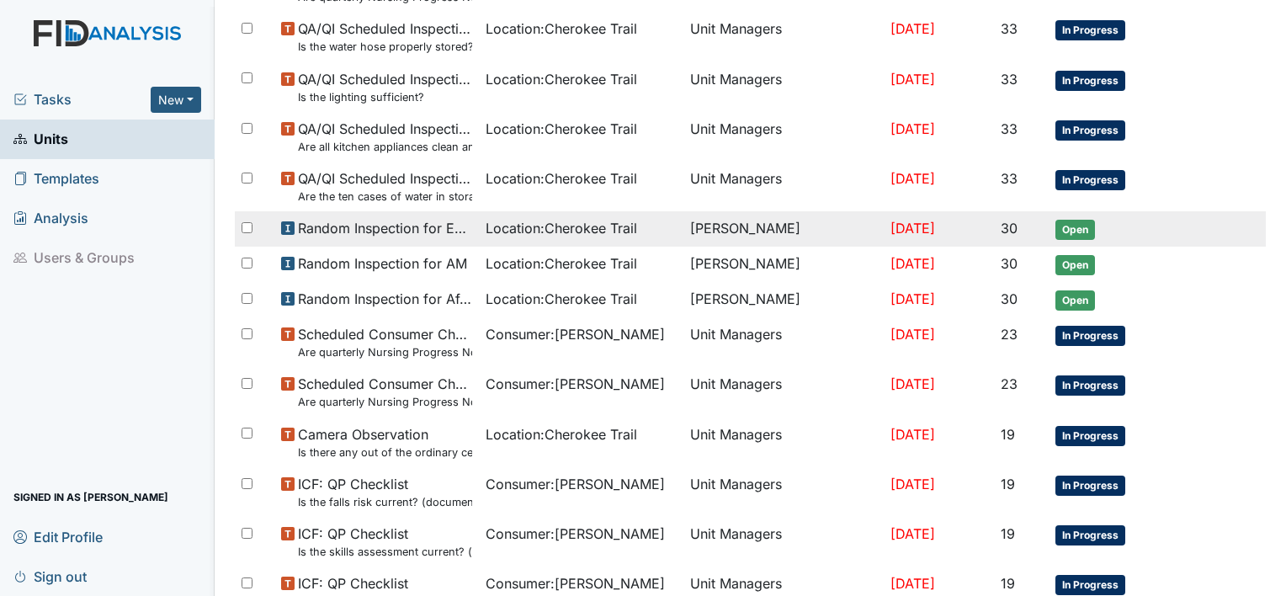
click at [707, 234] on td "[PERSON_NAME]" at bounding box center [783, 228] width 200 height 35
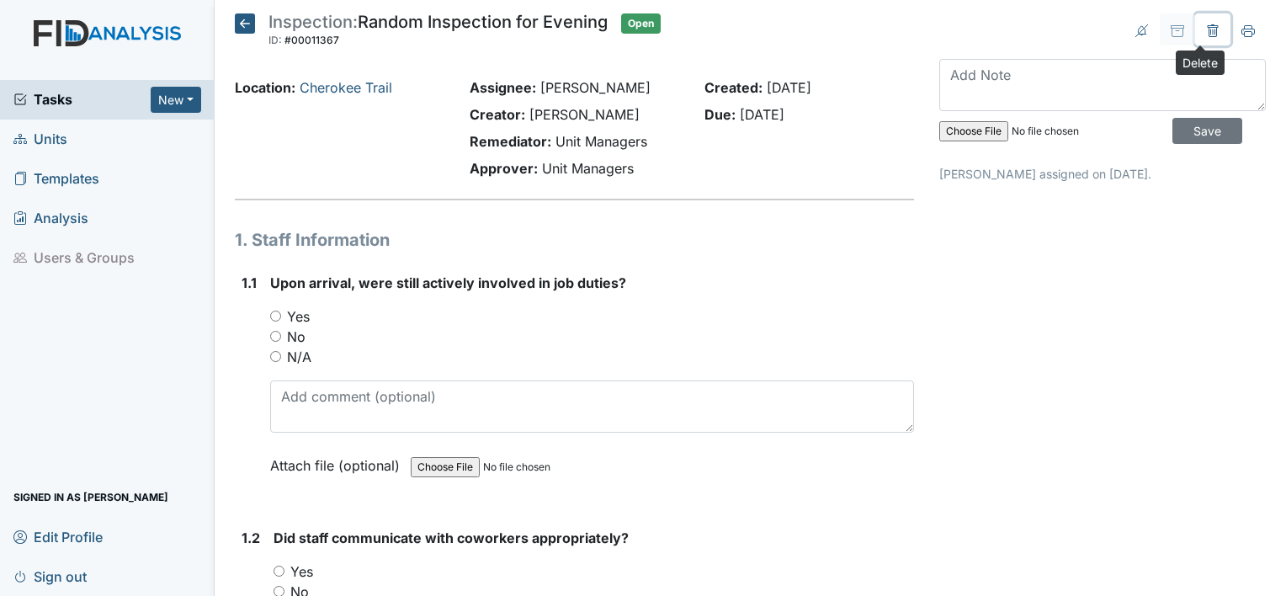
click at [1206, 26] on icon at bounding box center [1212, 30] width 13 height 13
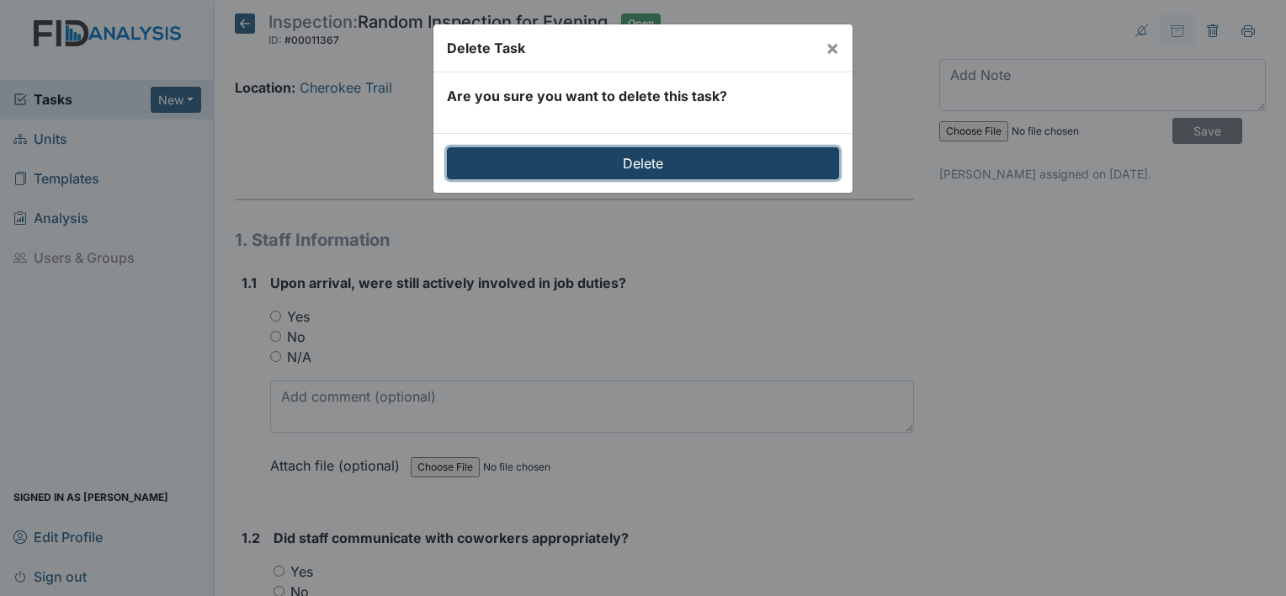
click at [695, 164] on input "Delete" at bounding box center [643, 163] width 392 height 32
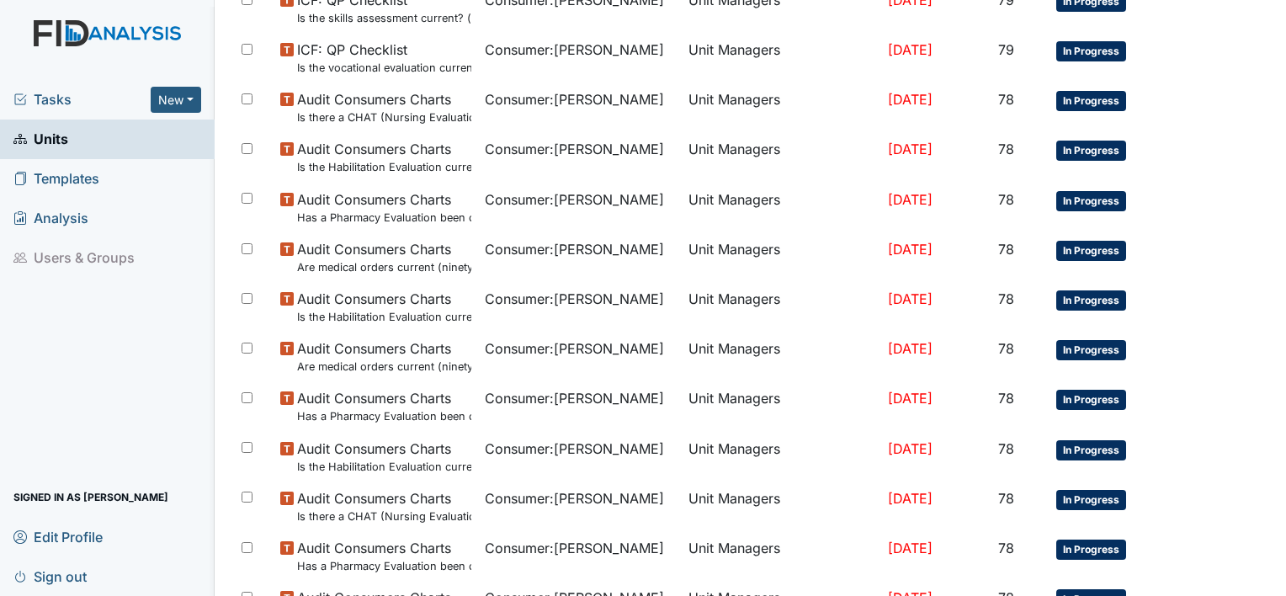
scroll to position [1261, 0]
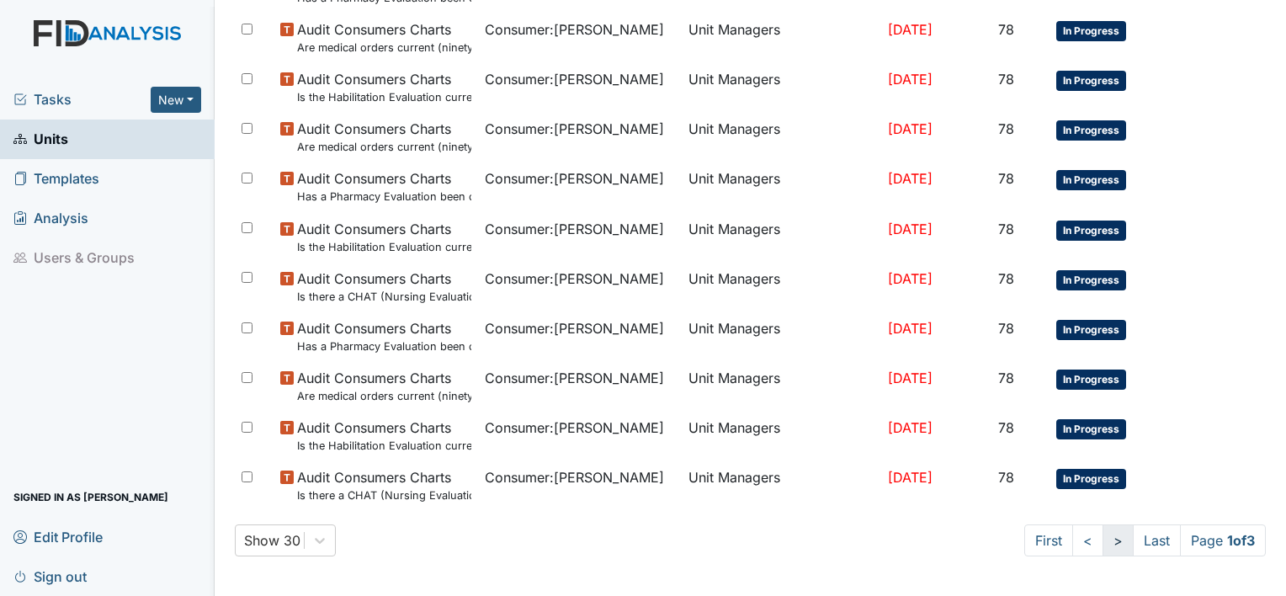
click at [1102, 539] on link ">" at bounding box center [1117, 540] width 31 height 32
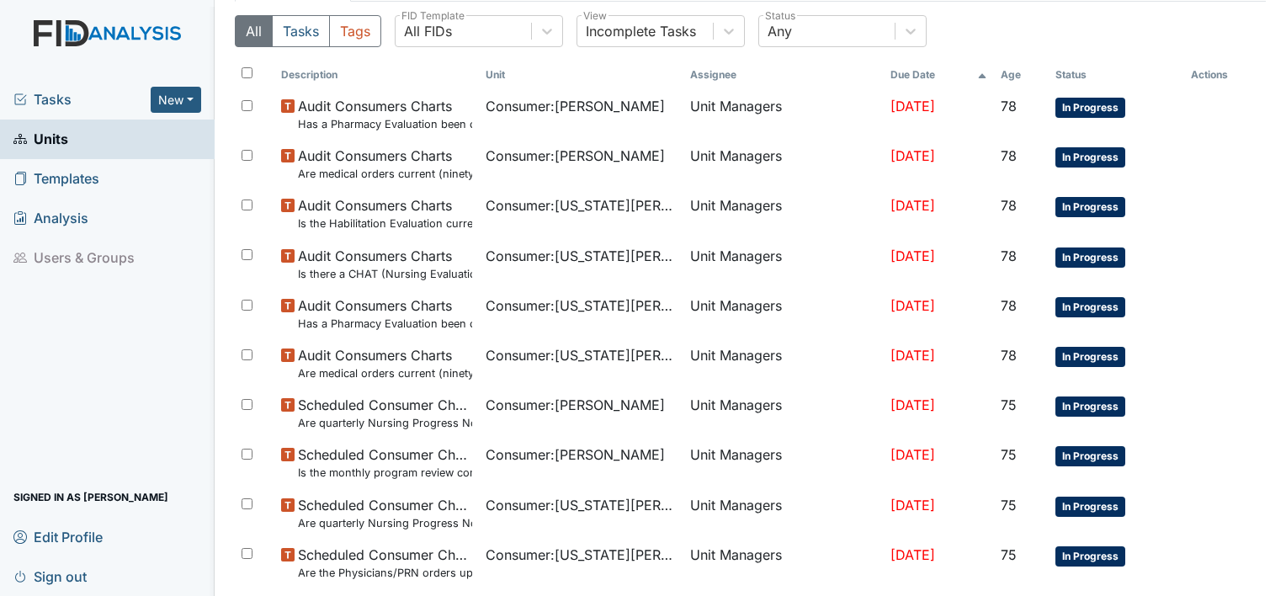
scroll to position [710, 0]
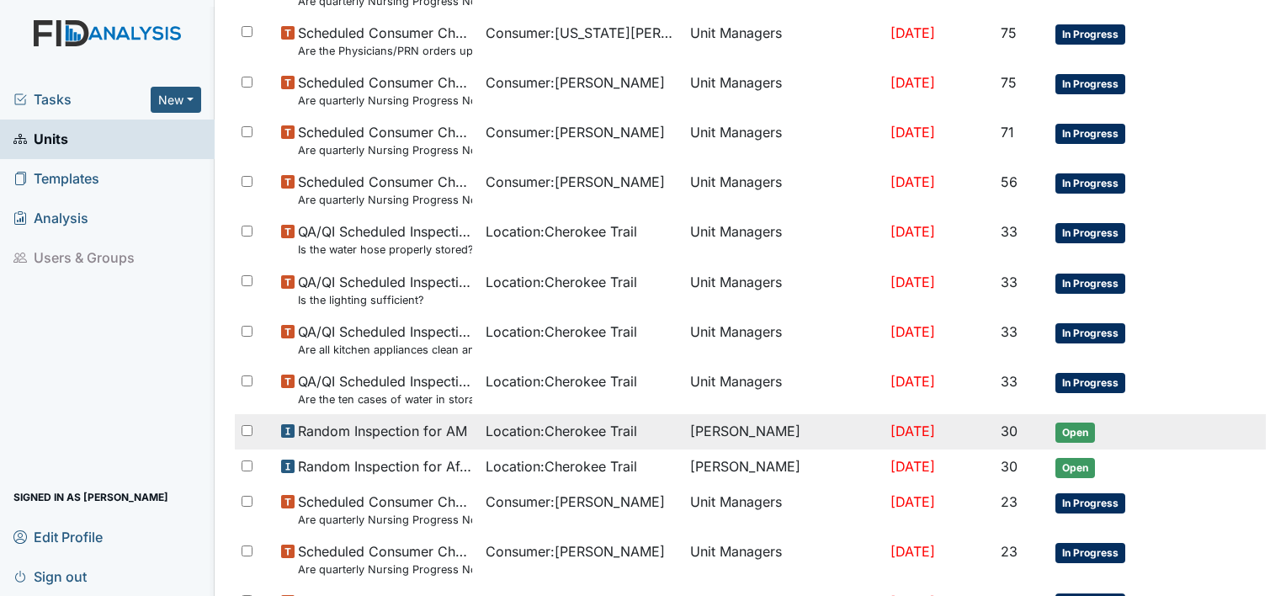
click at [792, 432] on td "[PERSON_NAME]" at bounding box center [783, 431] width 200 height 35
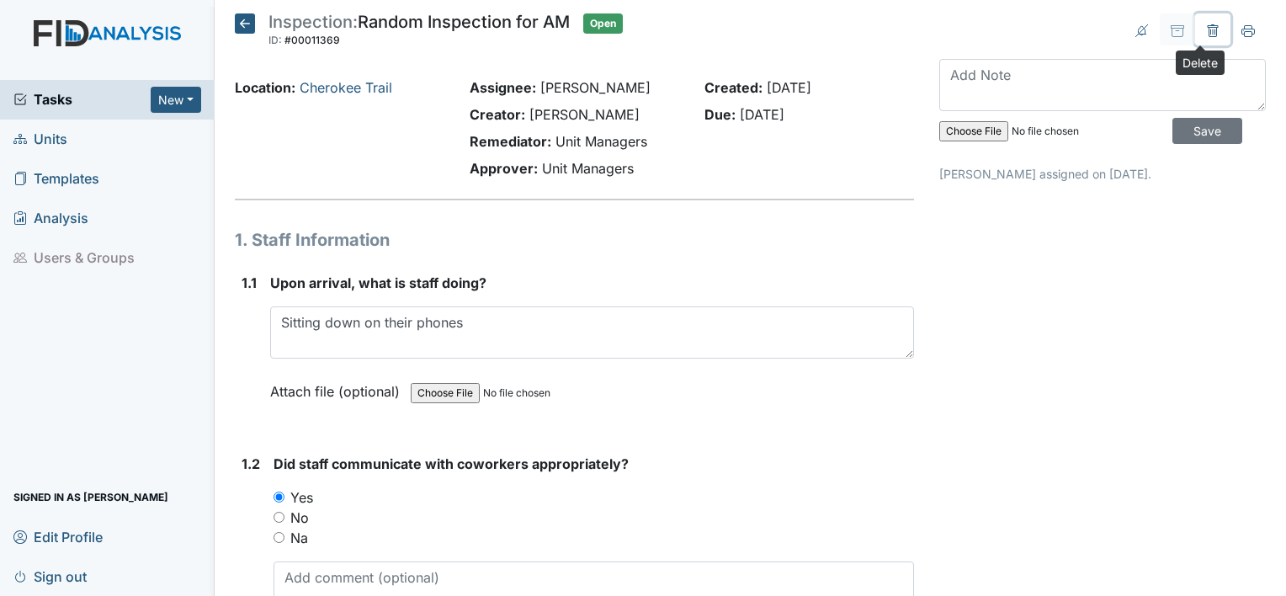
click at [1210, 29] on icon at bounding box center [1212, 32] width 5 height 6
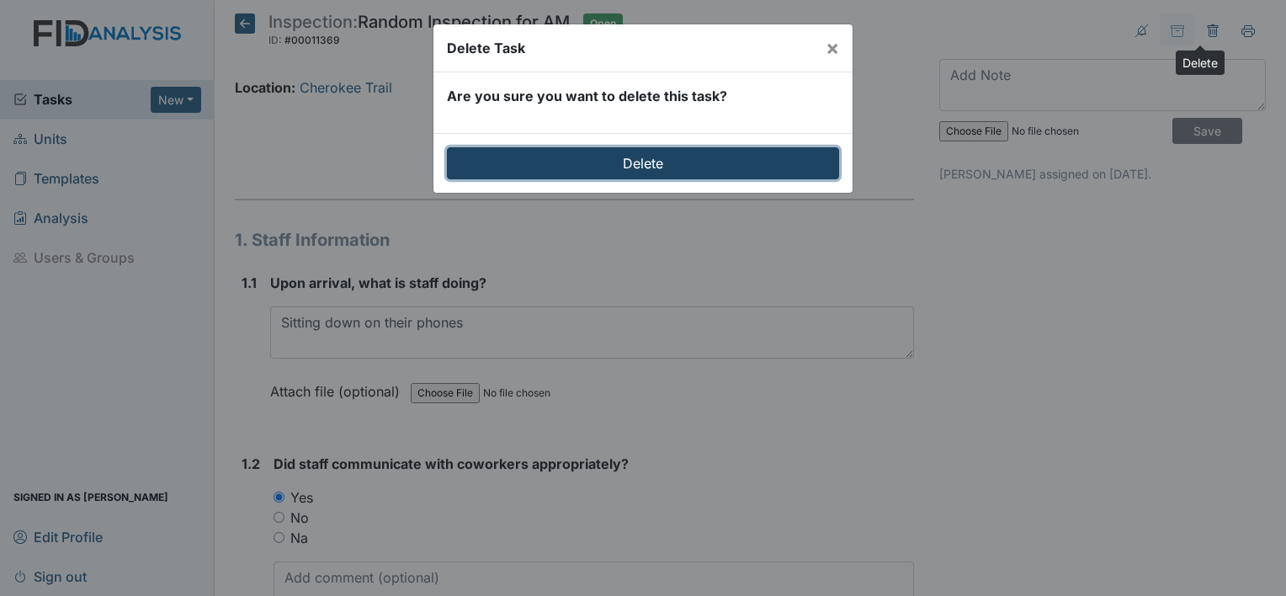
click at [766, 164] on input "Delete" at bounding box center [643, 163] width 392 height 32
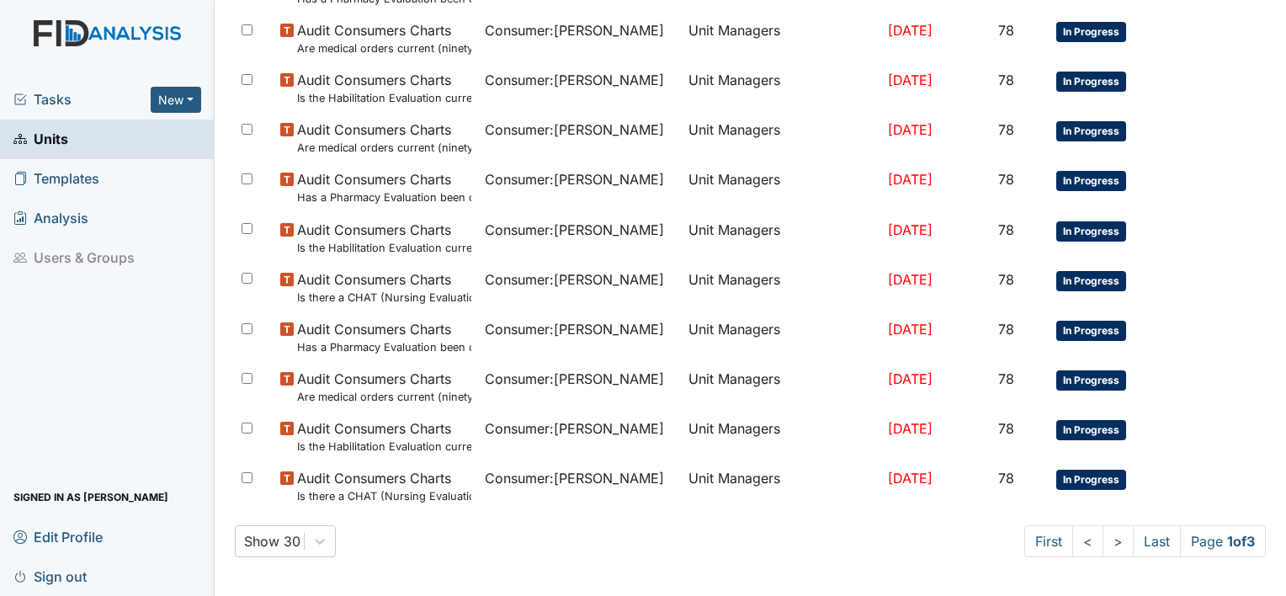
scroll to position [1261, 0]
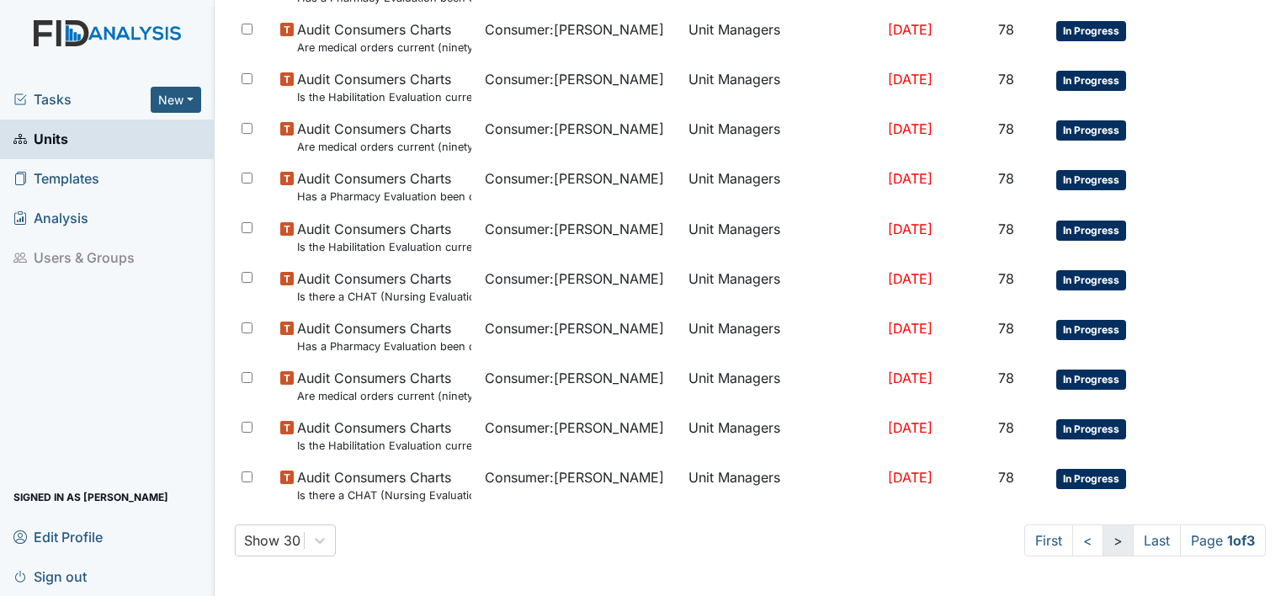
click at [1102, 539] on link ">" at bounding box center [1117, 540] width 31 height 32
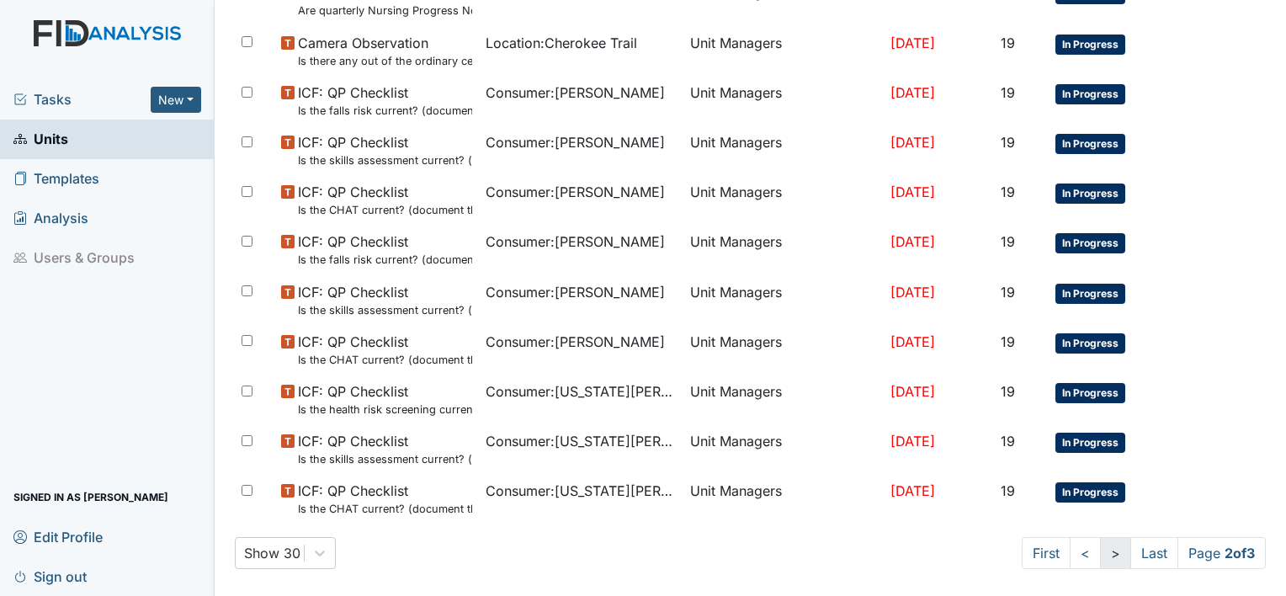
scroll to position [1245, 0]
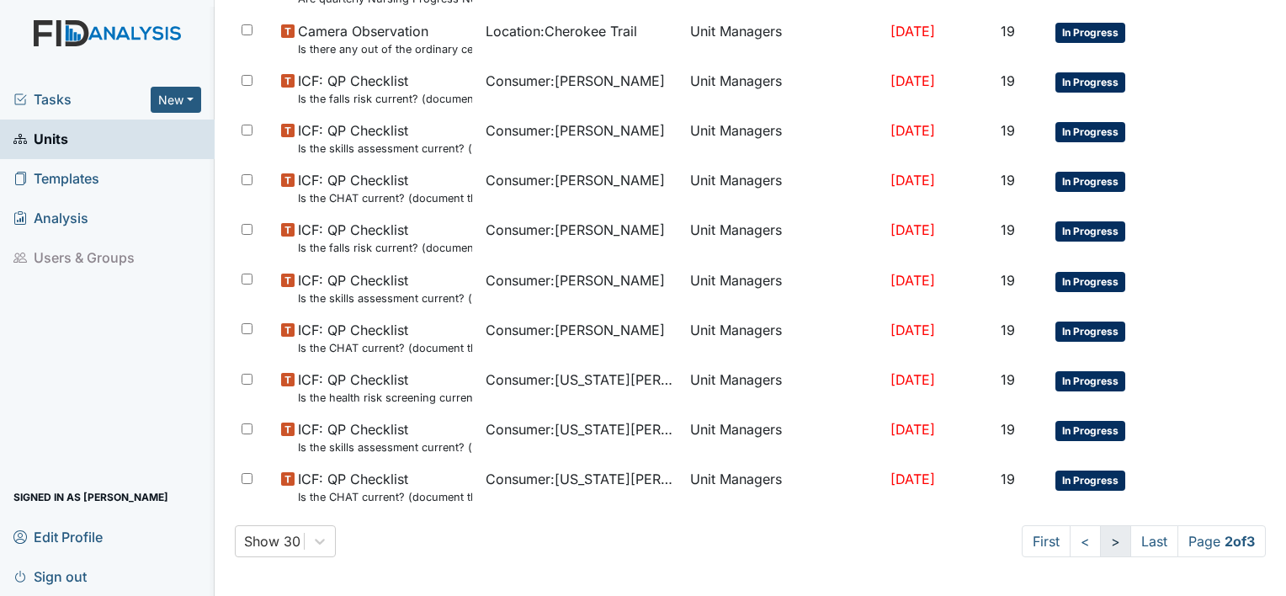
click at [1100, 539] on link ">" at bounding box center [1115, 541] width 31 height 32
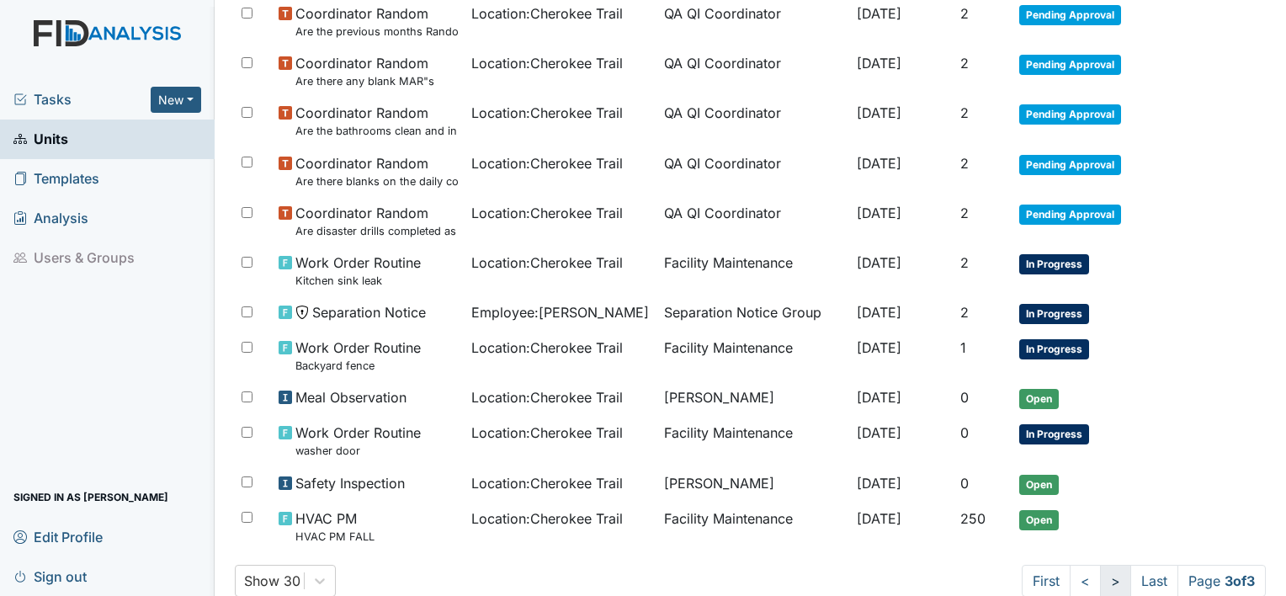
scroll to position [1116, 0]
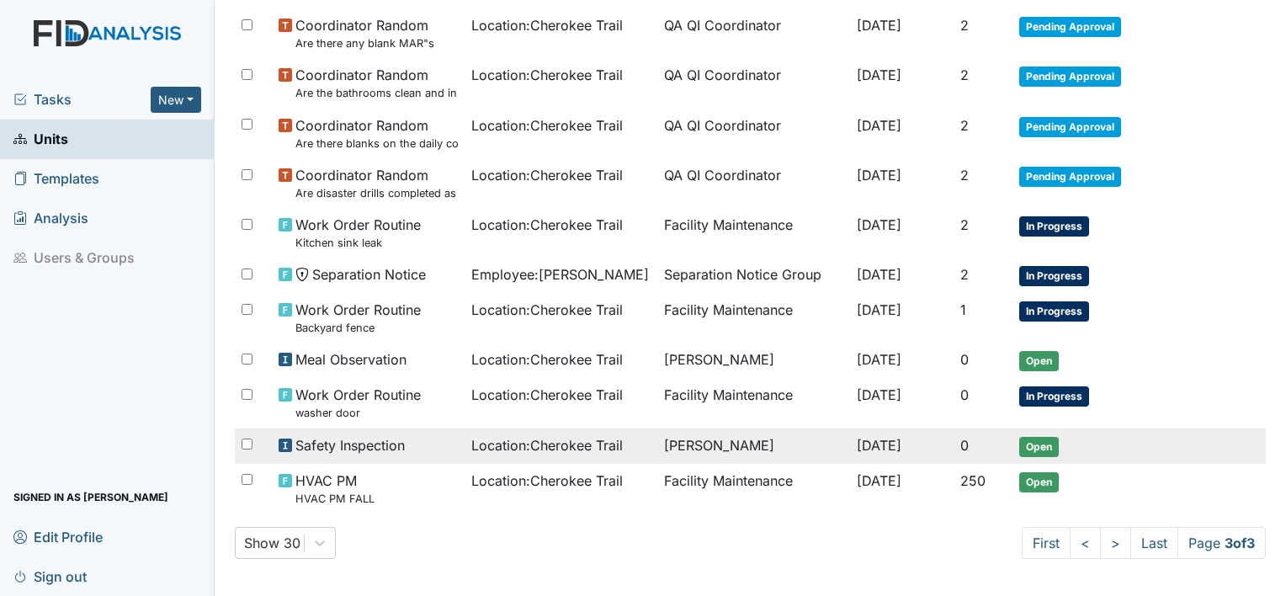
click at [724, 438] on td "[PERSON_NAME]" at bounding box center [753, 445] width 193 height 35
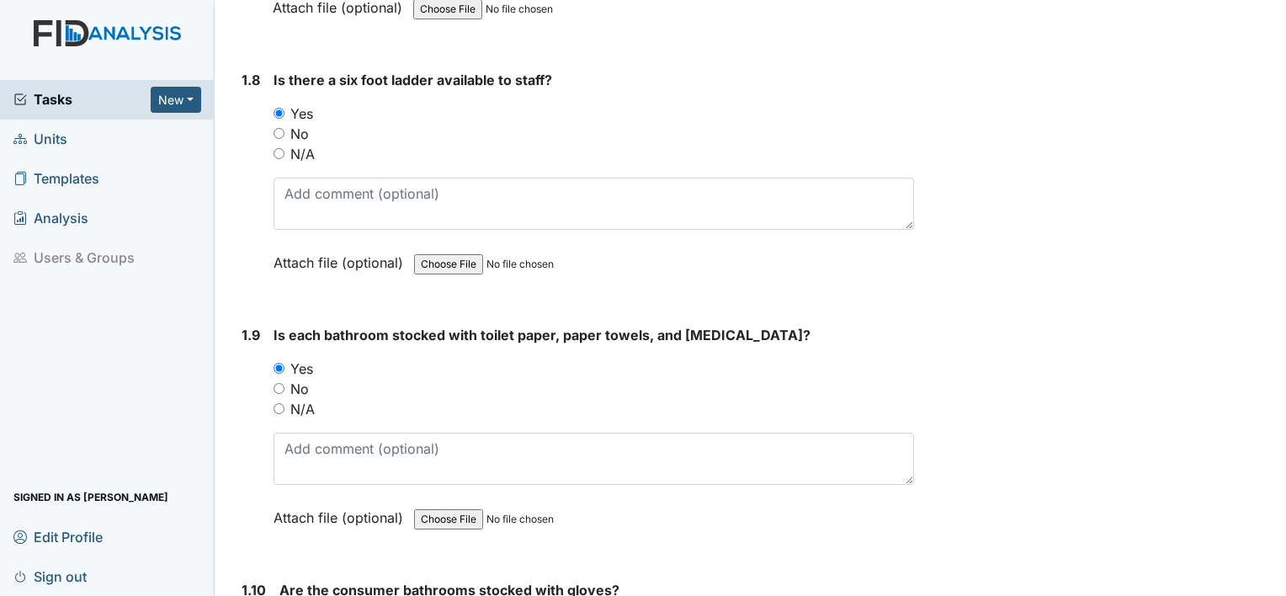
scroll to position [2053, 0]
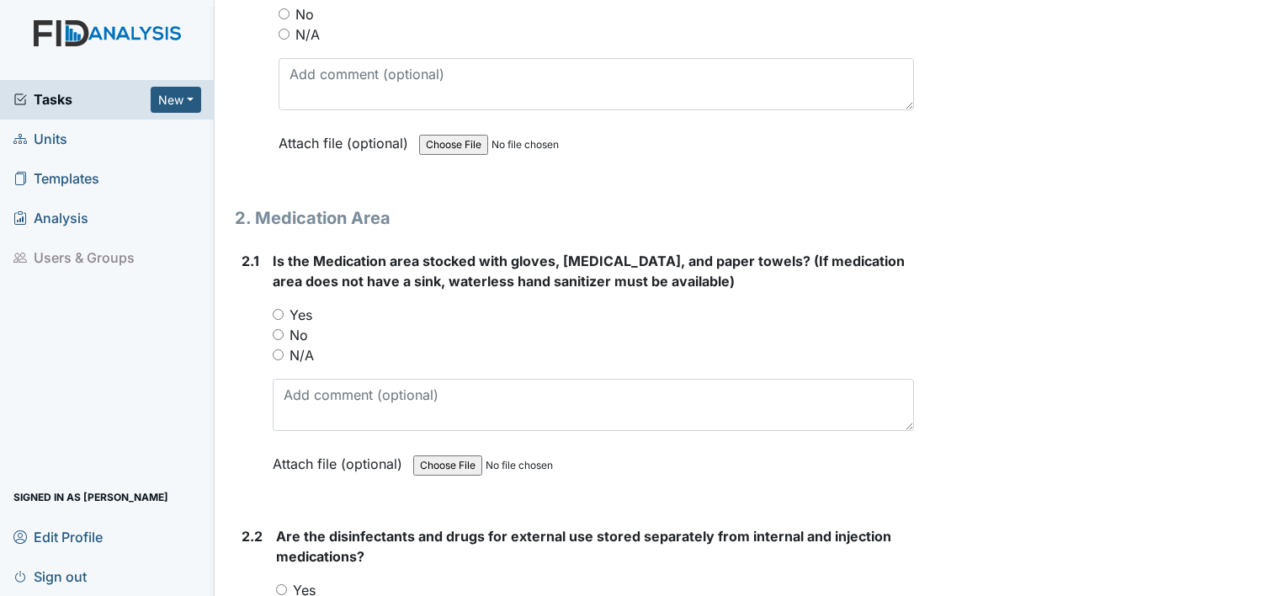
scroll to position [4342, 0]
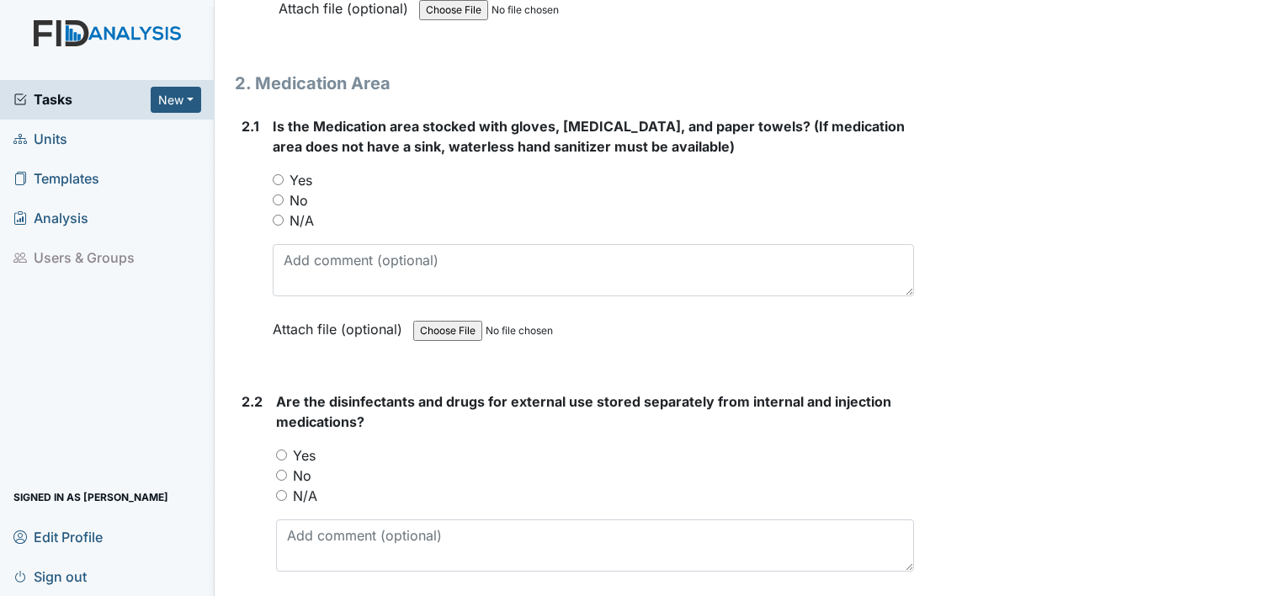
click at [276, 174] on input "Yes" at bounding box center [278, 179] width 11 height 11
radio input "true"
click at [283, 449] on input "Yes" at bounding box center [281, 454] width 11 height 11
radio input "true"
click at [276, 470] on input "No" at bounding box center [281, 475] width 11 height 11
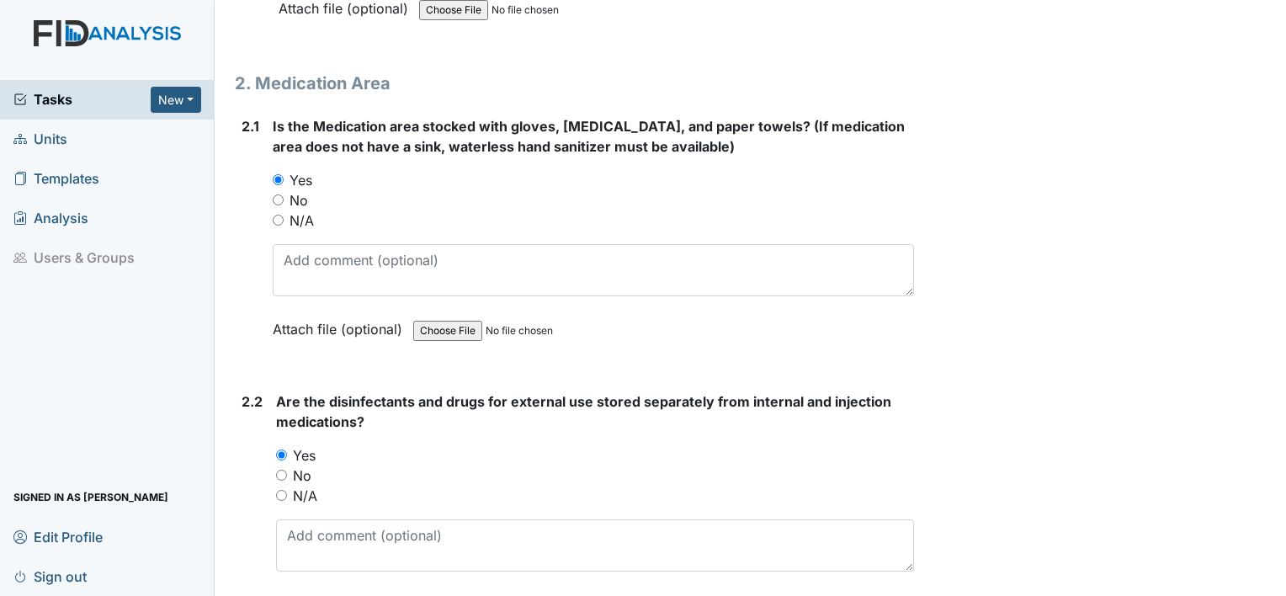
radio input "true"
click at [276, 490] on input "N/A" at bounding box center [281, 495] width 11 height 11
radio input "true"
click at [276, 449] on input "Yes" at bounding box center [281, 454] width 11 height 11
radio input "true"
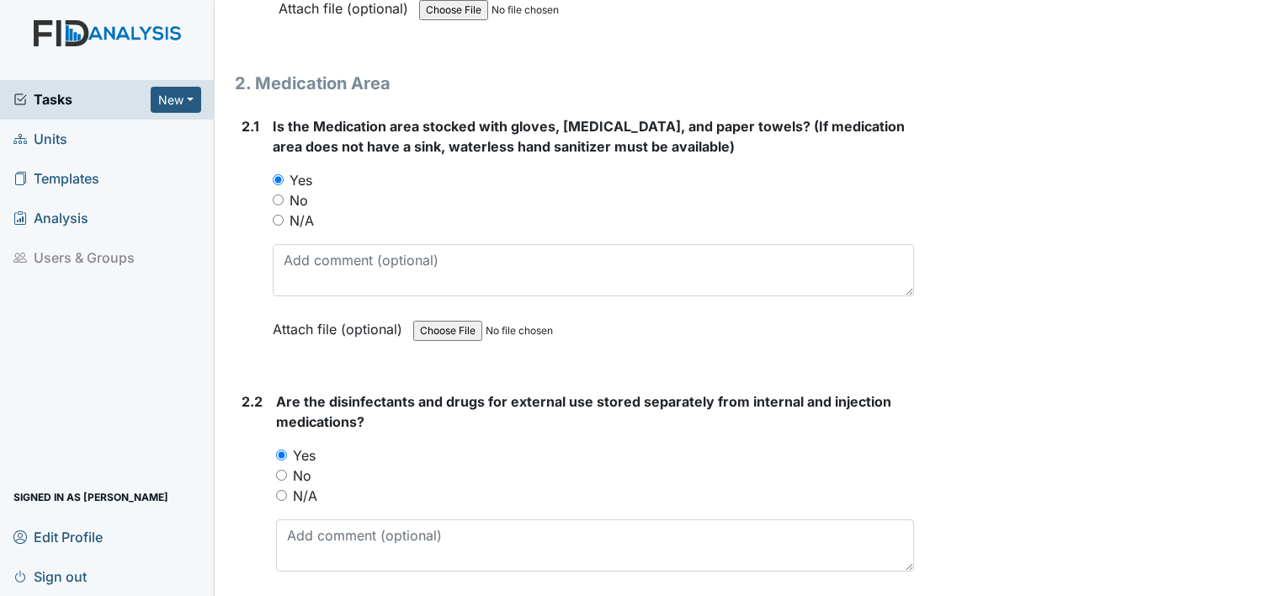
click at [276, 470] on input "No" at bounding box center [281, 475] width 11 height 11
radio input "true"
click at [276, 490] on input "N/A" at bounding box center [281, 495] width 11 height 11
radio input "true"
click at [276, 449] on input "Yes" at bounding box center [281, 454] width 11 height 11
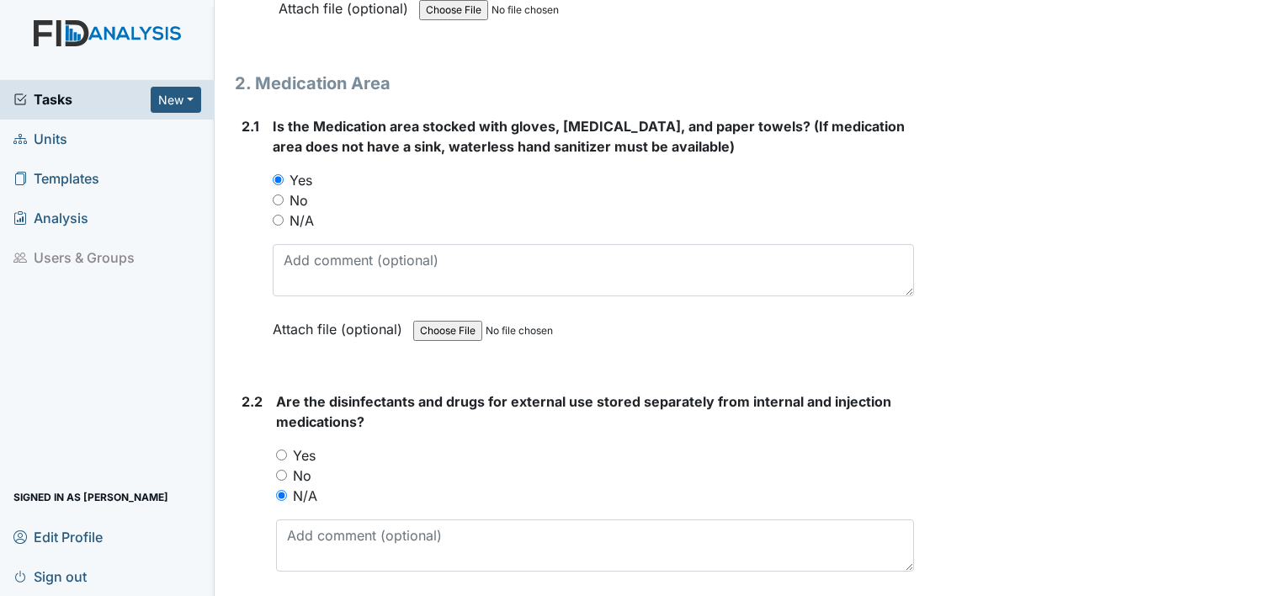
radio input "true"
click at [276, 470] on input "No" at bounding box center [281, 475] width 11 height 11
radio input "true"
click at [276, 490] on input "N/A" at bounding box center [281, 495] width 11 height 11
radio input "true"
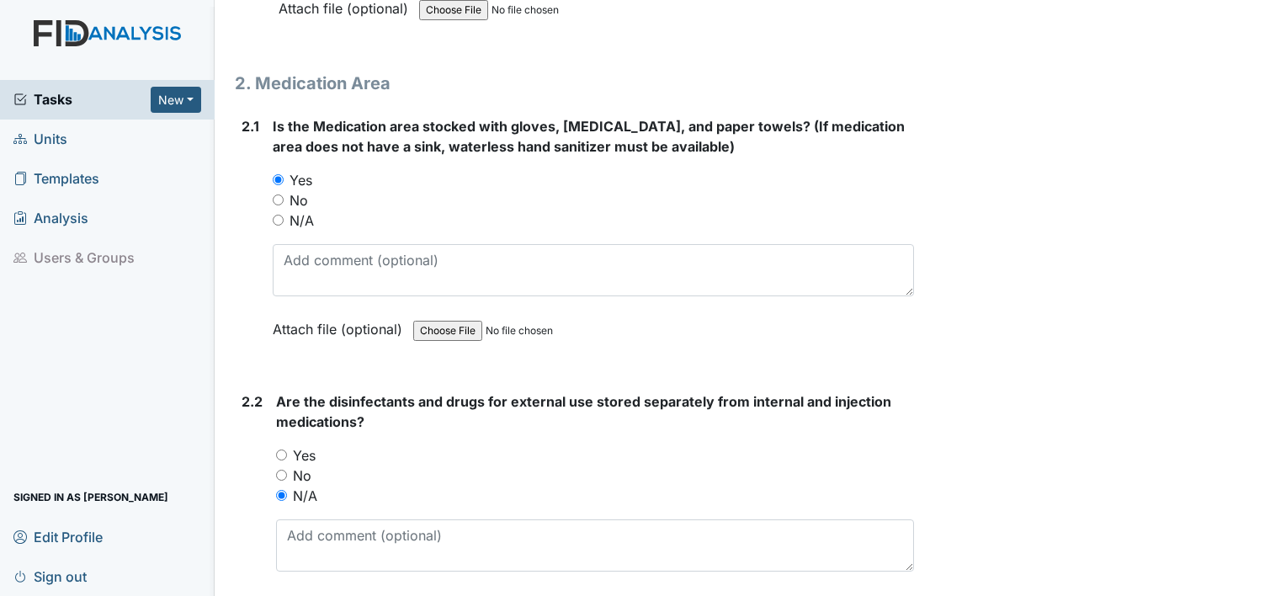
click at [283, 449] on input "Yes" at bounding box center [281, 454] width 11 height 11
radio input "true"
click at [244, 454] on div "2.2" at bounding box center [251, 515] width 21 height 248
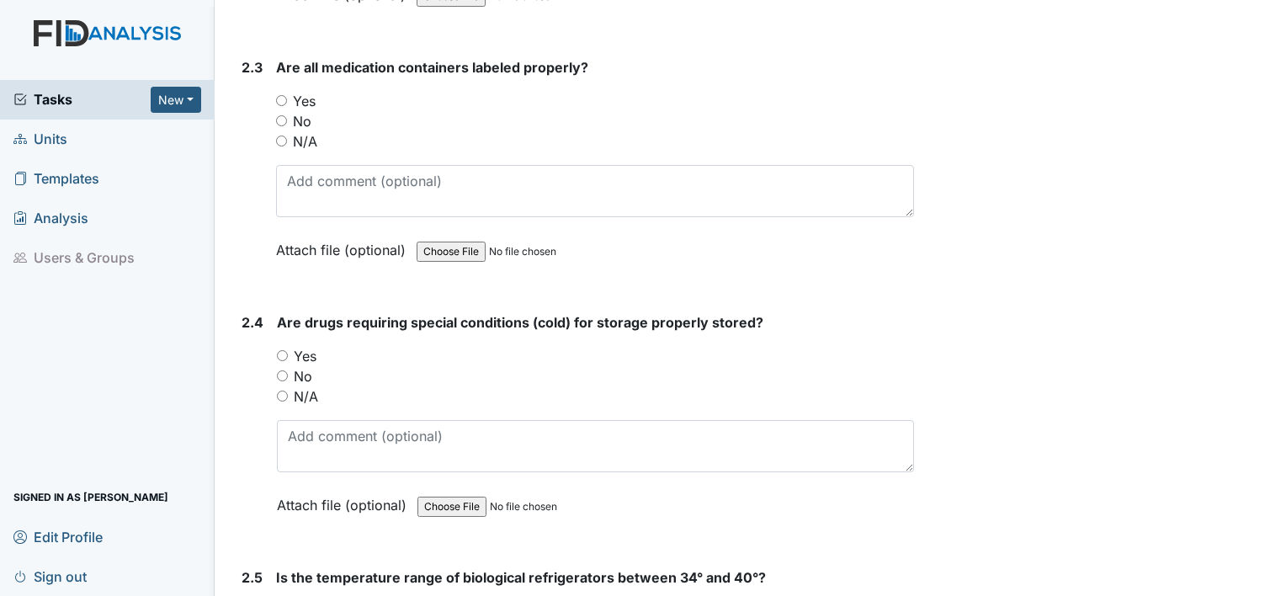
scroll to position [4981, 0]
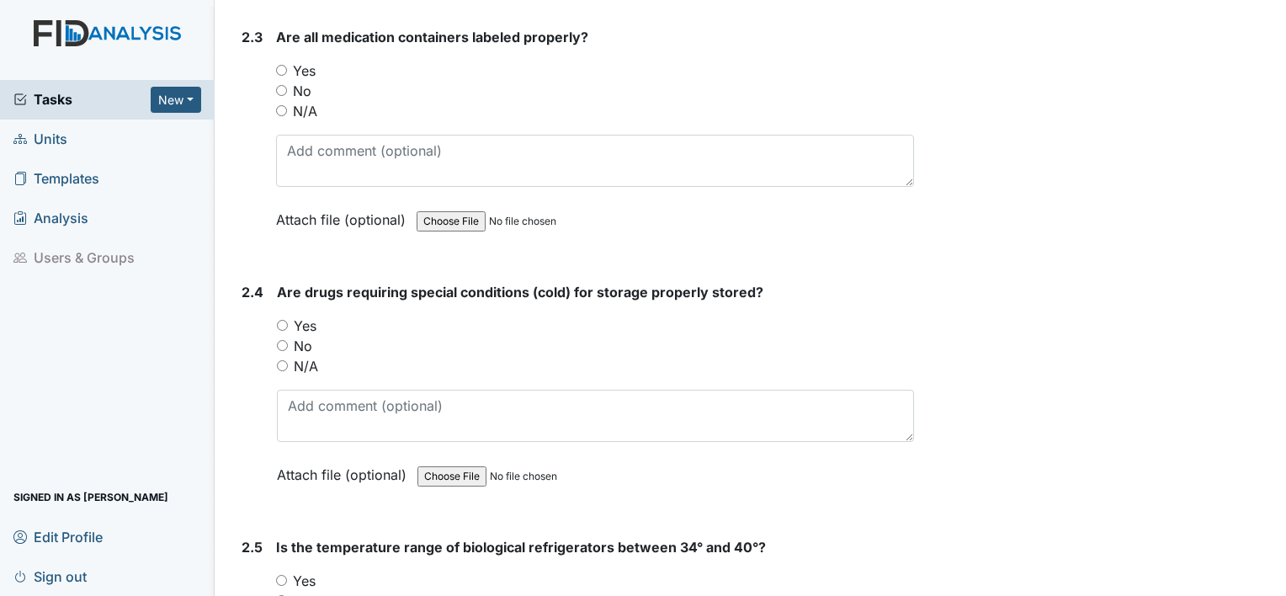
click at [281, 65] on input "Yes" at bounding box center [281, 70] width 11 height 11
radio input "true"
click at [280, 320] on input "Yes" at bounding box center [282, 325] width 11 height 11
radio input "true"
click at [256, 491] on div "2.4" at bounding box center [252, 396] width 22 height 228
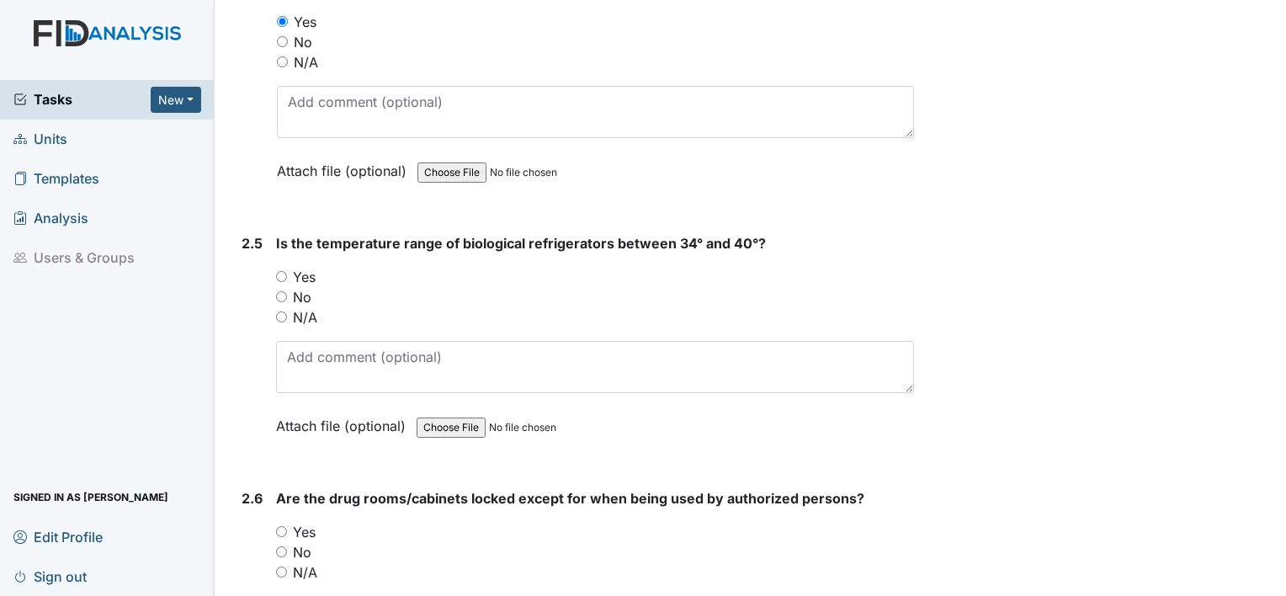
scroll to position [5318, 0]
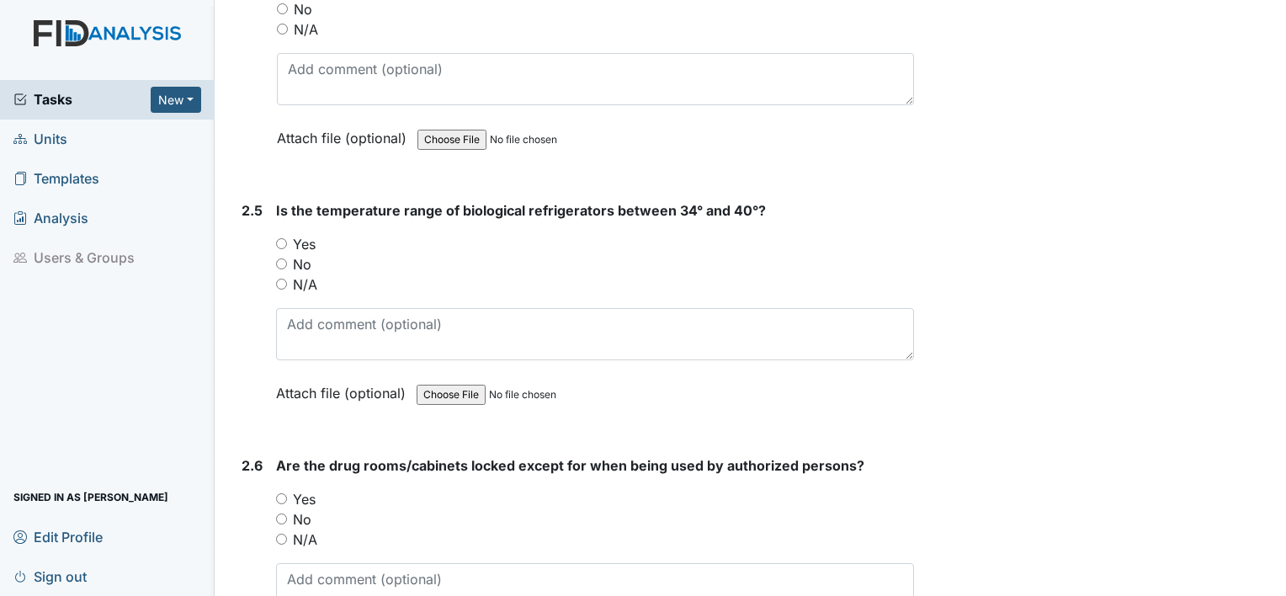
click at [281, 238] on input "Yes" at bounding box center [281, 243] width 11 height 11
radio input "true"
click at [283, 493] on input "Yes" at bounding box center [281, 498] width 11 height 11
radio input "true"
drag, startPoint x: 257, startPoint y: 518, endPoint x: 229, endPoint y: 521, distance: 28.7
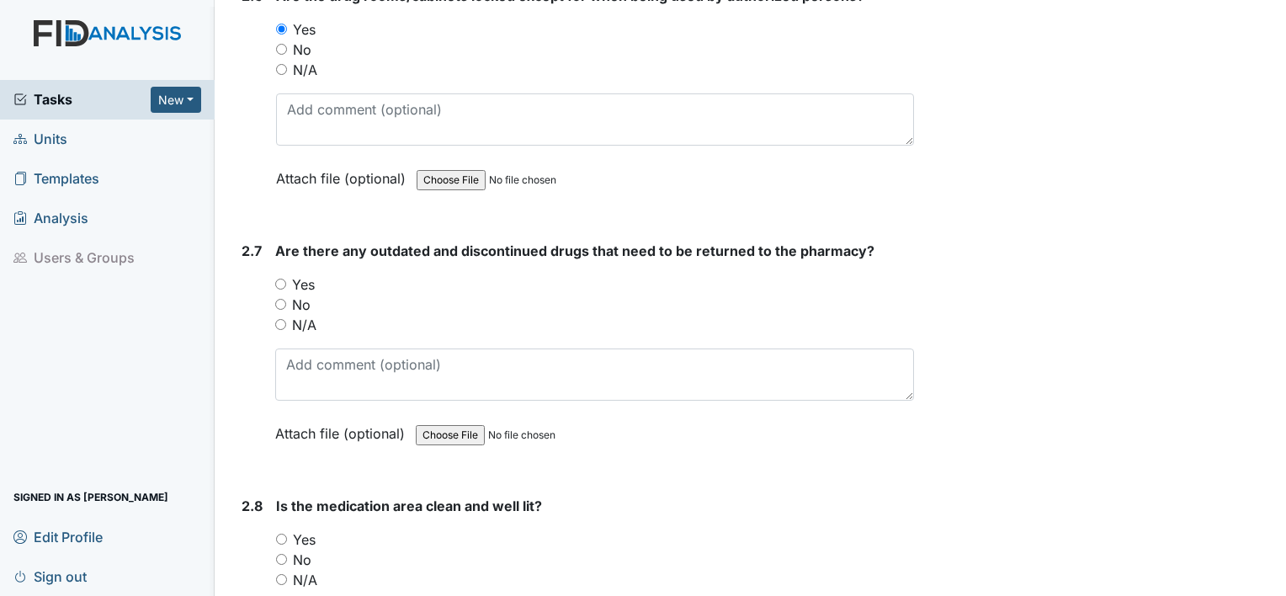
scroll to position [5789, 0]
click at [280, 277] on input "Yes" at bounding box center [280, 282] width 11 height 11
radio input "true"
click at [291, 501] on div "Is the medication area clean and well lit? You must select one of the below opt…" at bounding box center [595, 601] width 638 height 215
click at [279, 532] on input "Yes" at bounding box center [281, 537] width 11 height 11
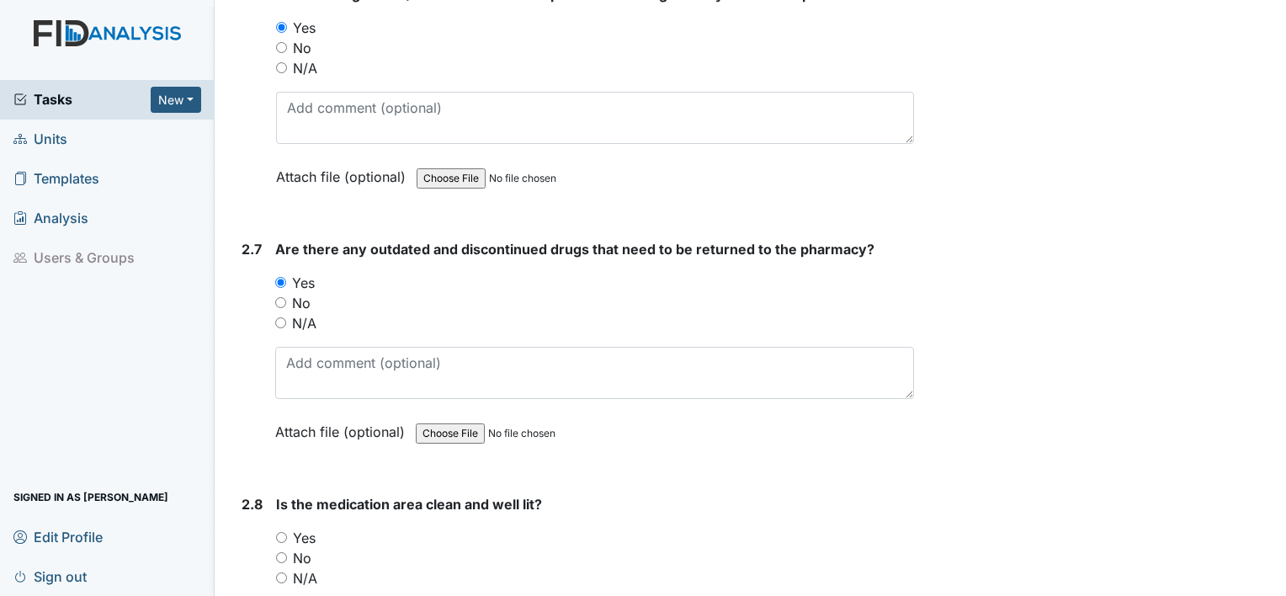
radio input "true"
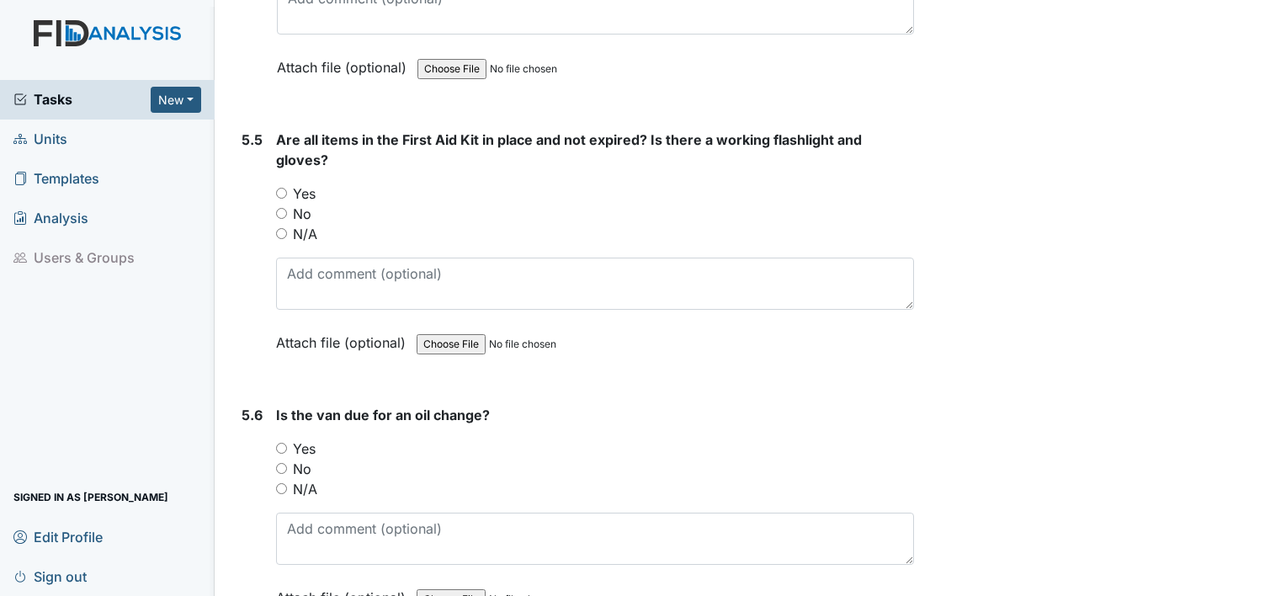
scroll to position [12932, 0]
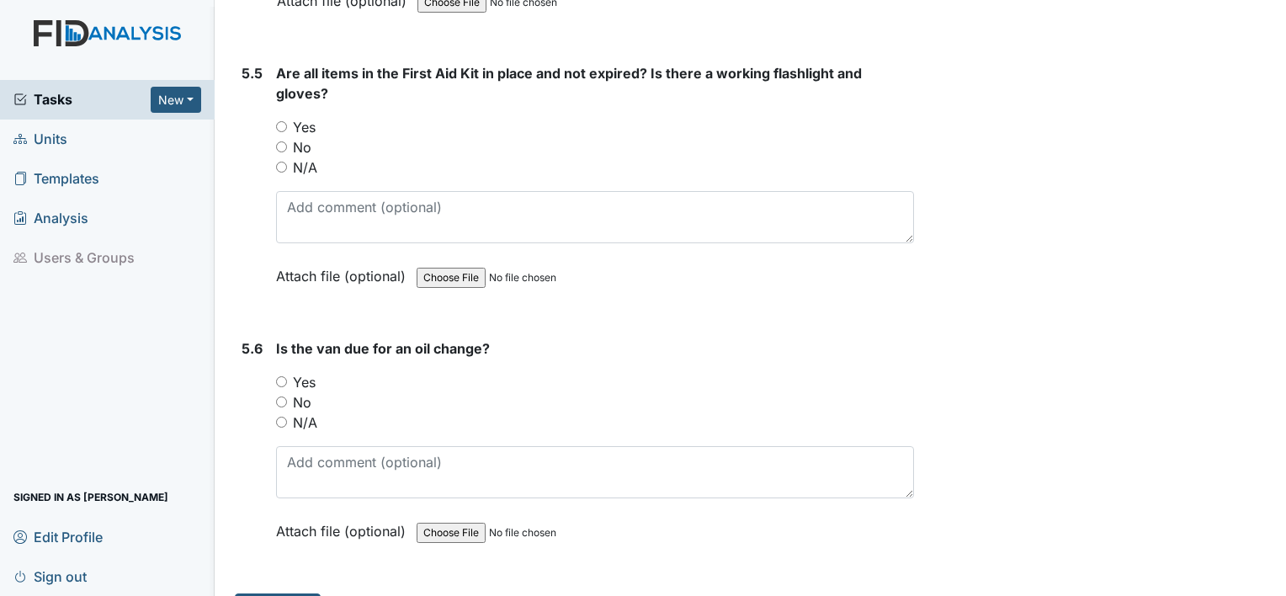
click at [282, 396] on input "No" at bounding box center [281, 401] width 11 height 11
radio input "true"
click at [288, 117] on div "Yes" at bounding box center [595, 127] width 638 height 20
click at [268, 78] on div "5.5 Are all items in the First Aid Kit in place and not expired? Is there a wor…" at bounding box center [574, 187] width 679 height 248
click at [283, 121] on input "Yes" at bounding box center [281, 126] width 11 height 11
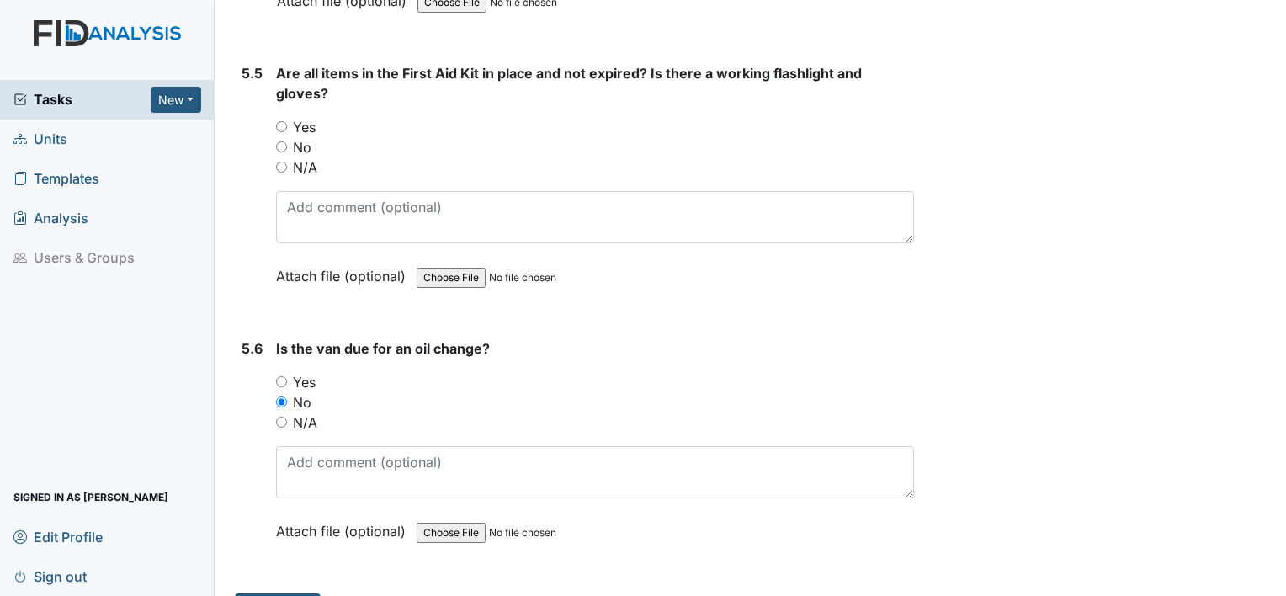
radio input "true"
click at [266, 66] on div "5.5 Are all items in the First Aid Kit in place and not expired? Is there a wor…" at bounding box center [574, 187] width 679 height 248
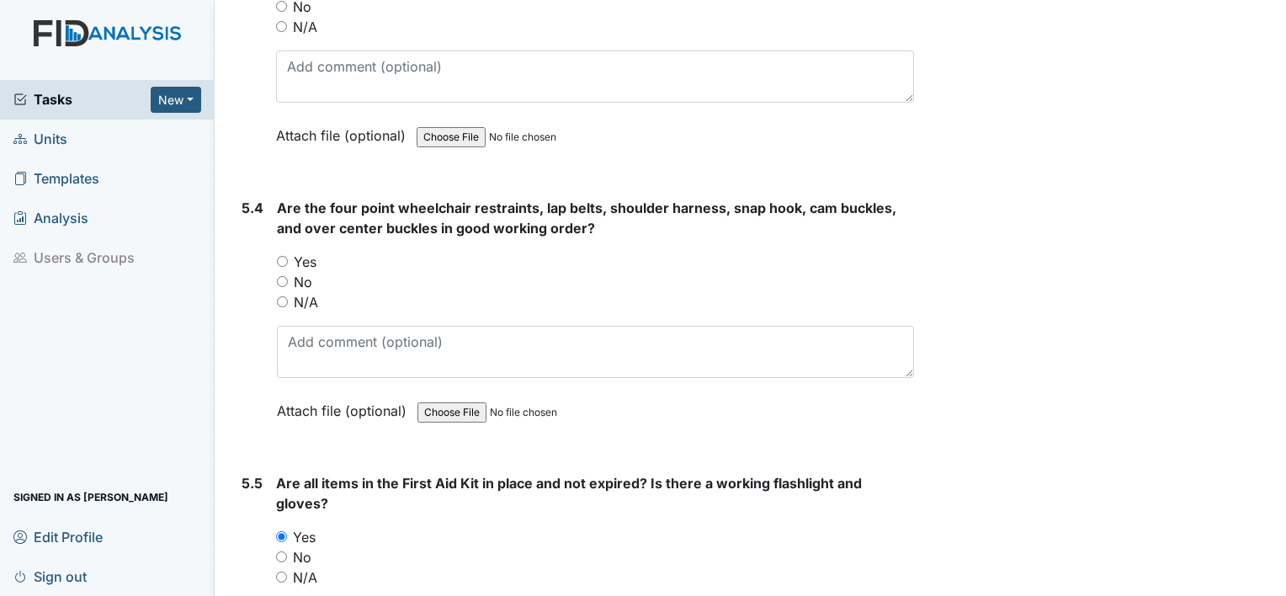
scroll to position [12495, 0]
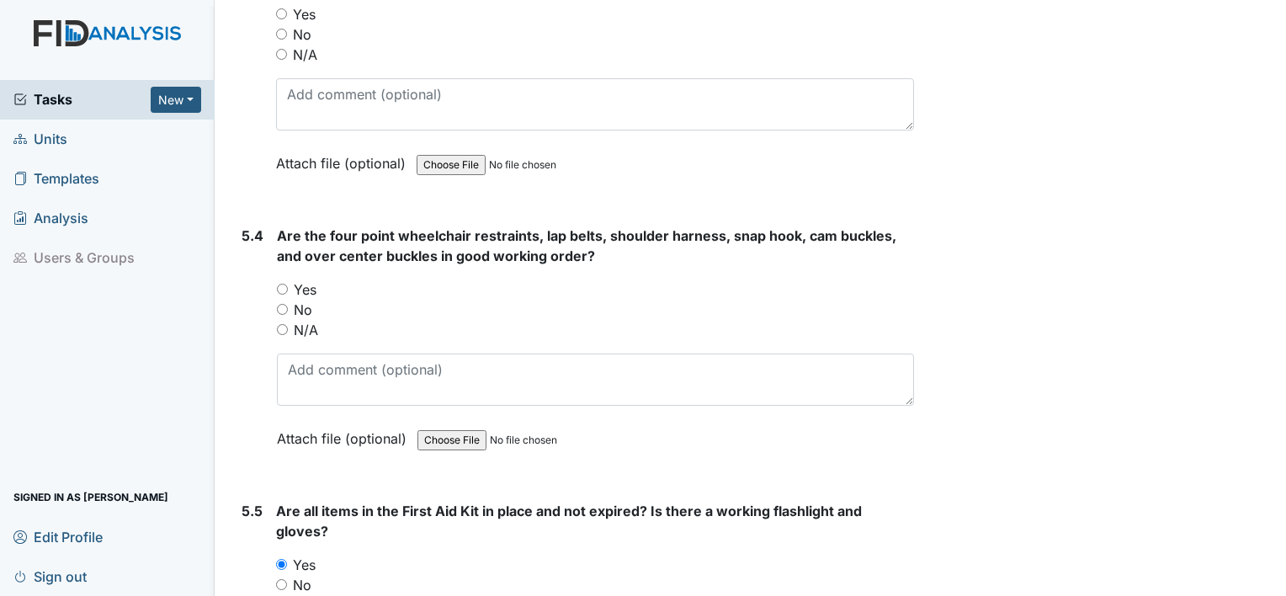
click at [316, 300] on div "No" at bounding box center [595, 310] width 637 height 20
click at [285, 324] on input "N/A" at bounding box center [282, 329] width 11 height 11
radio input "true"
click at [258, 154] on div "5.3" at bounding box center [251, 85] width 21 height 228
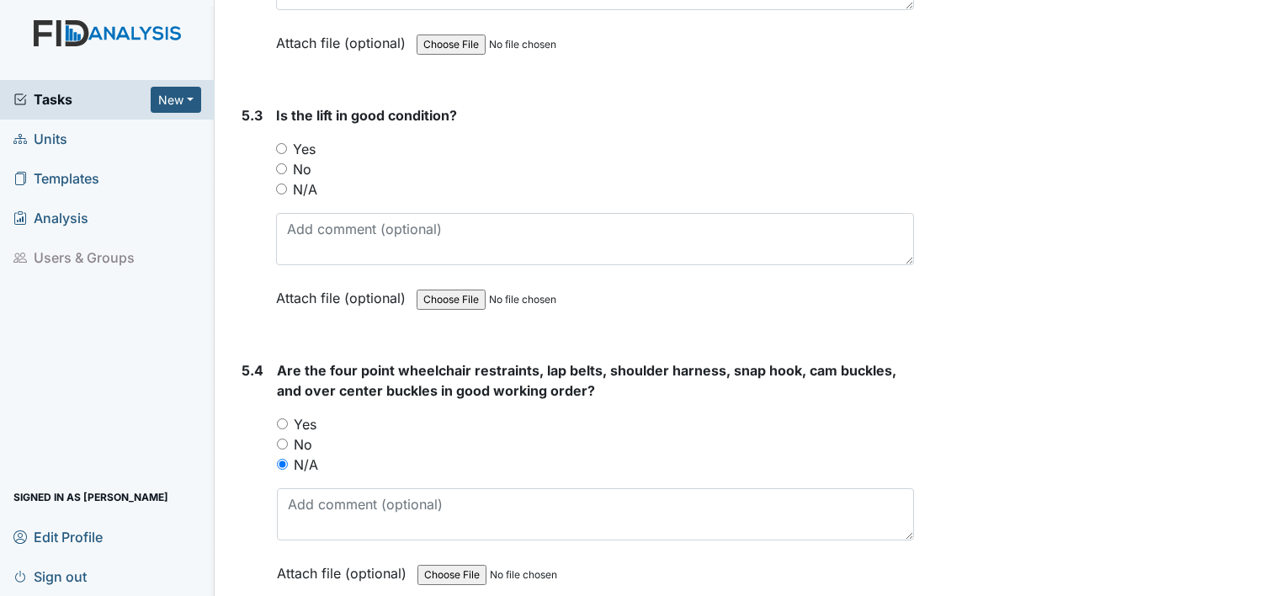
scroll to position [12326, 0]
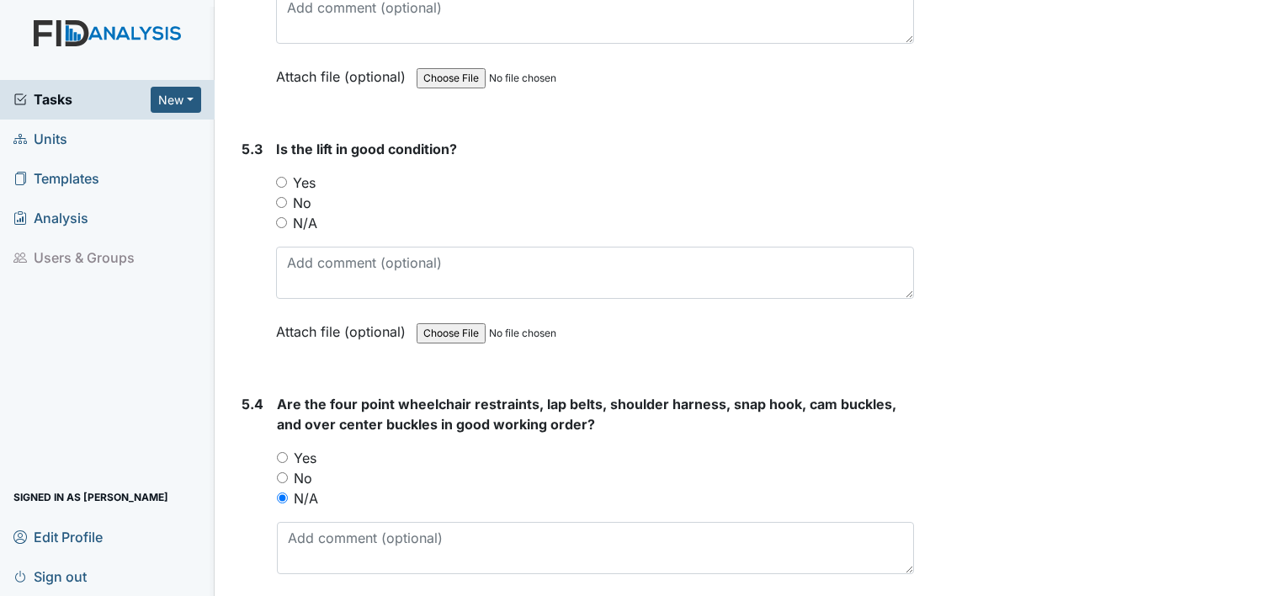
click at [285, 217] on input "N/A" at bounding box center [281, 222] width 11 height 11
radio input "true"
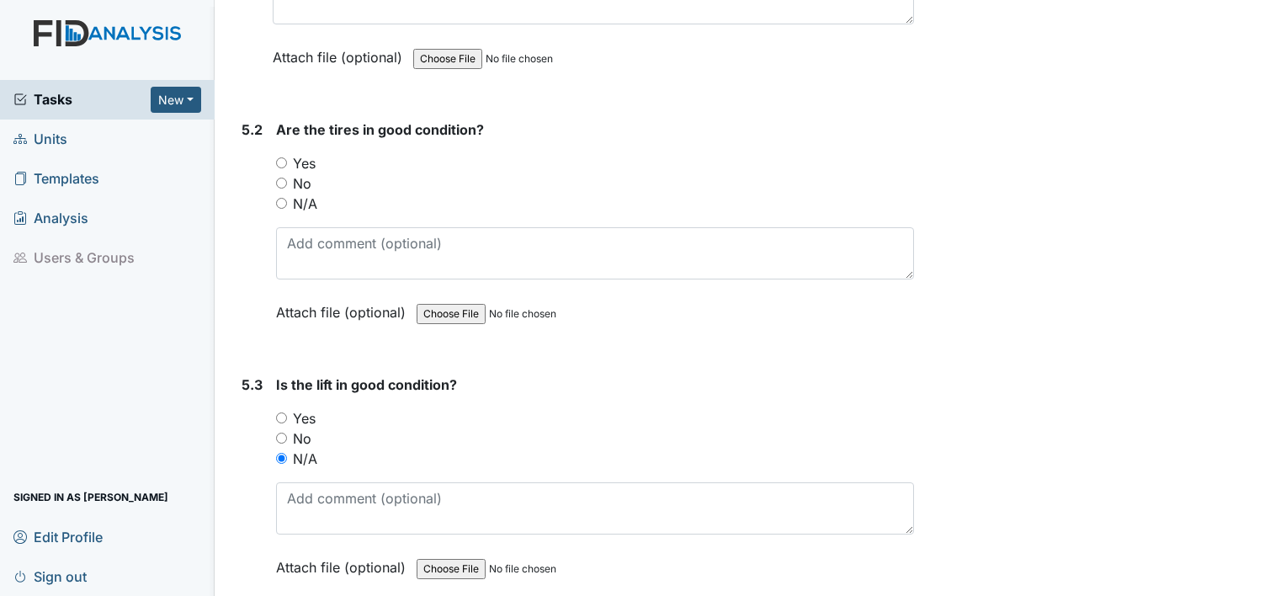
scroll to position [12057, 0]
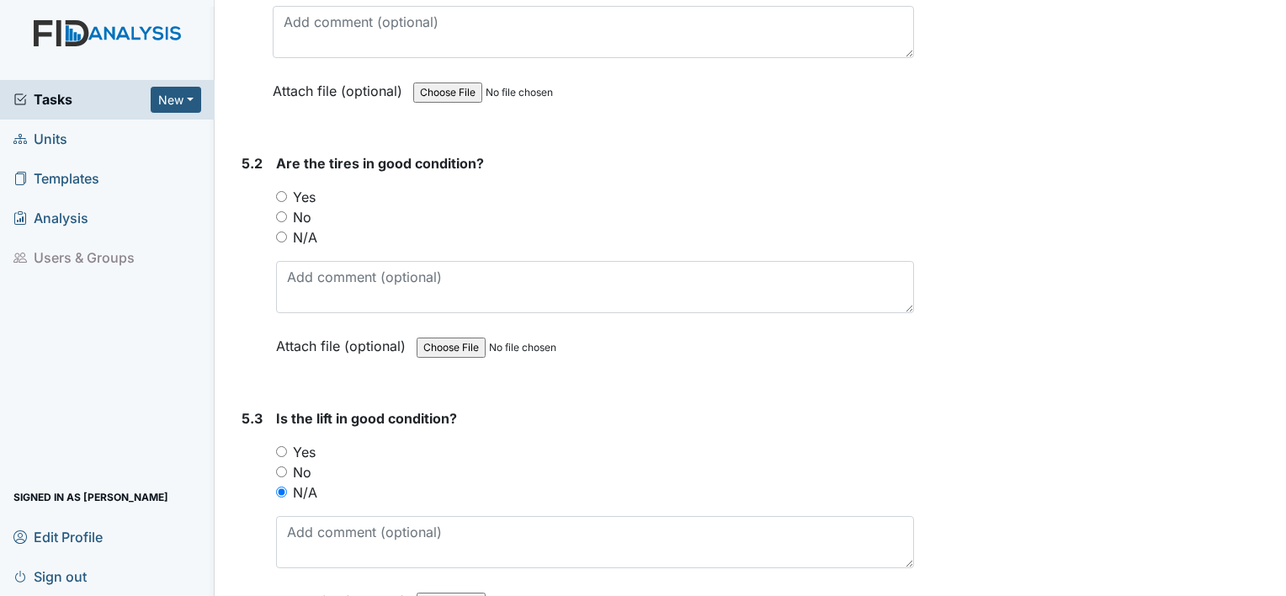
click at [289, 187] on div "Yes" at bounding box center [595, 197] width 638 height 20
click at [283, 191] on input "Yes" at bounding box center [281, 196] width 11 height 11
radio input "true"
click at [252, 83] on div "5.1" at bounding box center [250, 12] width 18 height 228
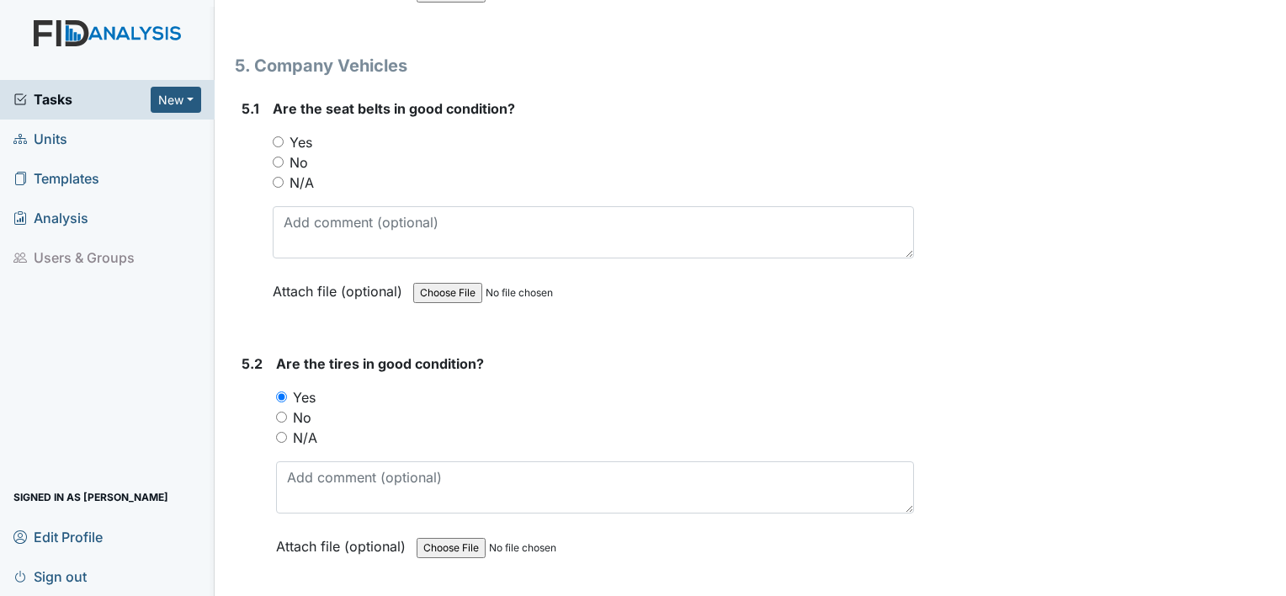
scroll to position [11855, 0]
click at [291, 134] on label "Yes" at bounding box center [300, 144] width 23 height 20
click at [284, 138] on input "Yes" at bounding box center [278, 143] width 11 height 11
radio input "true"
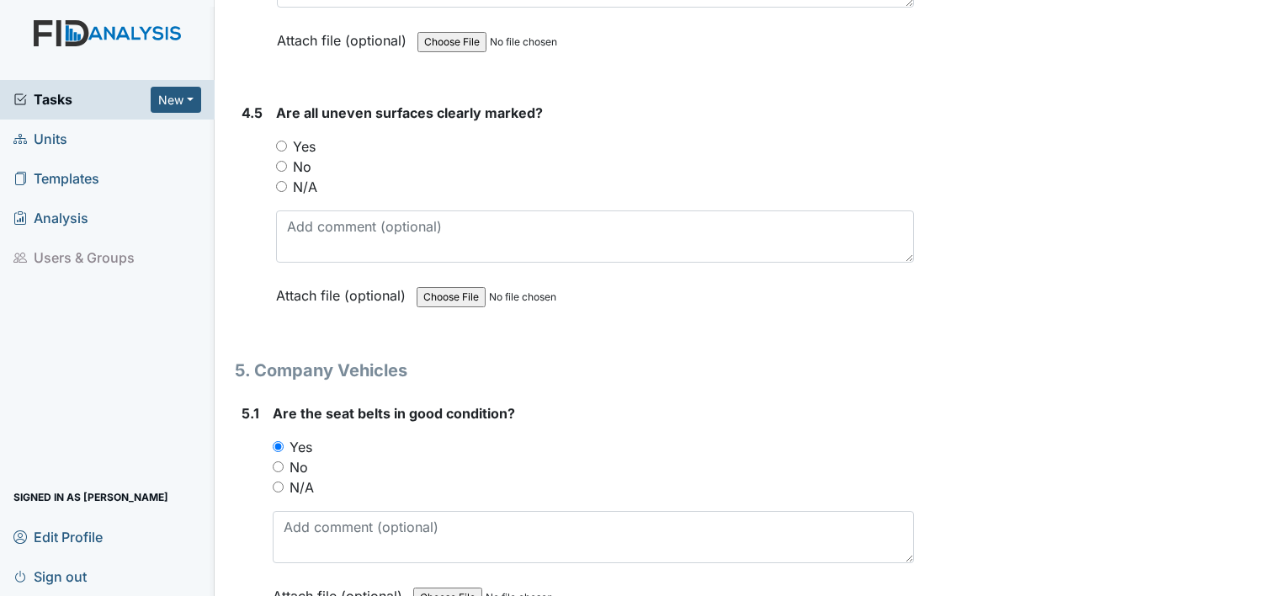
scroll to position [11518, 0]
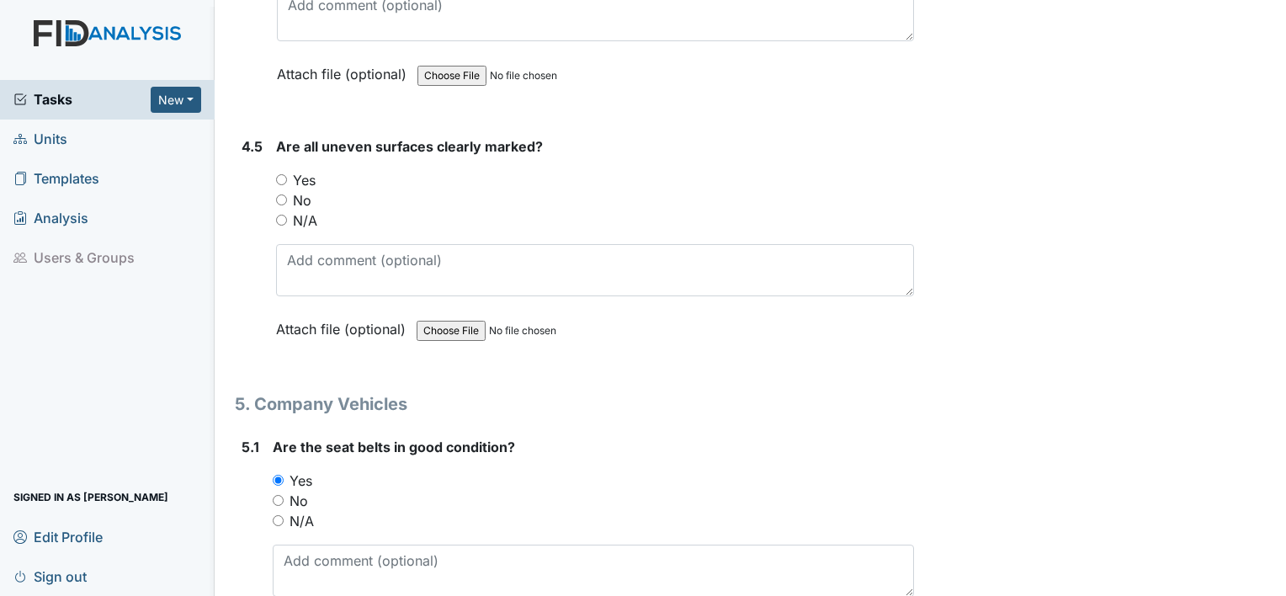
click at [285, 170] on div "Yes" at bounding box center [595, 180] width 638 height 20
click at [280, 174] on input "Yes" at bounding box center [281, 179] width 11 height 11
radio input "true"
click at [280, 174] on input "Yes" at bounding box center [281, 179] width 11 height 11
drag, startPoint x: 257, startPoint y: 78, endPoint x: 230, endPoint y: 30, distance: 55.0
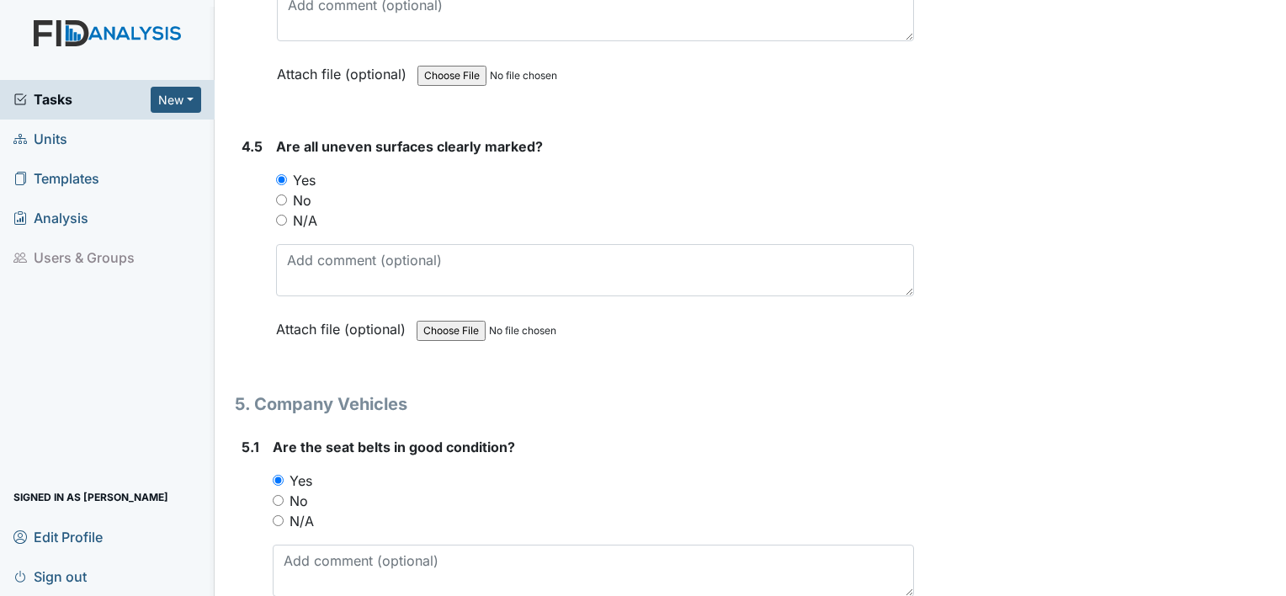
drag, startPoint x: 230, startPoint y: 30, endPoint x: 246, endPoint y: 16, distance: 21.5
drag, startPoint x: 246, startPoint y: 16, endPoint x: 226, endPoint y: 68, distance: 55.6
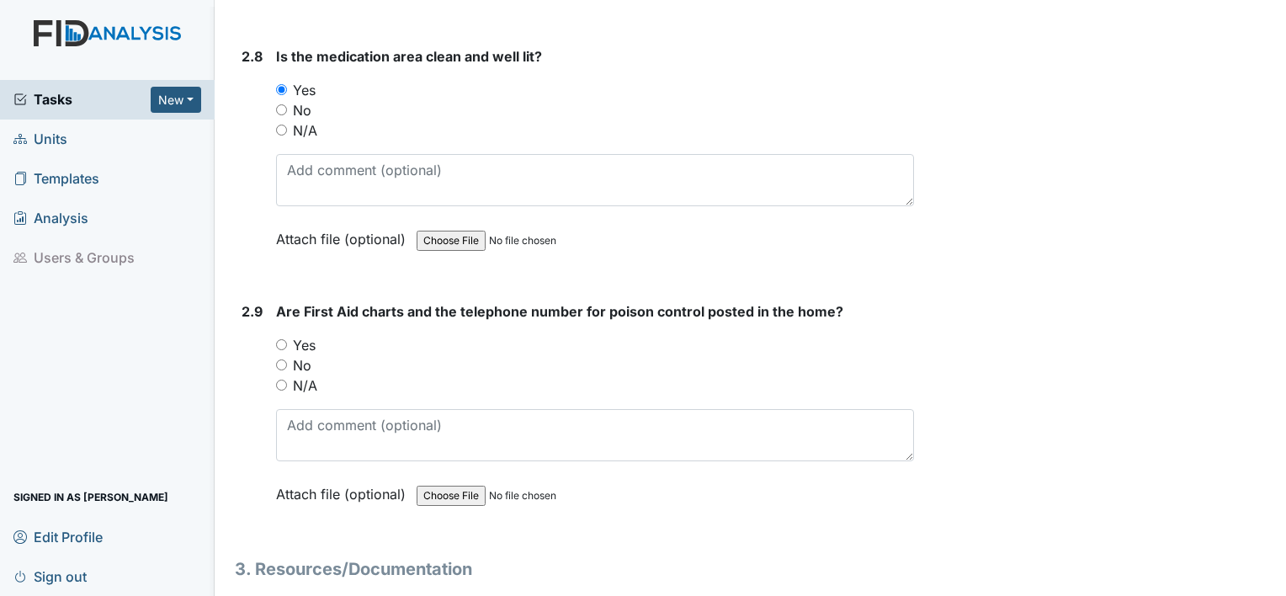
scroll to position [6268, 0]
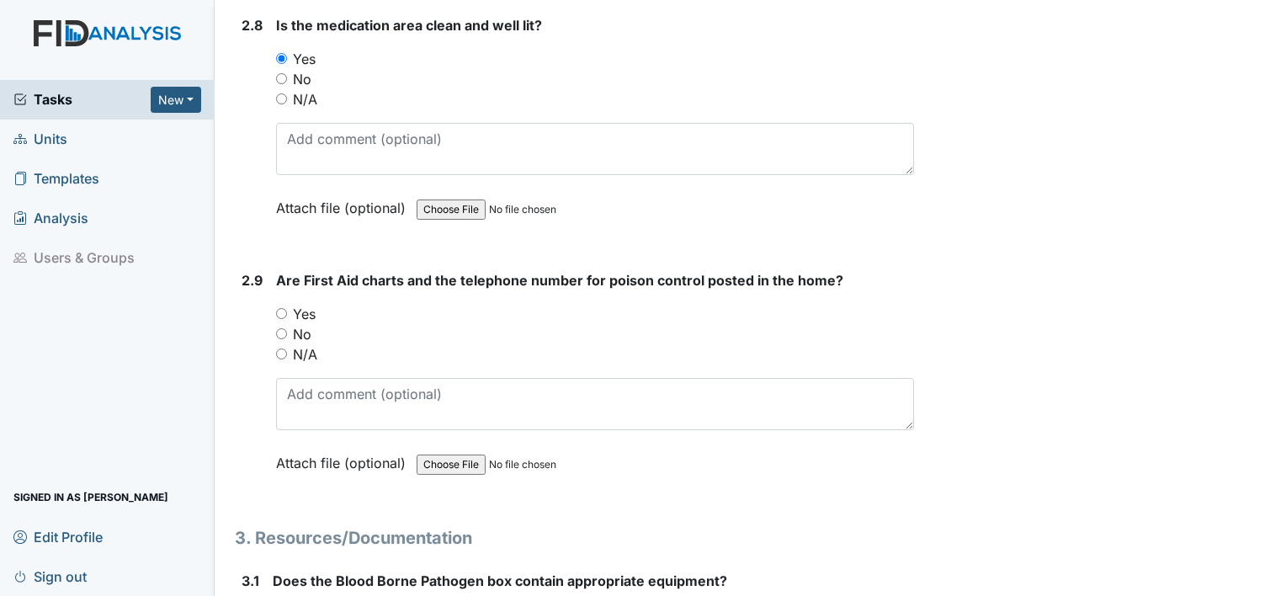
click at [279, 308] on input "Yes" at bounding box center [281, 313] width 11 height 11
radio input "true"
drag, startPoint x: 239, startPoint y: 419, endPoint x: 264, endPoint y: 447, distance: 37.5
drag, startPoint x: 264, startPoint y: 447, endPoint x: 223, endPoint y: 479, distance: 52.2
click at [223, 479] on div "Inspection: Safety Inspection ID: #00011287 Open Autosaving... Location: Cherok…" at bounding box center [574, 518] width 704 height 13544
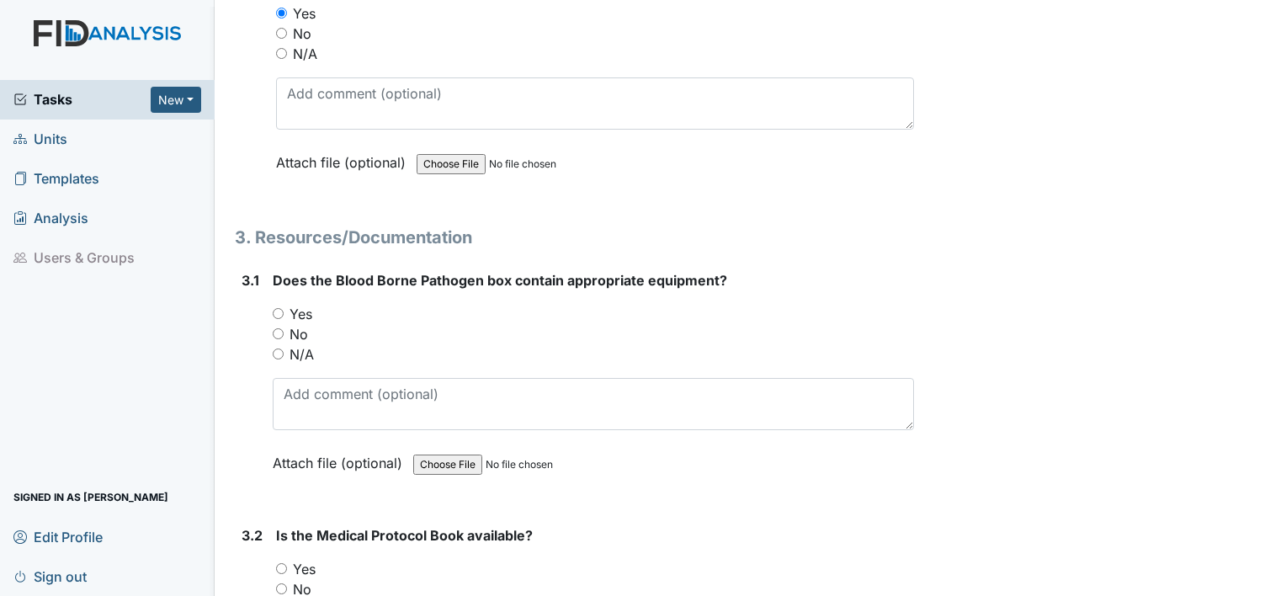
scroll to position [6571, 0]
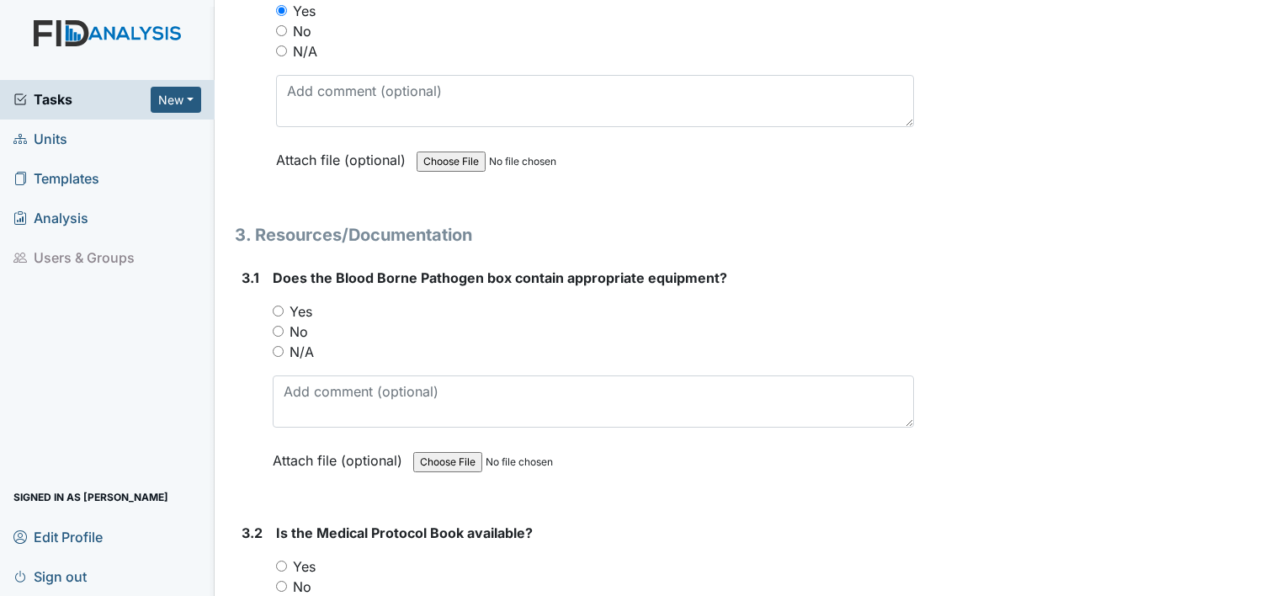
click at [277, 305] on input "Yes" at bounding box center [278, 310] width 11 height 11
radio input "true"
drag, startPoint x: 279, startPoint y: 543, endPoint x: 275, endPoint y: 533, distance: 10.2
click at [280, 560] on input "Yes" at bounding box center [281, 565] width 11 height 11
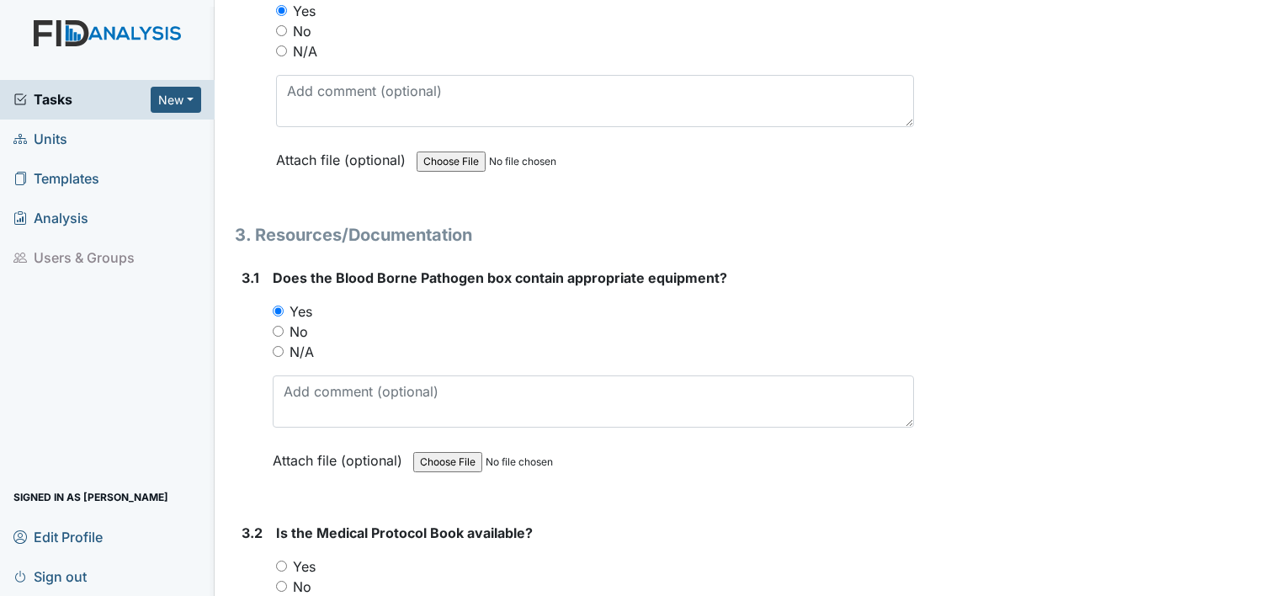
radio input "true"
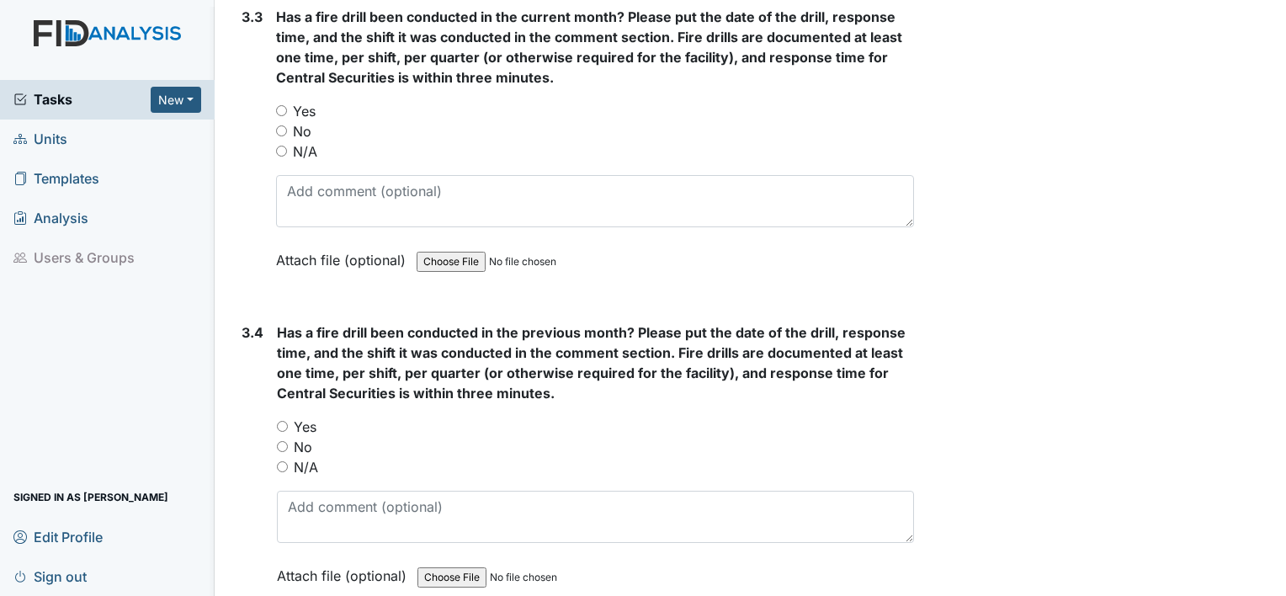
scroll to position [7345, 0]
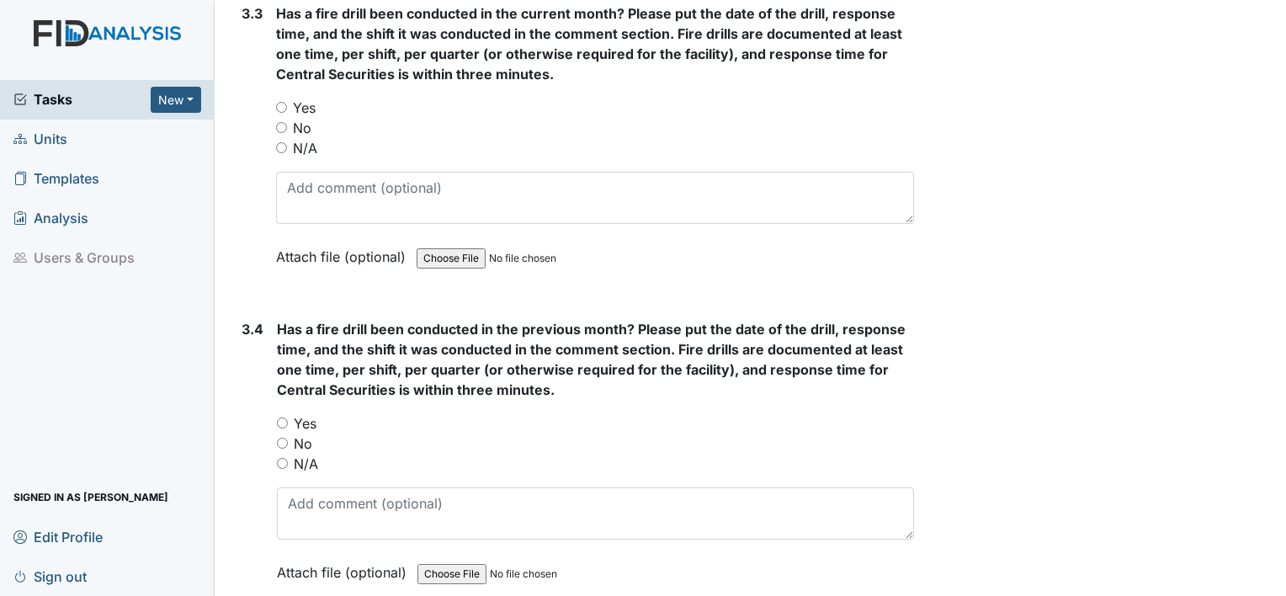
click at [281, 417] on input "Yes" at bounding box center [282, 422] width 11 height 11
radio input "true"
click at [279, 102] on input "Yes" at bounding box center [281, 107] width 11 height 11
radio input "true"
drag, startPoint x: 239, startPoint y: 396, endPoint x: 226, endPoint y: 488, distance: 92.6
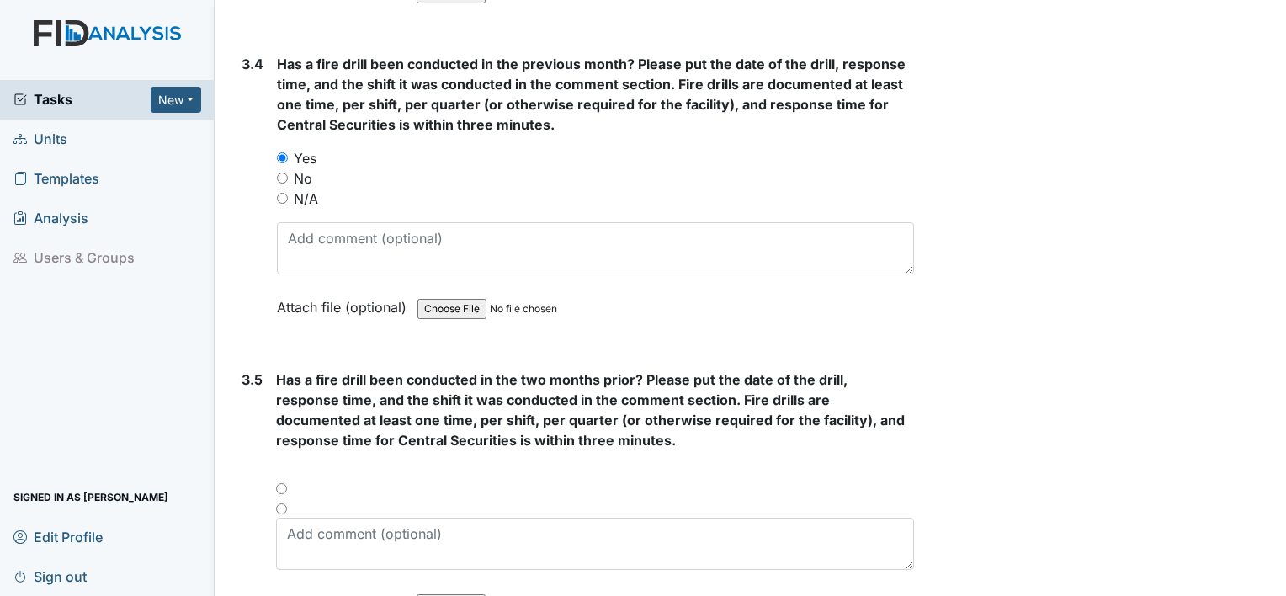
scroll to position [7614, 0]
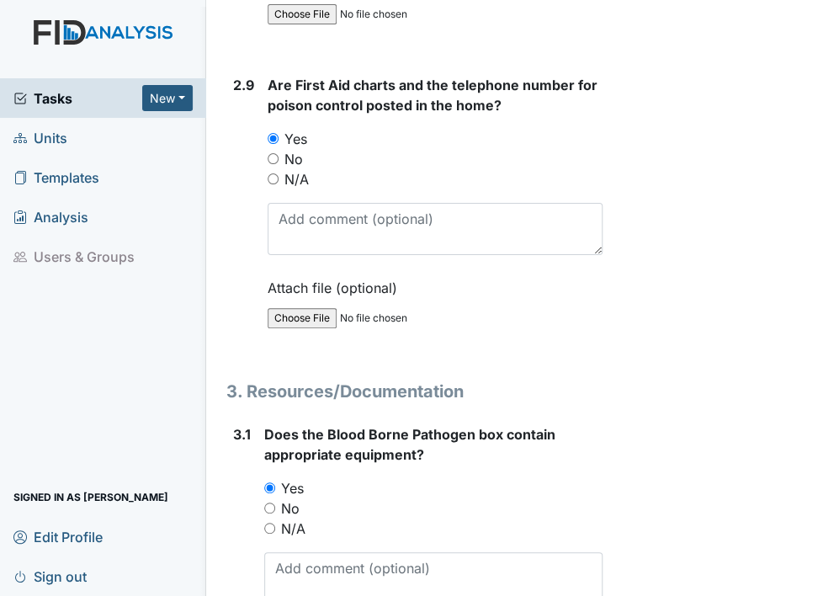
click at [278, 478] on div "Yes" at bounding box center [433, 488] width 338 height 20
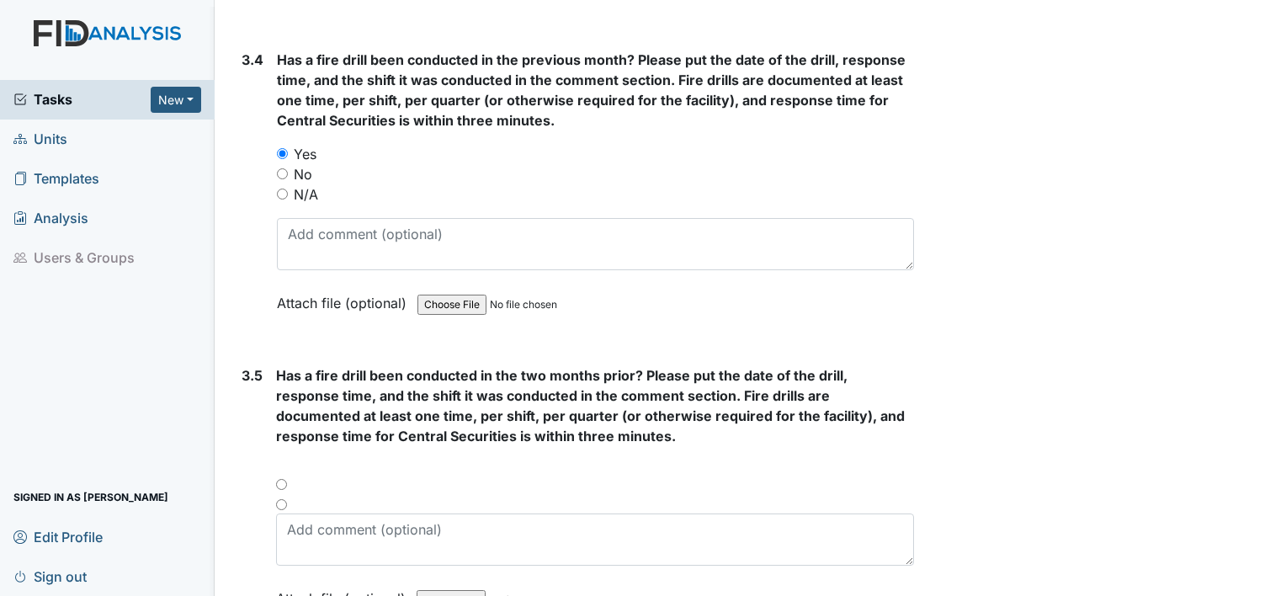
click at [279, 480] on div at bounding box center [595, 490] width 638 height 20
click at [282, 480] on div at bounding box center [595, 490] width 638 height 20
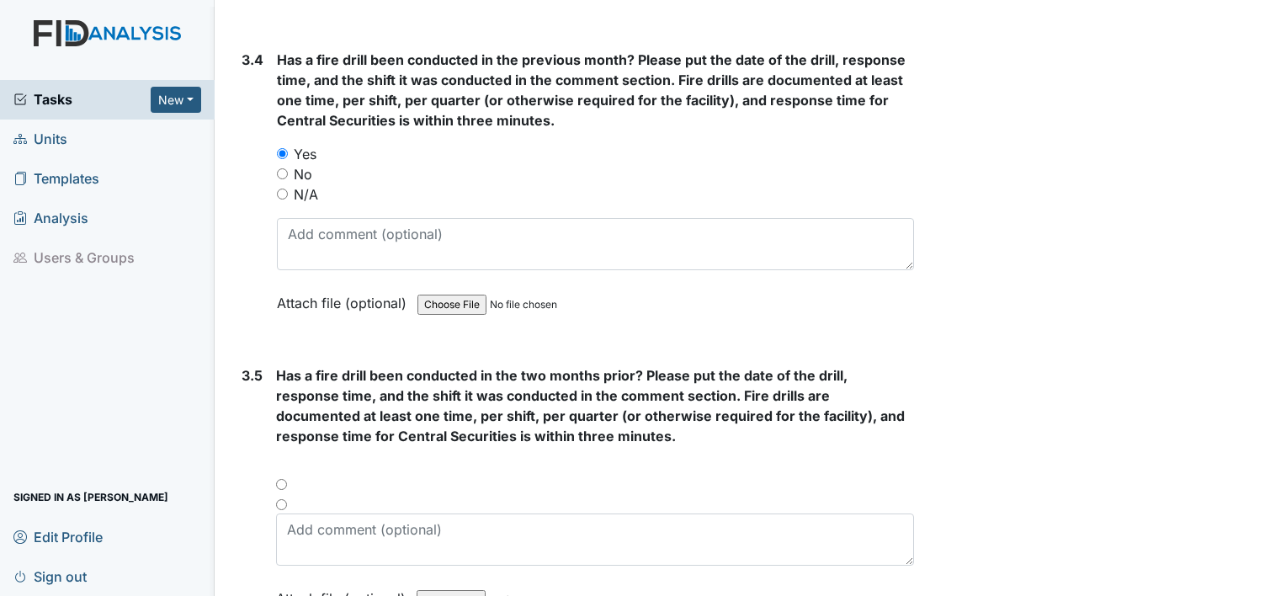
drag, startPoint x: 282, startPoint y: 459, endPoint x: 239, endPoint y: 480, distance: 47.8
drag, startPoint x: 239, startPoint y: 480, endPoint x: 243, endPoint y: 528, distance: 47.3
drag, startPoint x: 243, startPoint y: 528, endPoint x: 226, endPoint y: 535, distance: 19.2
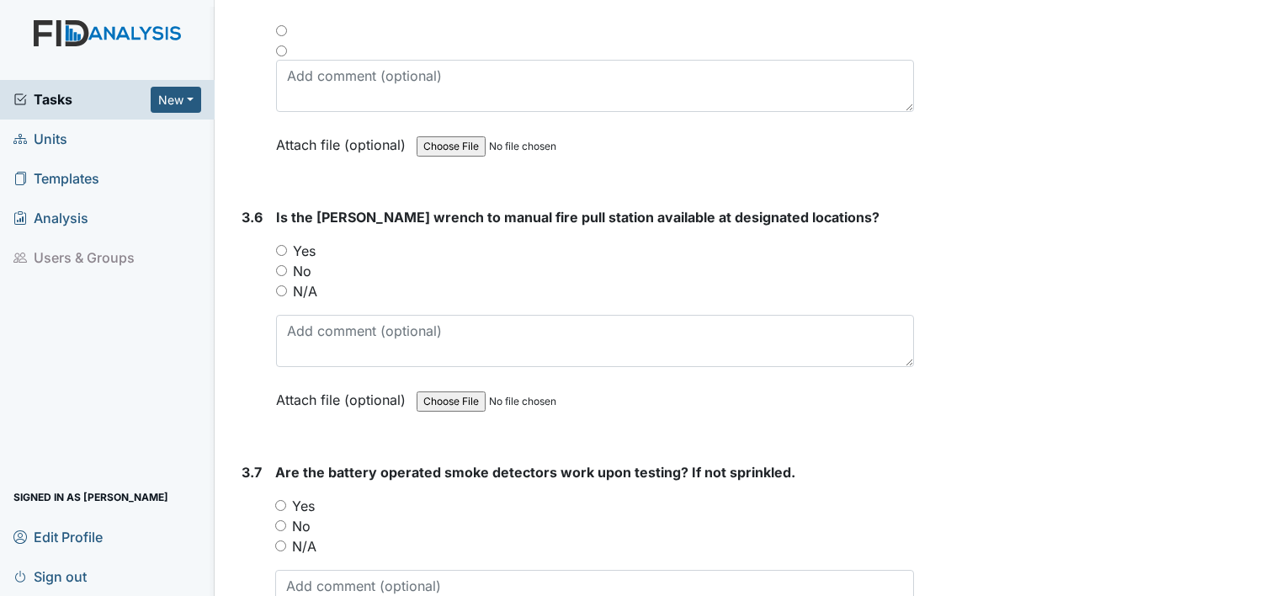
scroll to position [8085, 0]
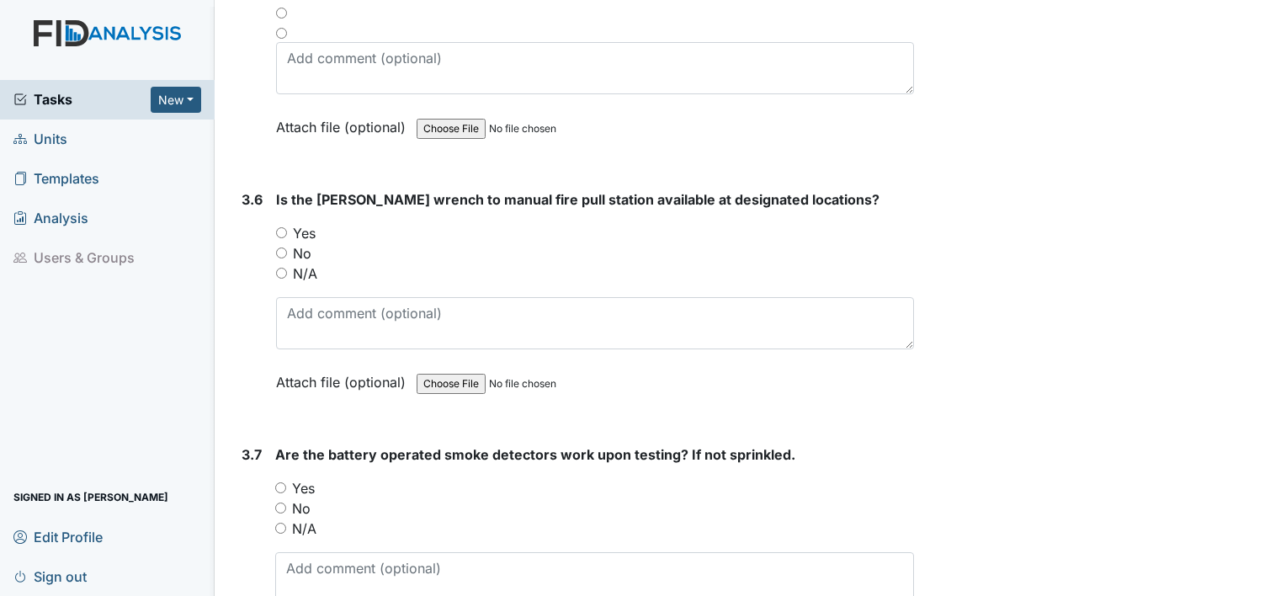
click at [283, 227] on input "Yes" at bounding box center [281, 232] width 11 height 11
radio input "true"
click at [280, 482] on input "Yes" at bounding box center [280, 487] width 11 height 11
radio input "true"
drag, startPoint x: 247, startPoint y: 515, endPoint x: 243, endPoint y: 546, distance: 31.3
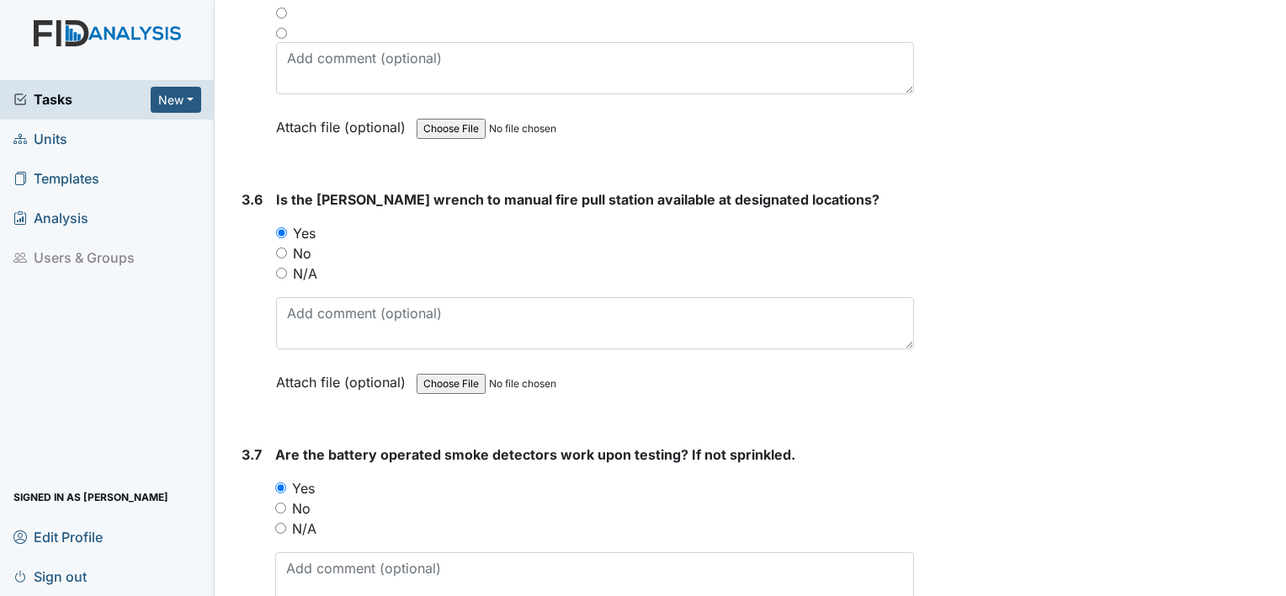
click at [243, 546] on div "3.7" at bounding box center [251, 558] width 20 height 228
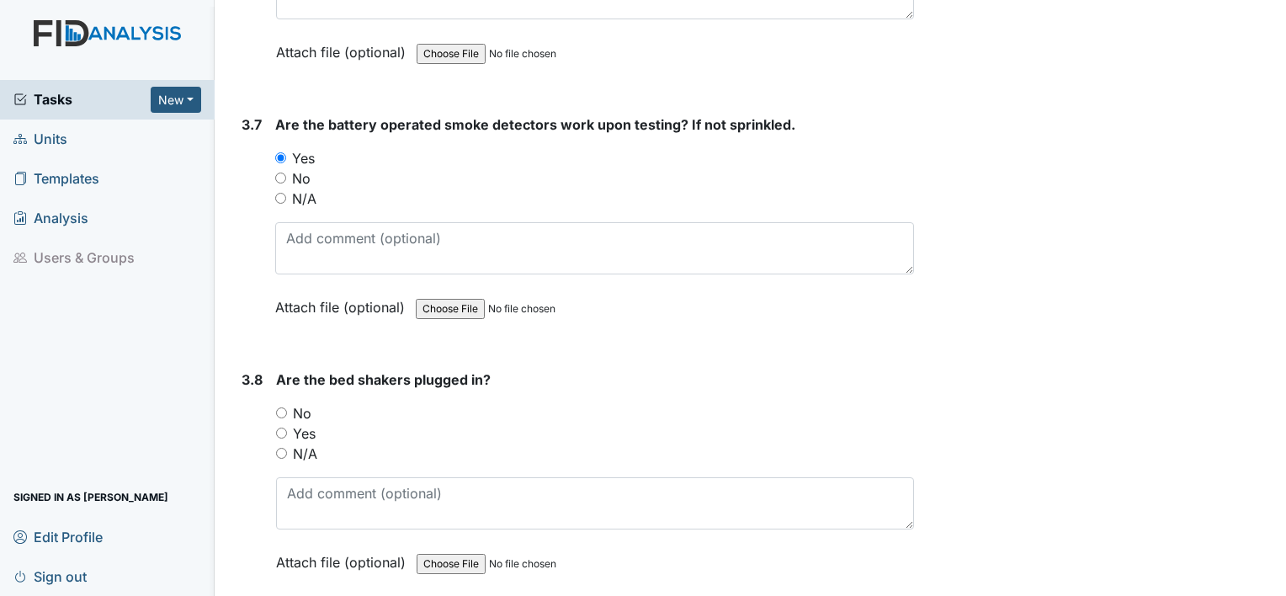
scroll to position [8422, 0]
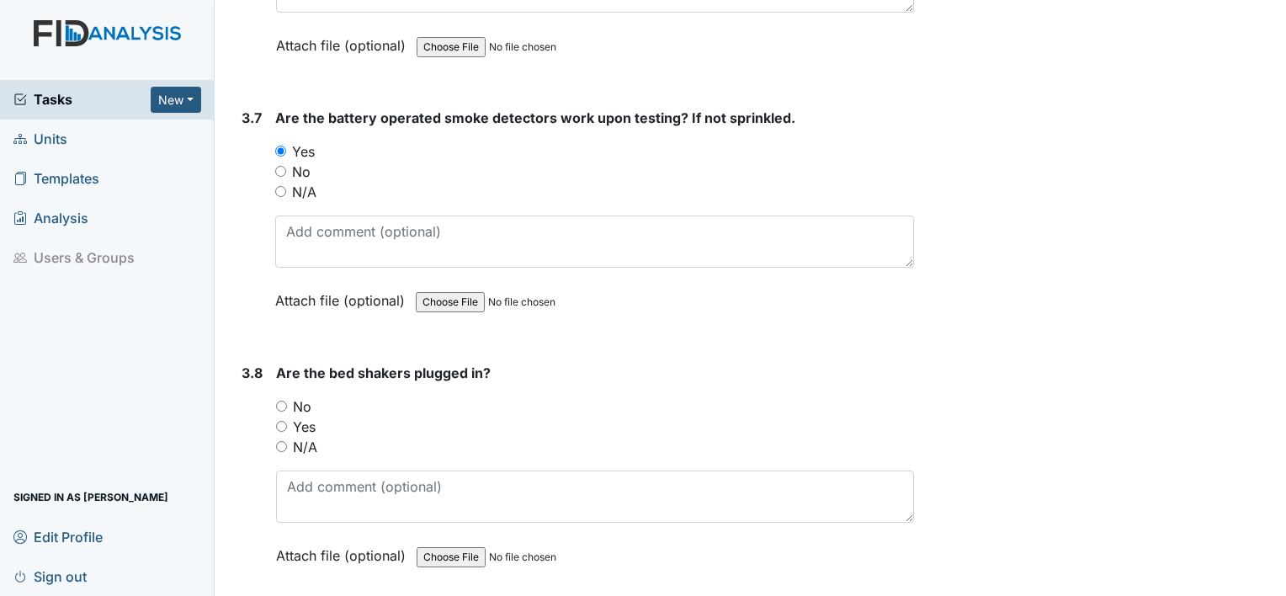
click at [280, 441] on input "N/A" at bounding box center [281, 446] width 11 height 11
radio input "true"
drag, startPoint x: 266, startPoint y: 471, endPoint x: 252, endPoint y: 499, distance: 30.9
click at [252, 499] on div "3.8" at bounding box center [251, 477] width 21 height 228
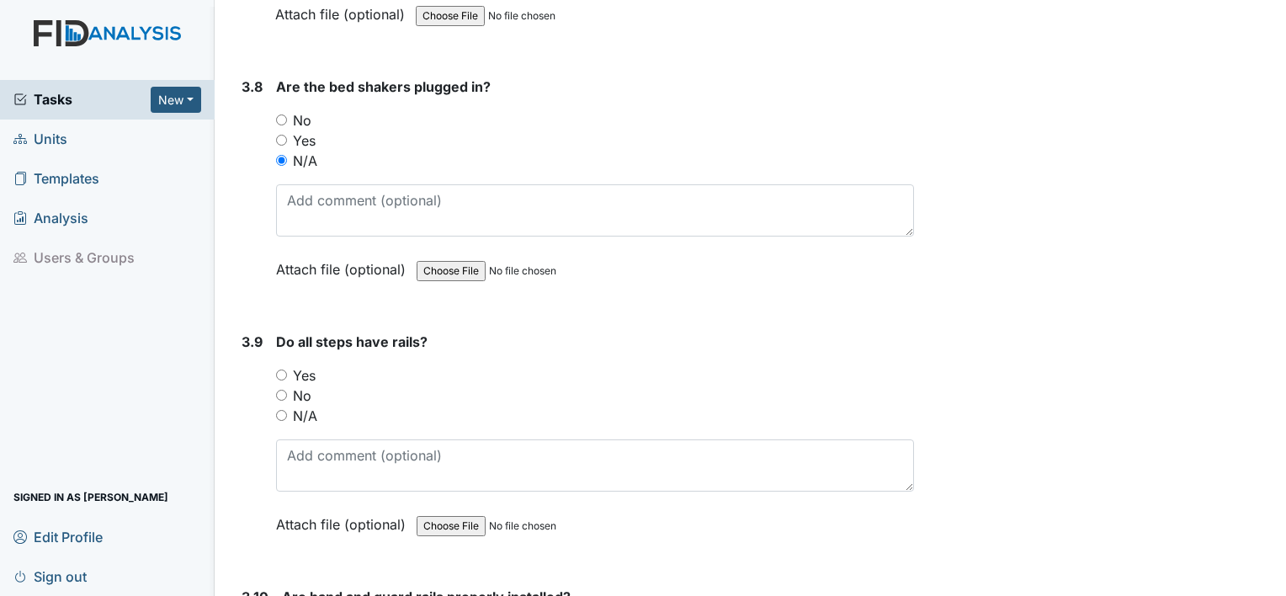
scroll to position [8725, 0]
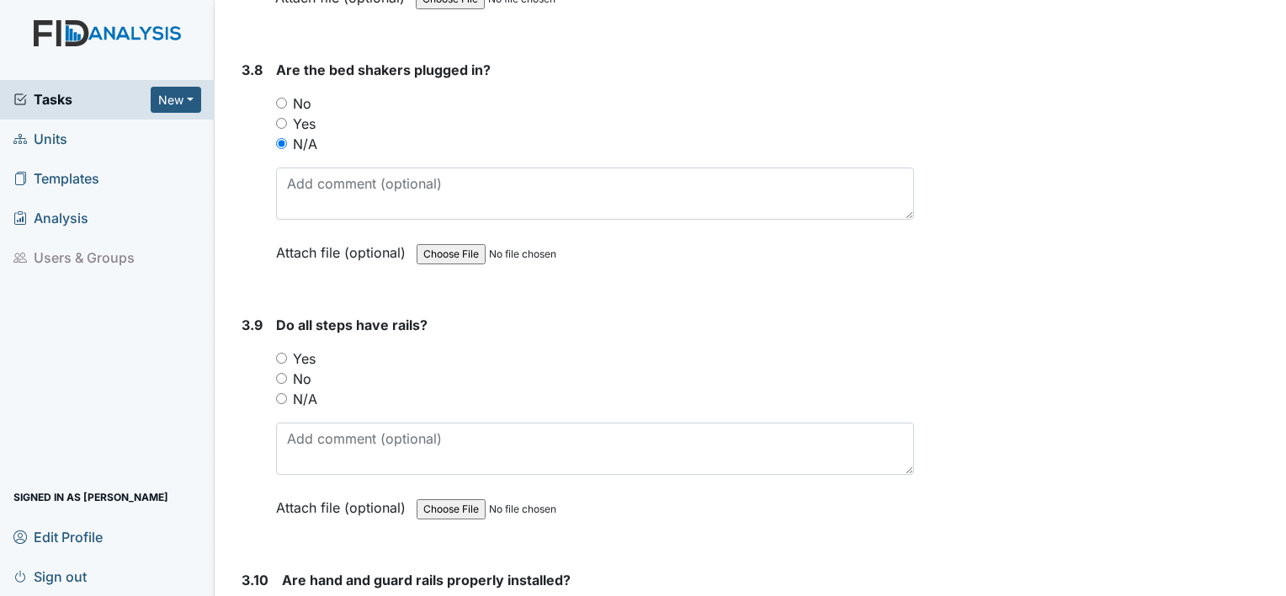
click at [283, 353] on input "Yes" at bounding box center [281, 358] width 11 height 11
radio input "true"
drag, startPoint x: 252, startPoint y: 444, endPoint x: 230, endPoint y: 480, distance: 41.6
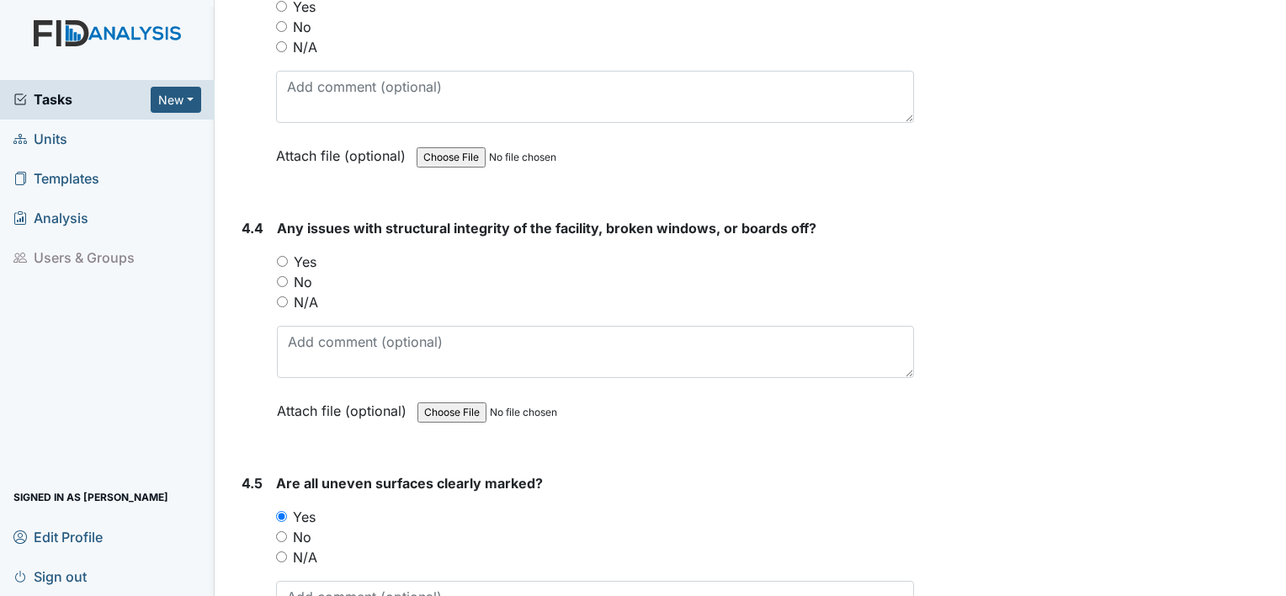
scroll to position [11148, 0]
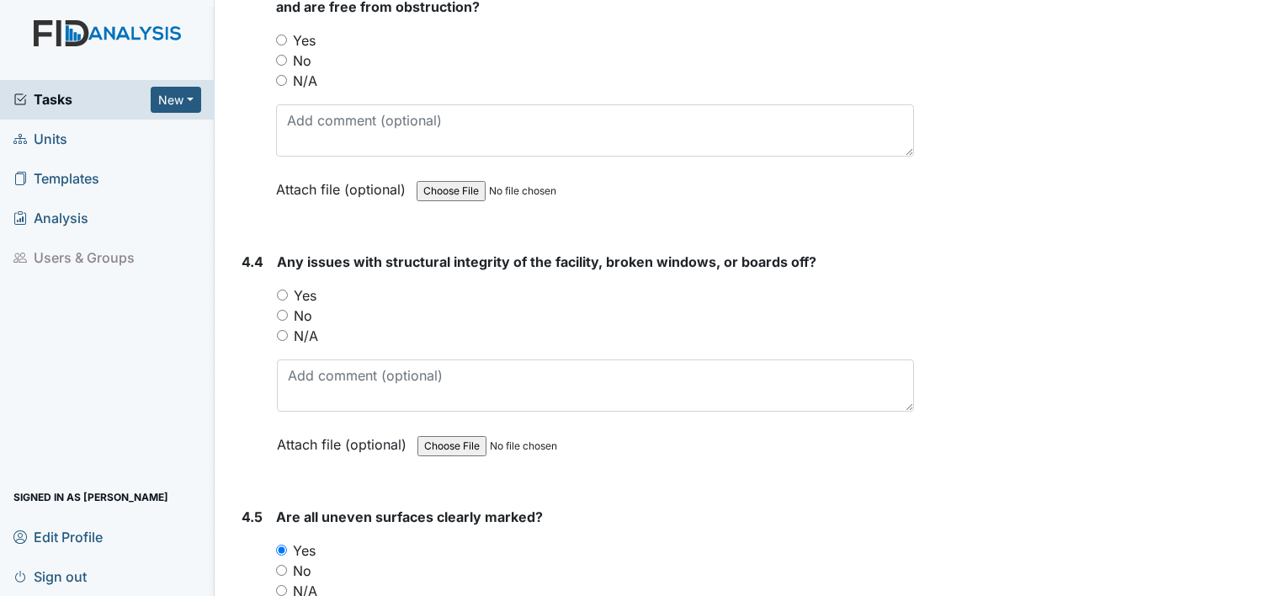
click at [281, 310] on input "No" at bounding box center [282, 315] width 11 height 11
radio input "true"
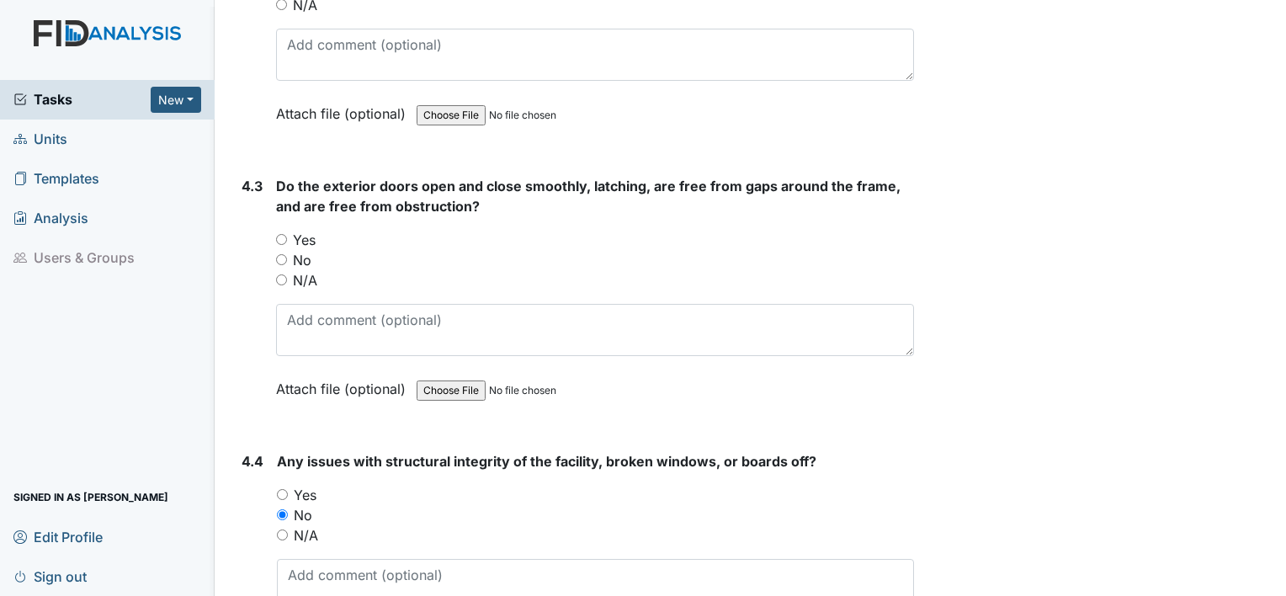
scroll to position [10946, 0]
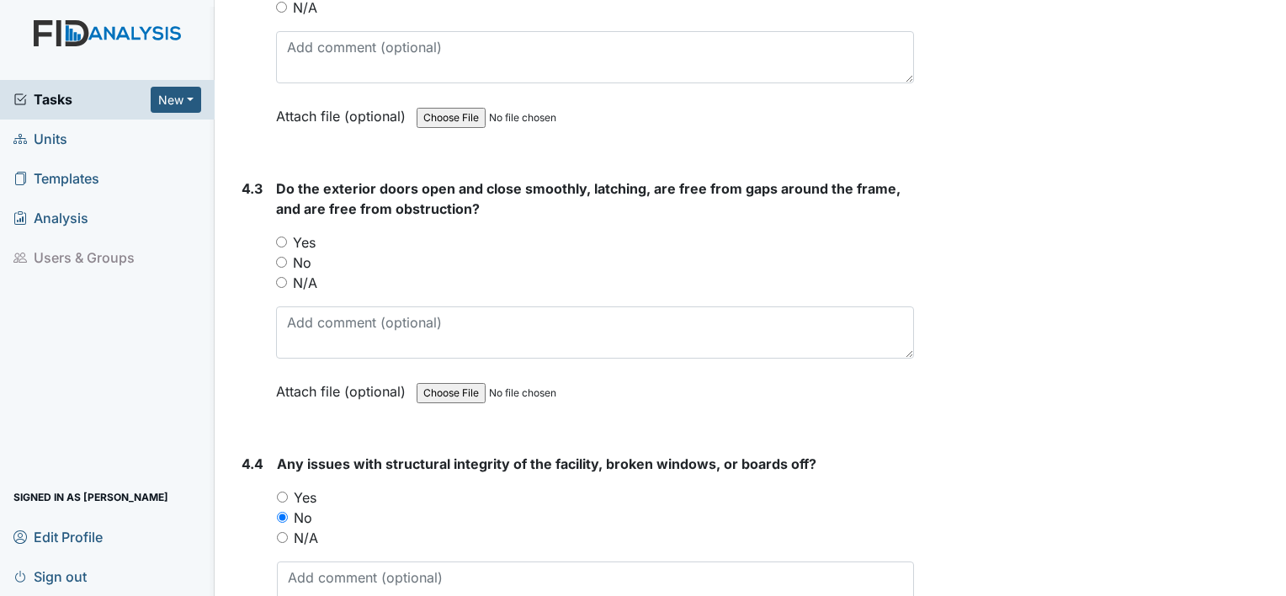
click at [279, 257] on input "No" at bounding box center [281, 262] width 11 height 11
radio input "true"
click at [250, 97] on div "4.2" at bounding box center [251, 37] width 21 height 228
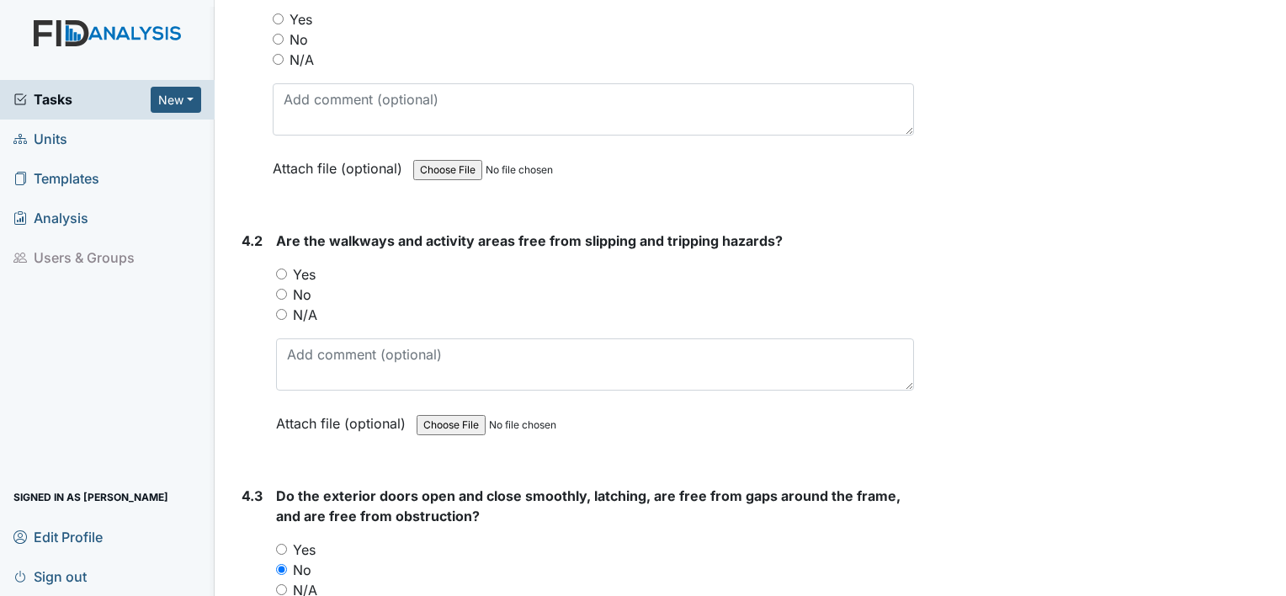
scroll to position [10610, 0]
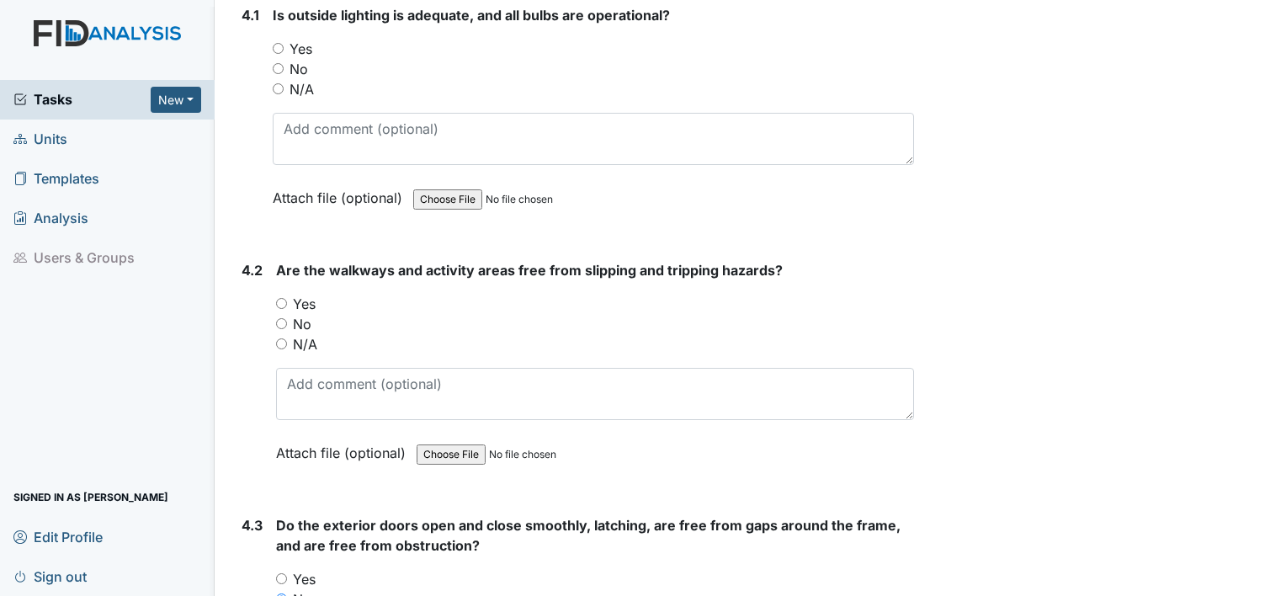
click at [279, 298] on input "Yes" at bounding box center [281, 303] width 11 height 11
radio input "true"
drag, startPoint x: 242, startPoint y: 161, endPoint x: 236, endPoint y: 118, distance: 43.4
drag, startPoint x: 236, startPoint y: 118, endPoint x: 236, endPoint y: 98, distance: 20.2
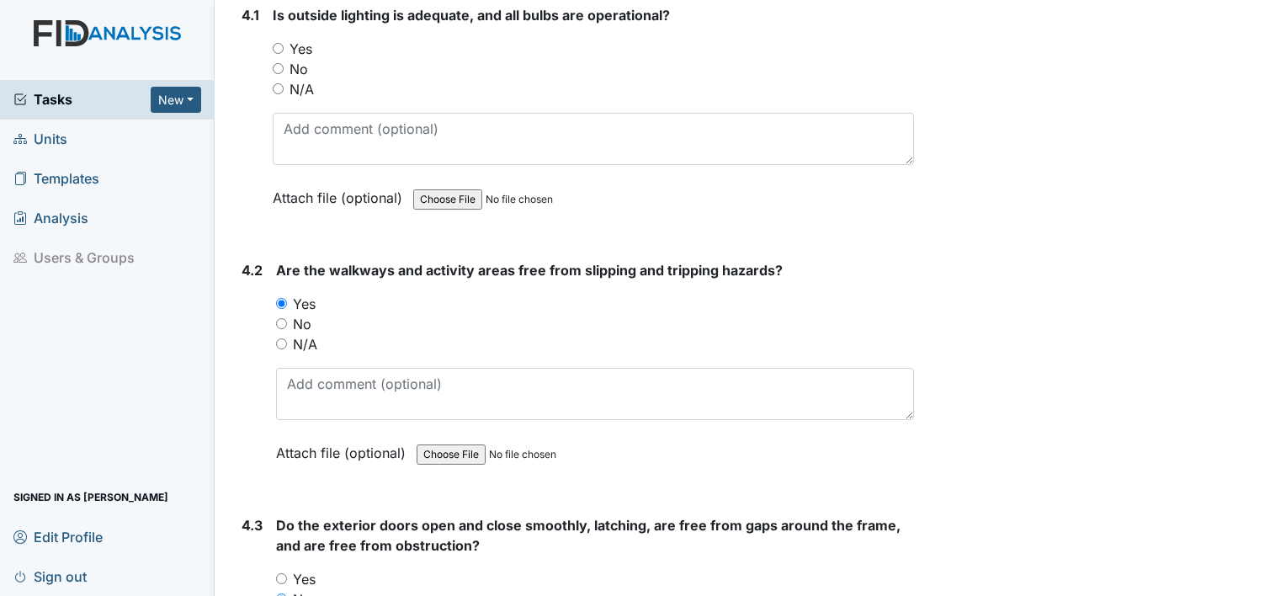
click at [236, 98] on div "4.1 Is outside lighting is adequate, and all bulbs are operational? You must se…" at bounding box center [574, 119] width 679 height 228
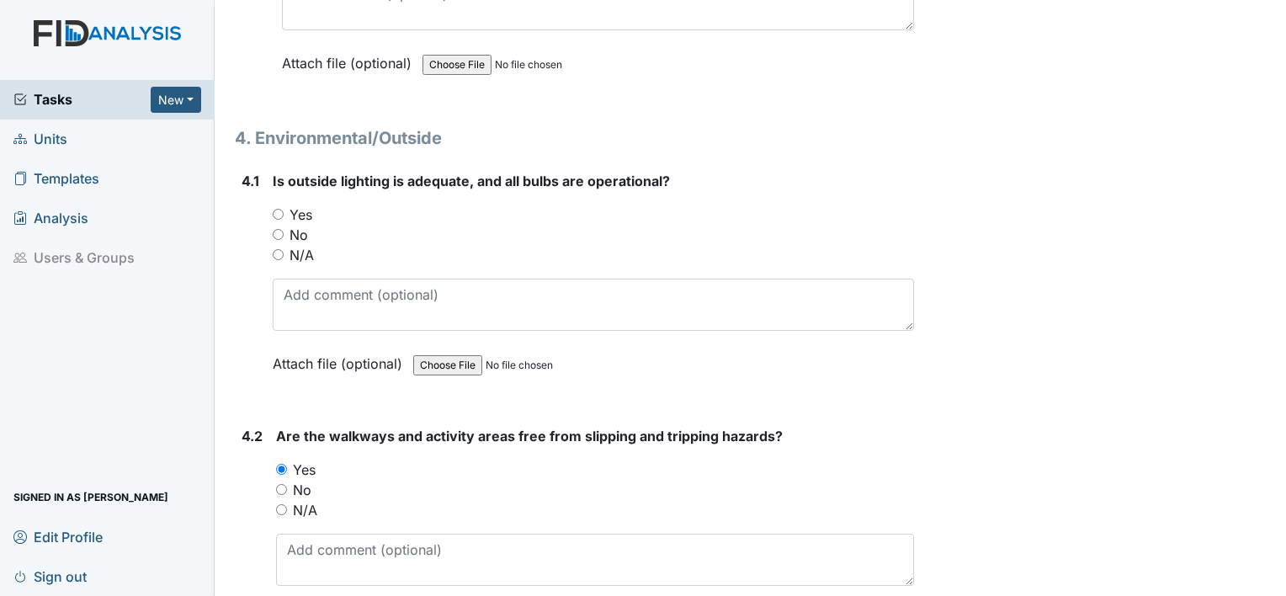
scroll to position [10441, 0]
click at [277, 211] on input "Yes" at bounding box center [278, 216] width 11 height 11
radio input "true"
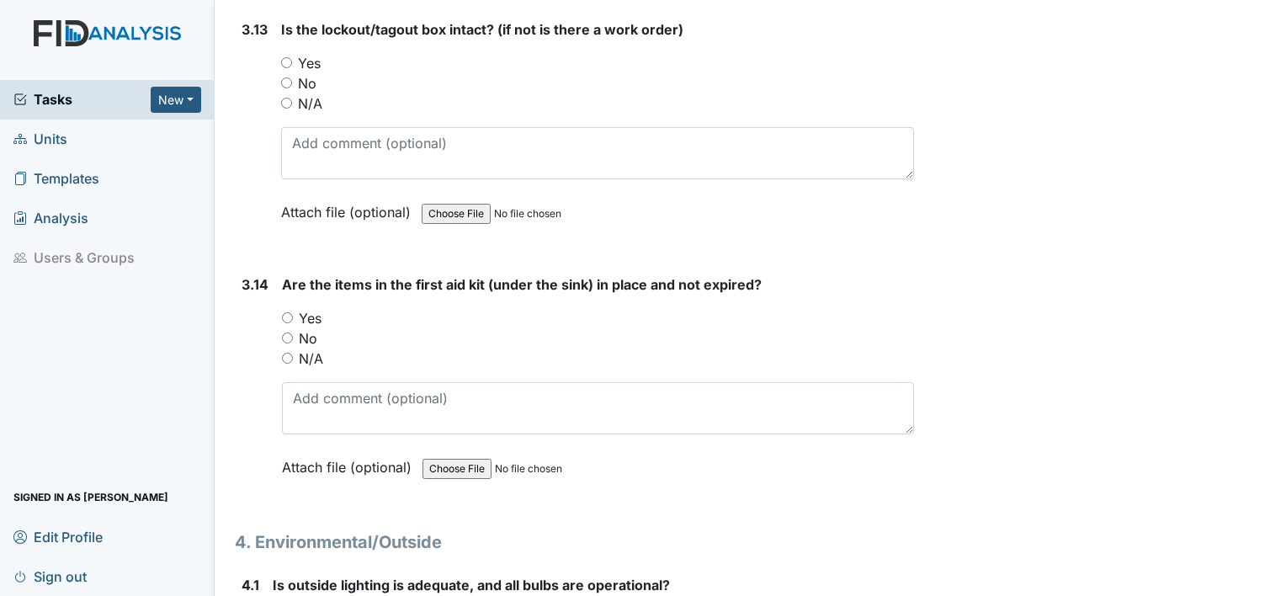
scroll to position [10038, 0]
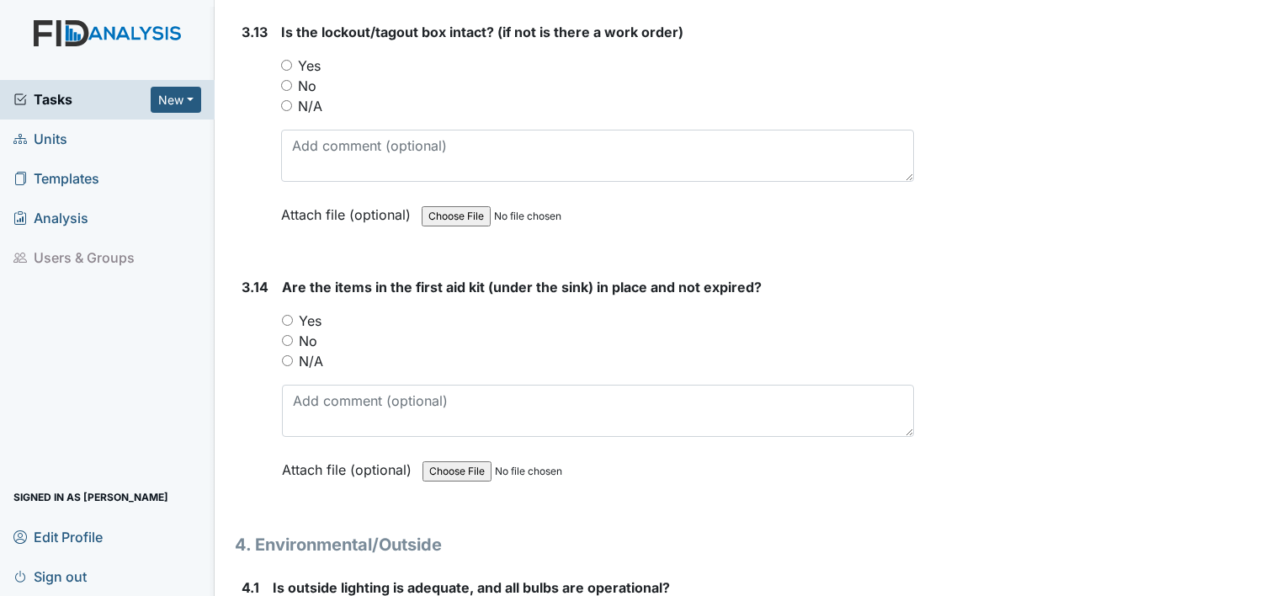
click at [266, 64] on div "3.13" at bounding box center [254, 136] width 26 height 228
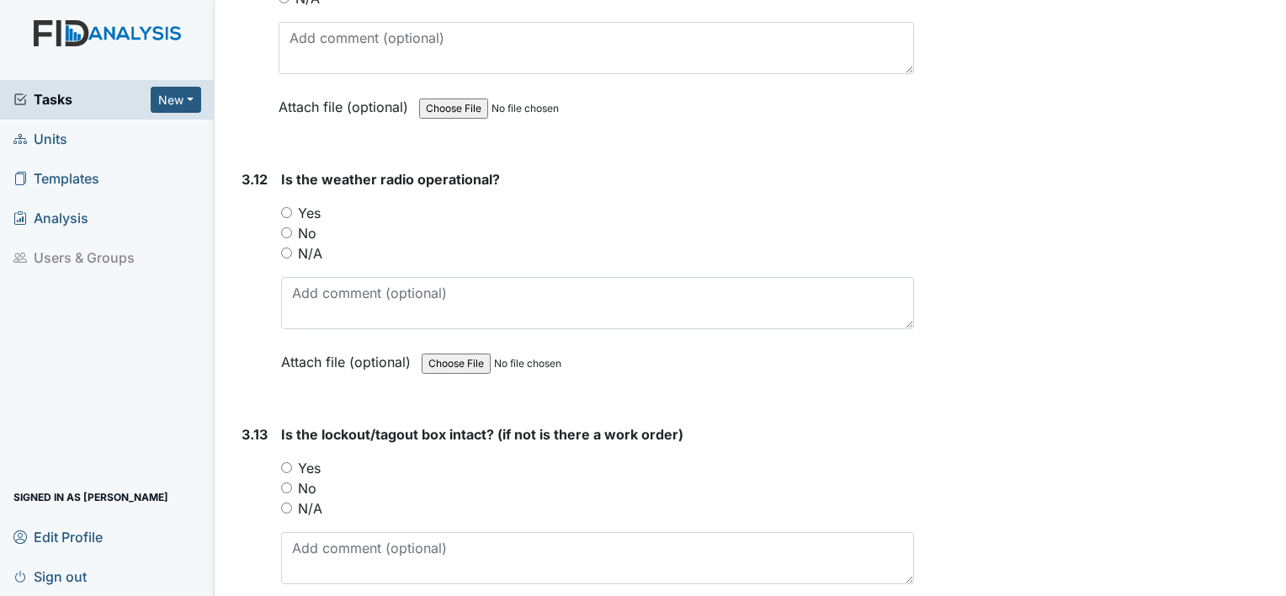
scroll to position [9634, 0]
click at [284, 209] on input "Yes" at bounding box center [286, 214] width 11 height 11
radio input "true"
